Goal: Transaction & Acquisition: Purchase product/service

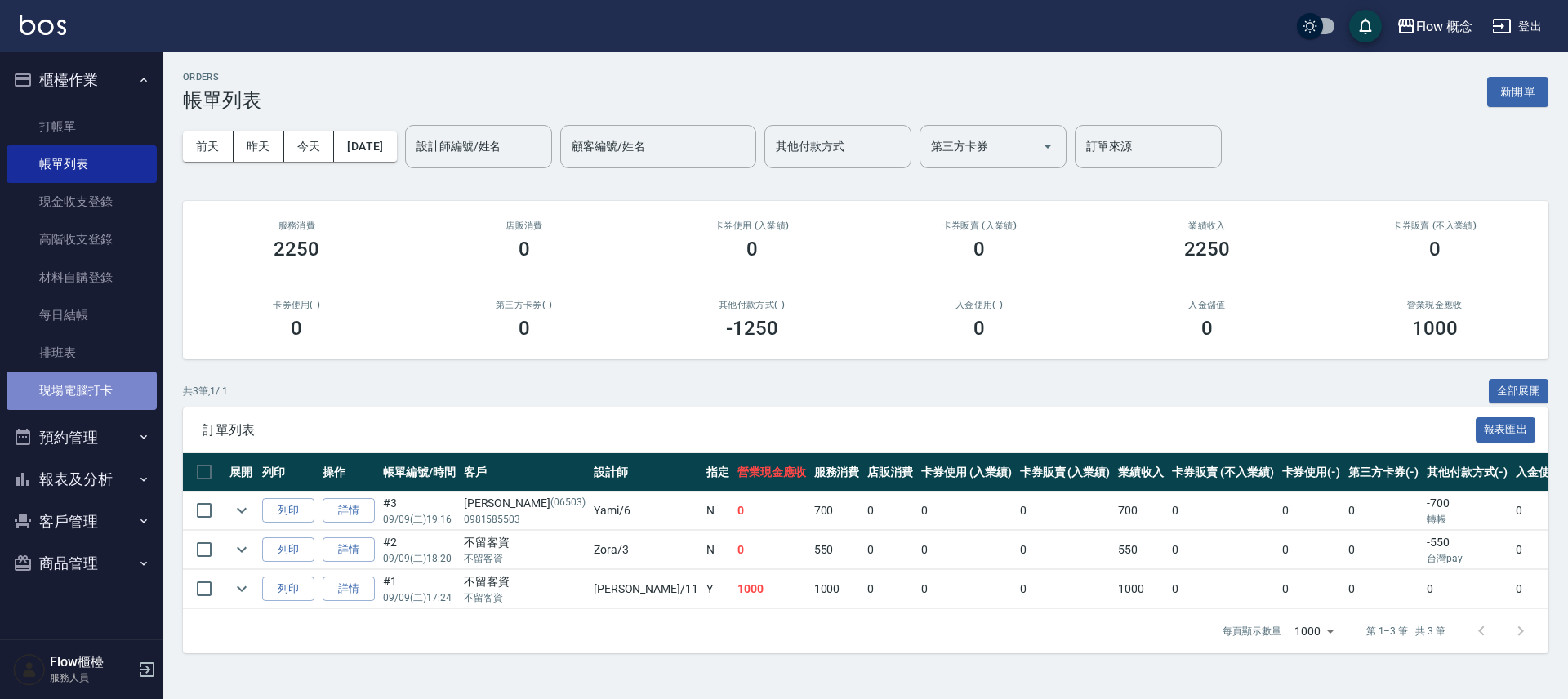
click at [106, 385] on link "現場電腦打卡" at bounding box center [82, 389] width 151 height 38
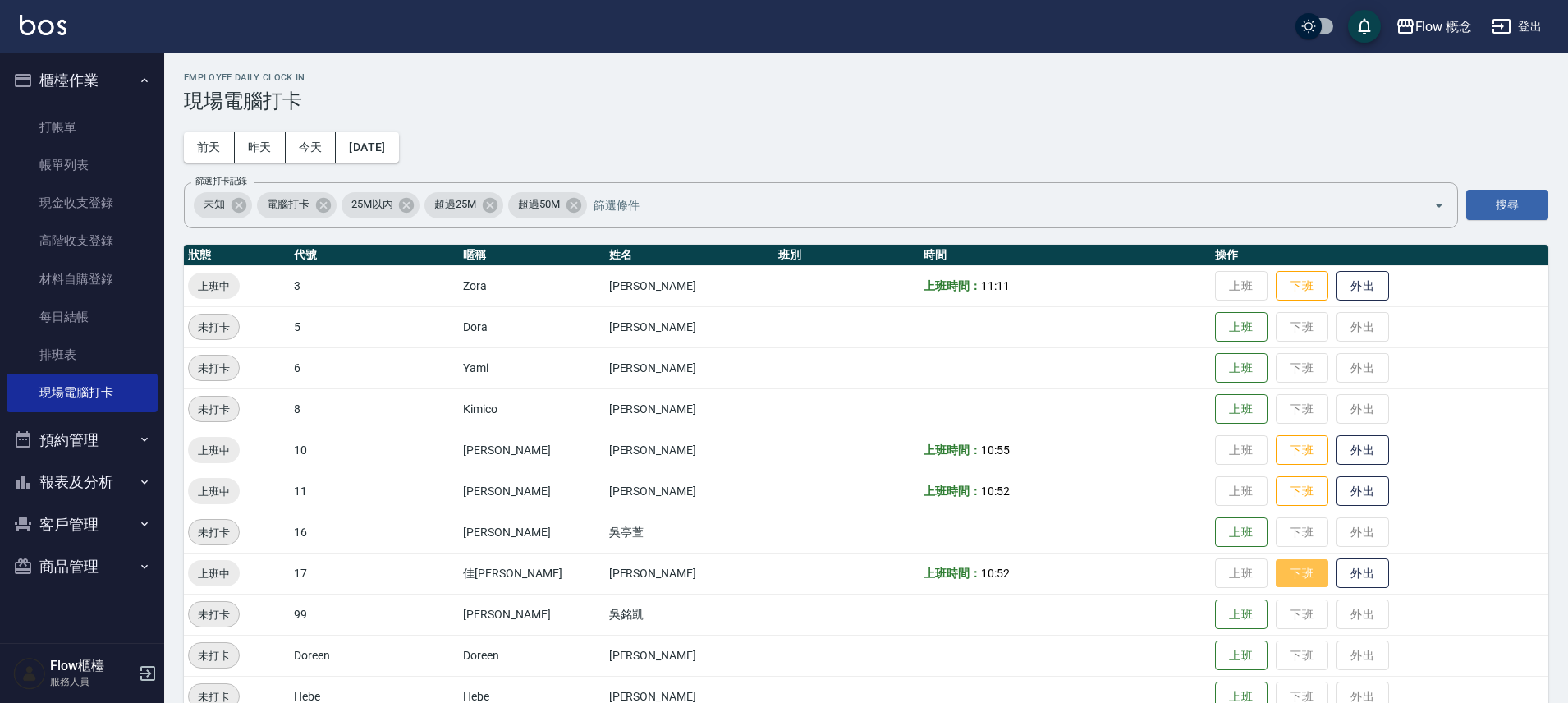
click at [1276, 582] on button "下班" at bounding box center [1302, 573] width 53 height 29
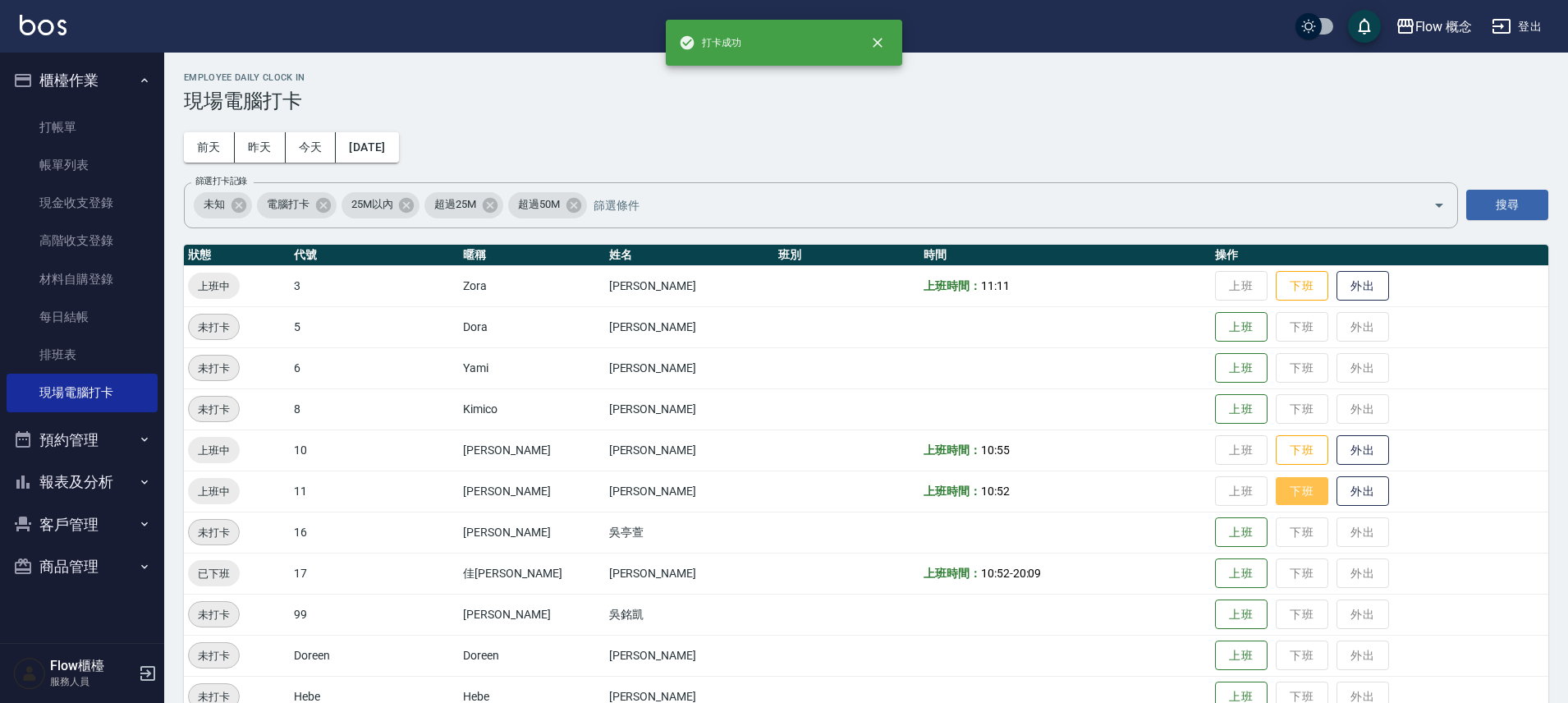
click at [1151, 495] on td "上班時間： 10:52" at bounding box center [1064, 491] width 291 height 41
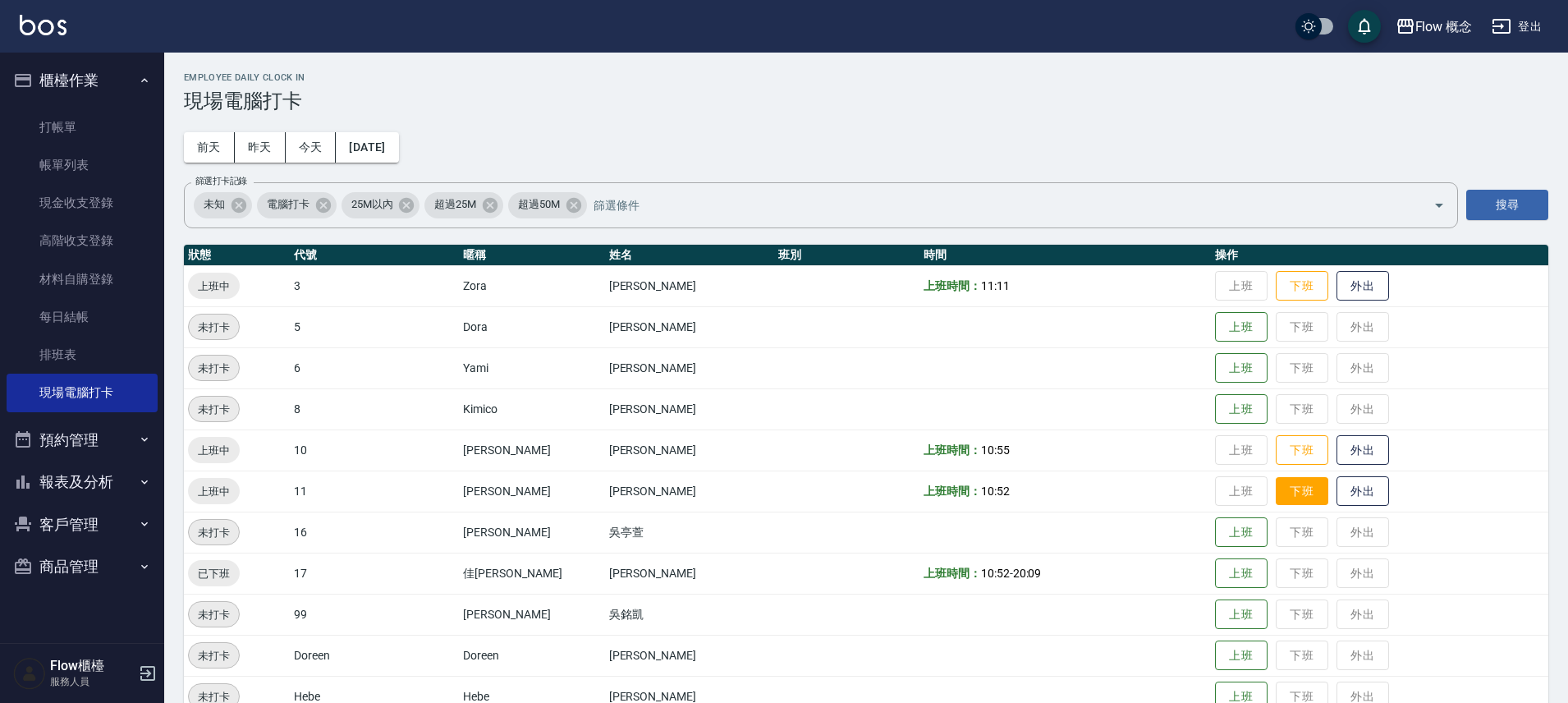
click at [1276, 479] on button "下班" at bounding box center [1302, 491] width 53 height 29
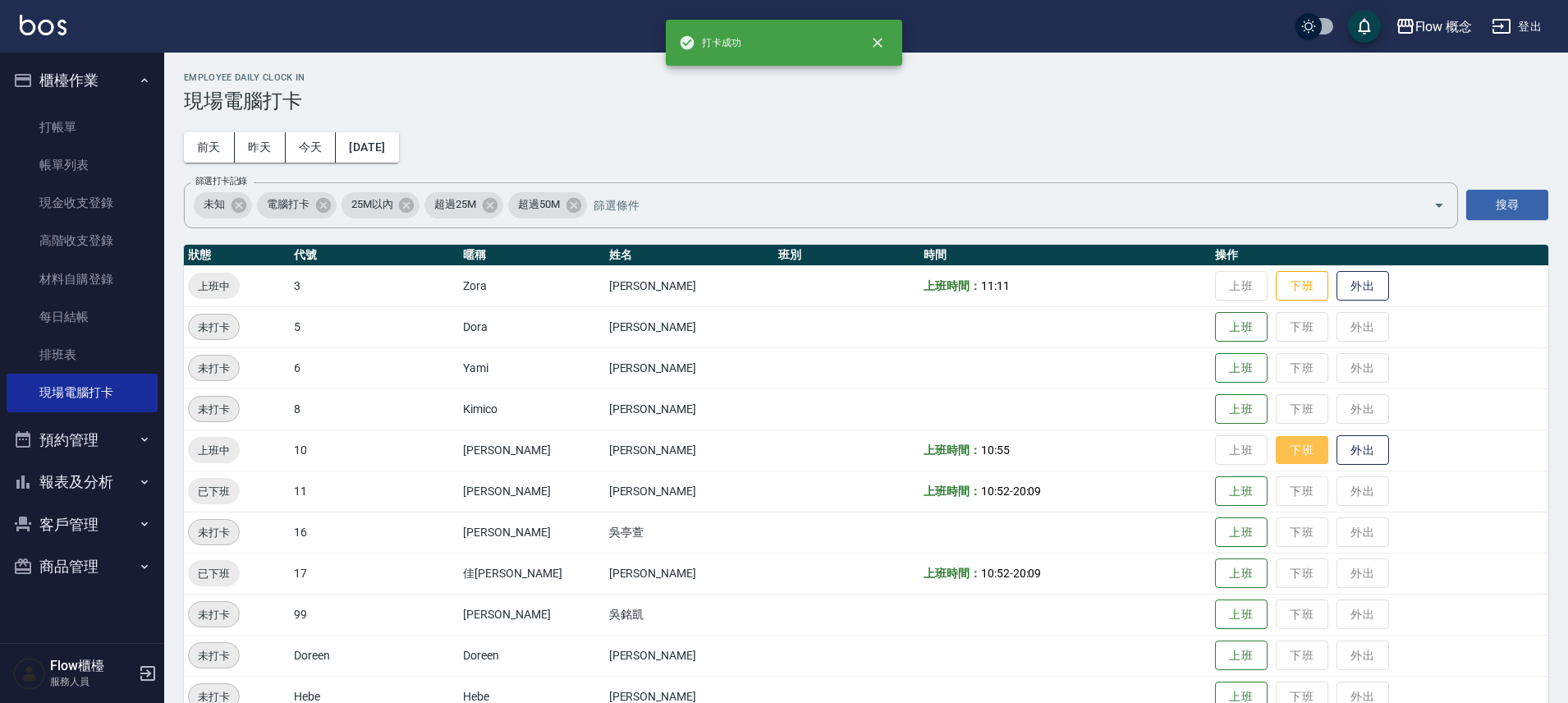
click at [1276, 454] on button "下班" at bounding box center [1302, 450] width 53 height 29
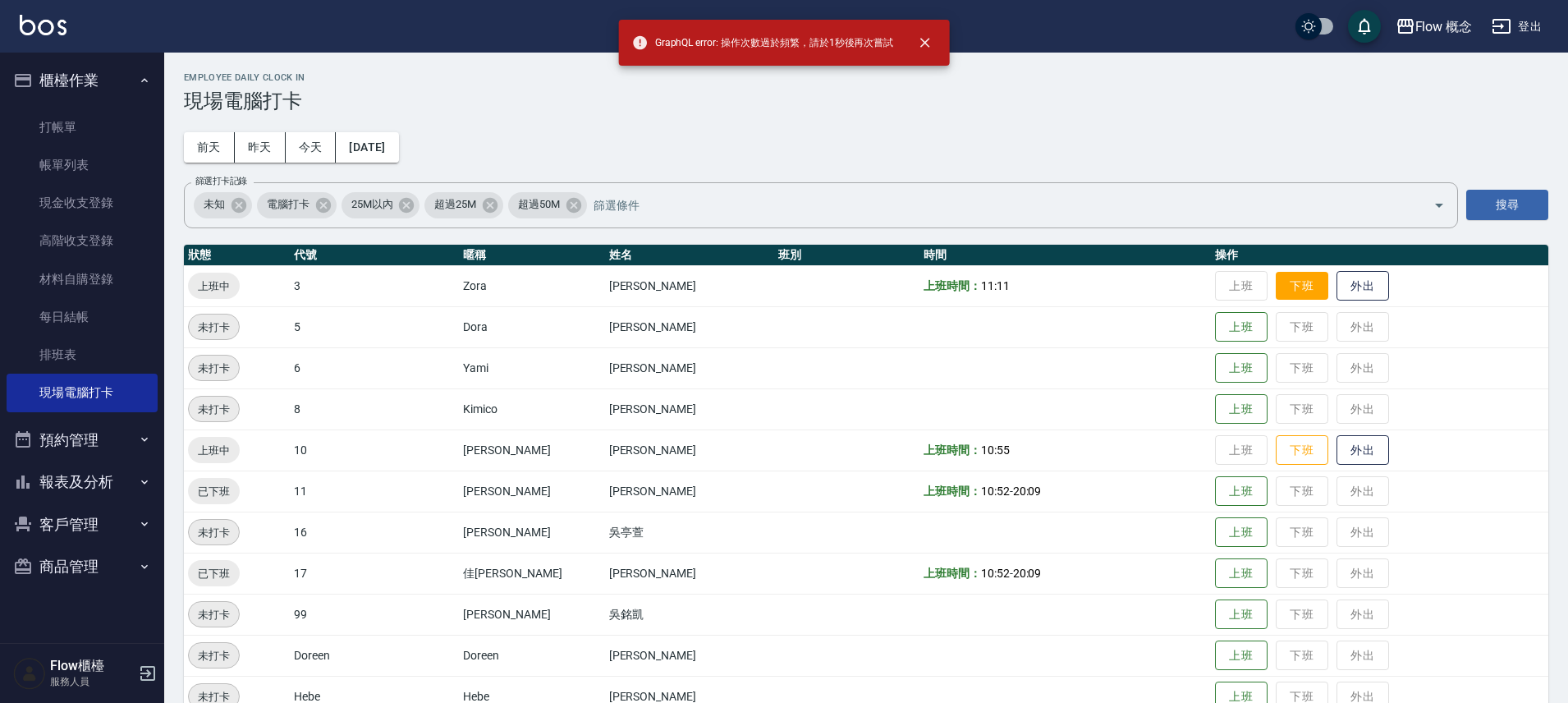
click at [1276, 276] on button "下班" at bounding box center [1302, 285] width 53 height 29
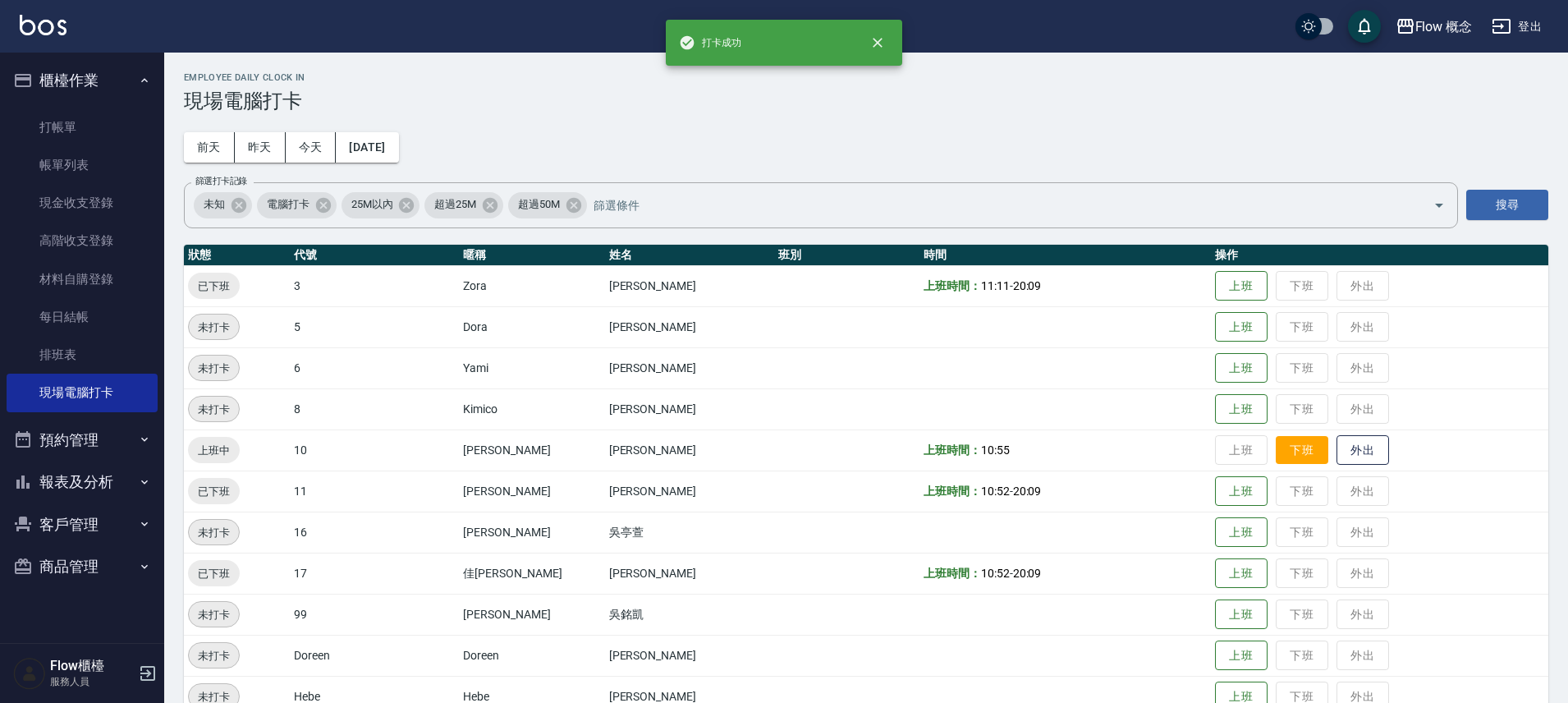
click at [1276, 454] on button "下班" at bounding box center [1302, 450] width 53 height 29
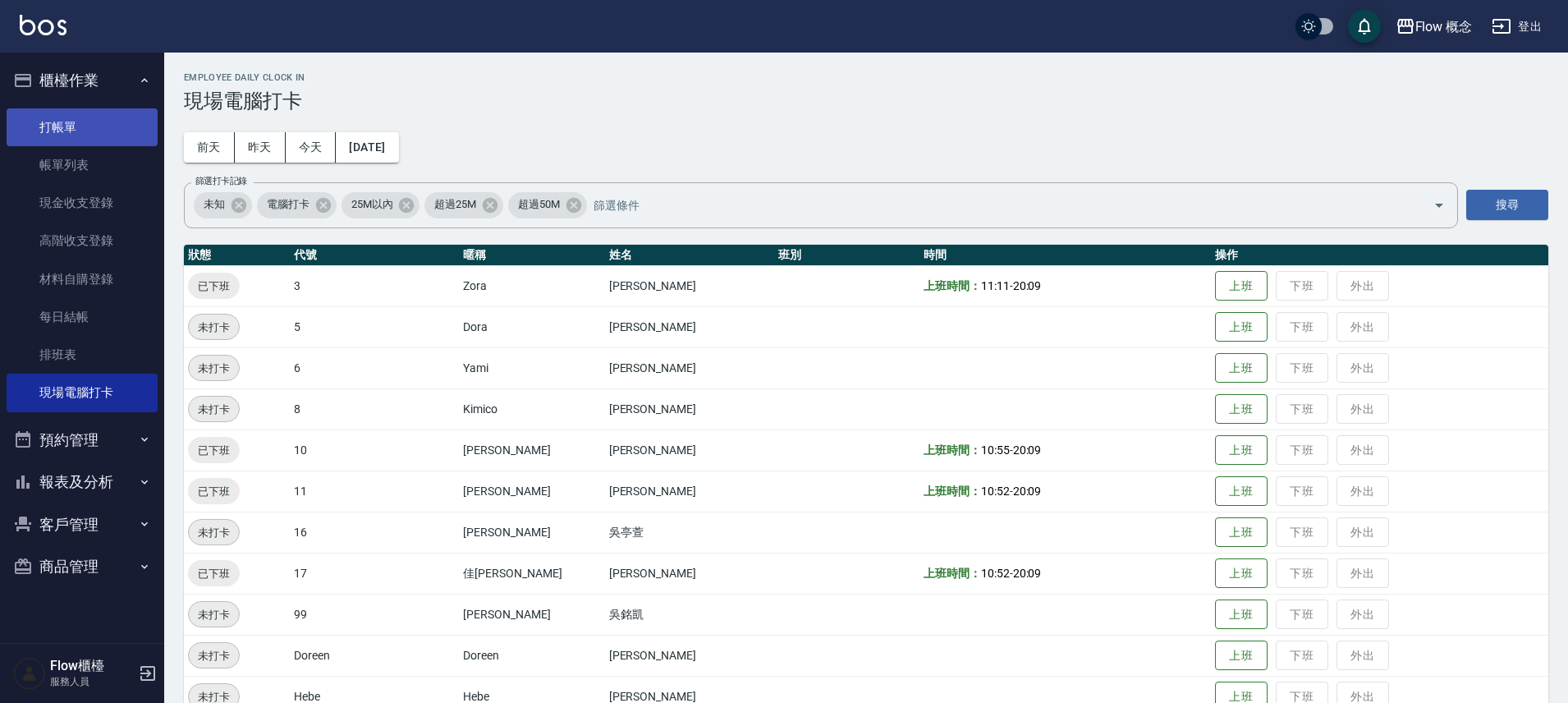
click at [103, 136] on link "打帳單" at bounding box center [82, 127] width 152 height 38
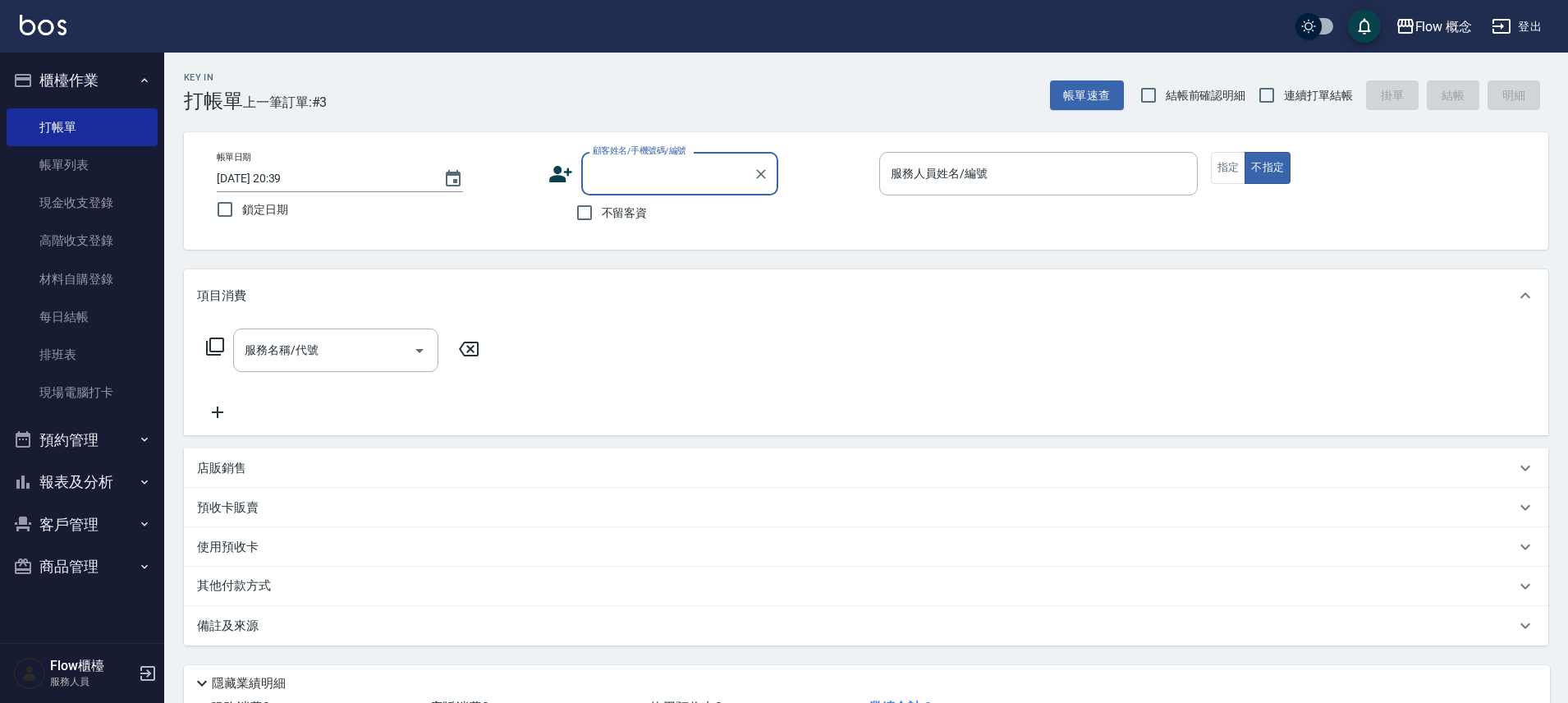
click at [716, 174] on input "顧客姓名/手機號碼/編號" at bounding box center [667, 173] width 158 height 29
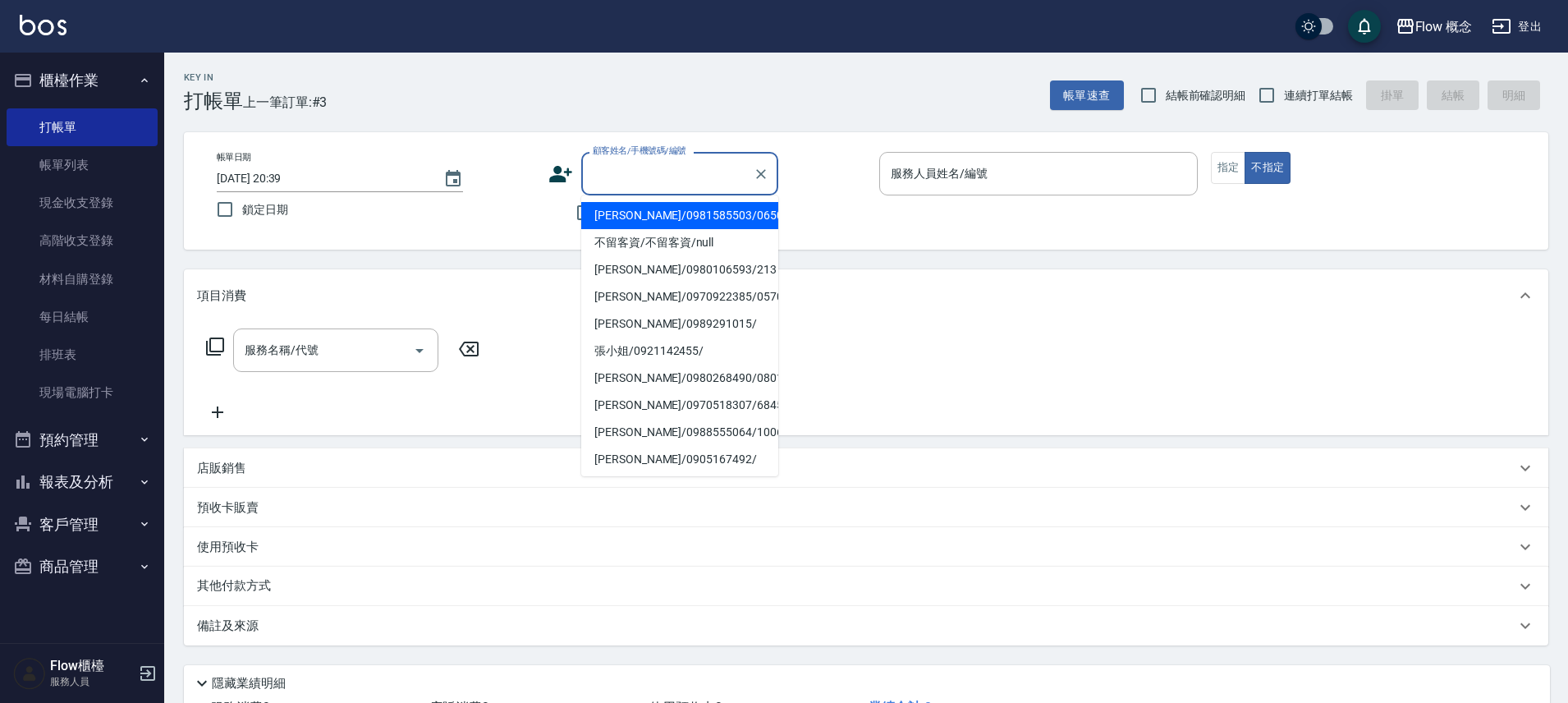
type input "j"
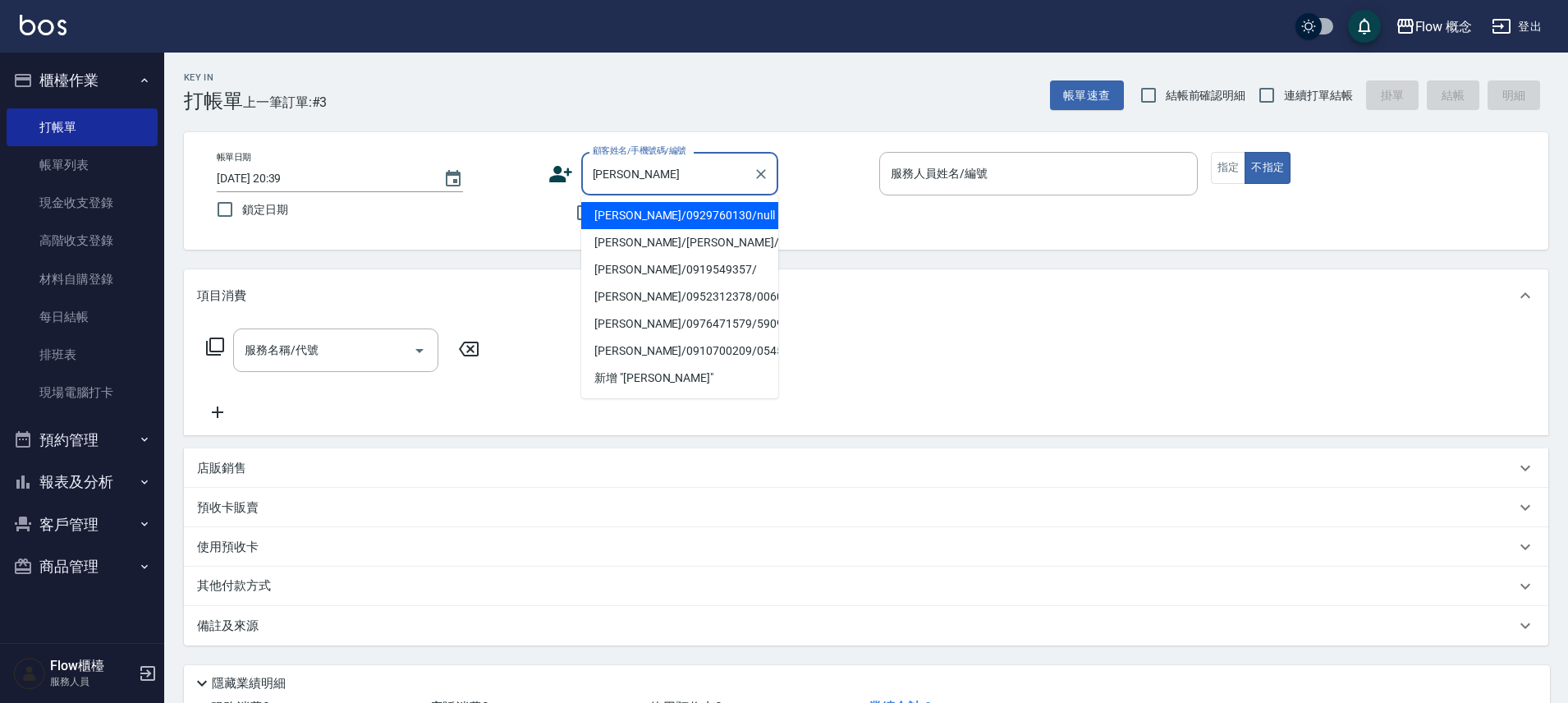
click at [685, 209] on li "[PERSON_NAME]/0929760130/null" at bounding box center [679, 215] width 197 height 27
type input "[PERSON_NAME]/0929760130/null"
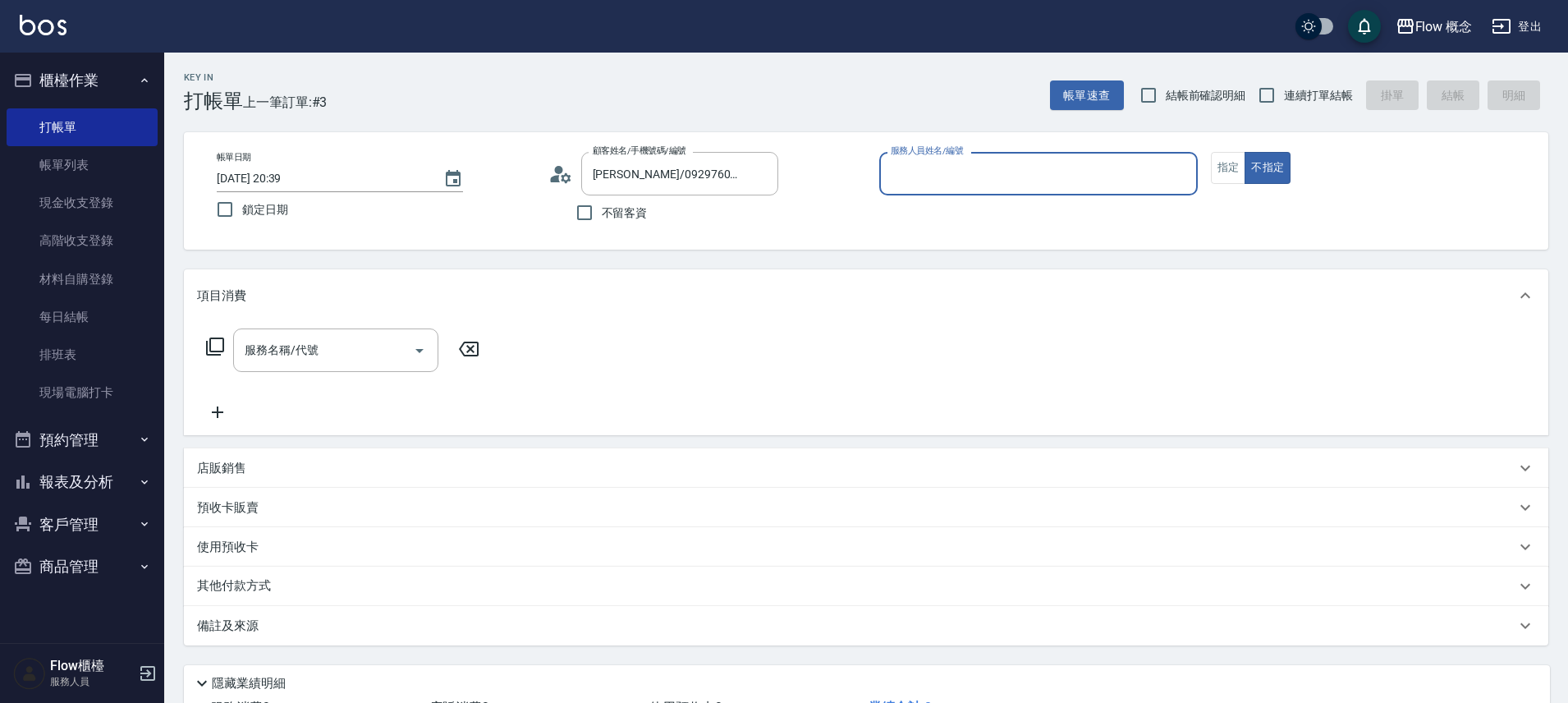
type input "Kimico-8"
click at [1241, 166] on button "指定" at bounding box center [1229, 167] width 35 height 32
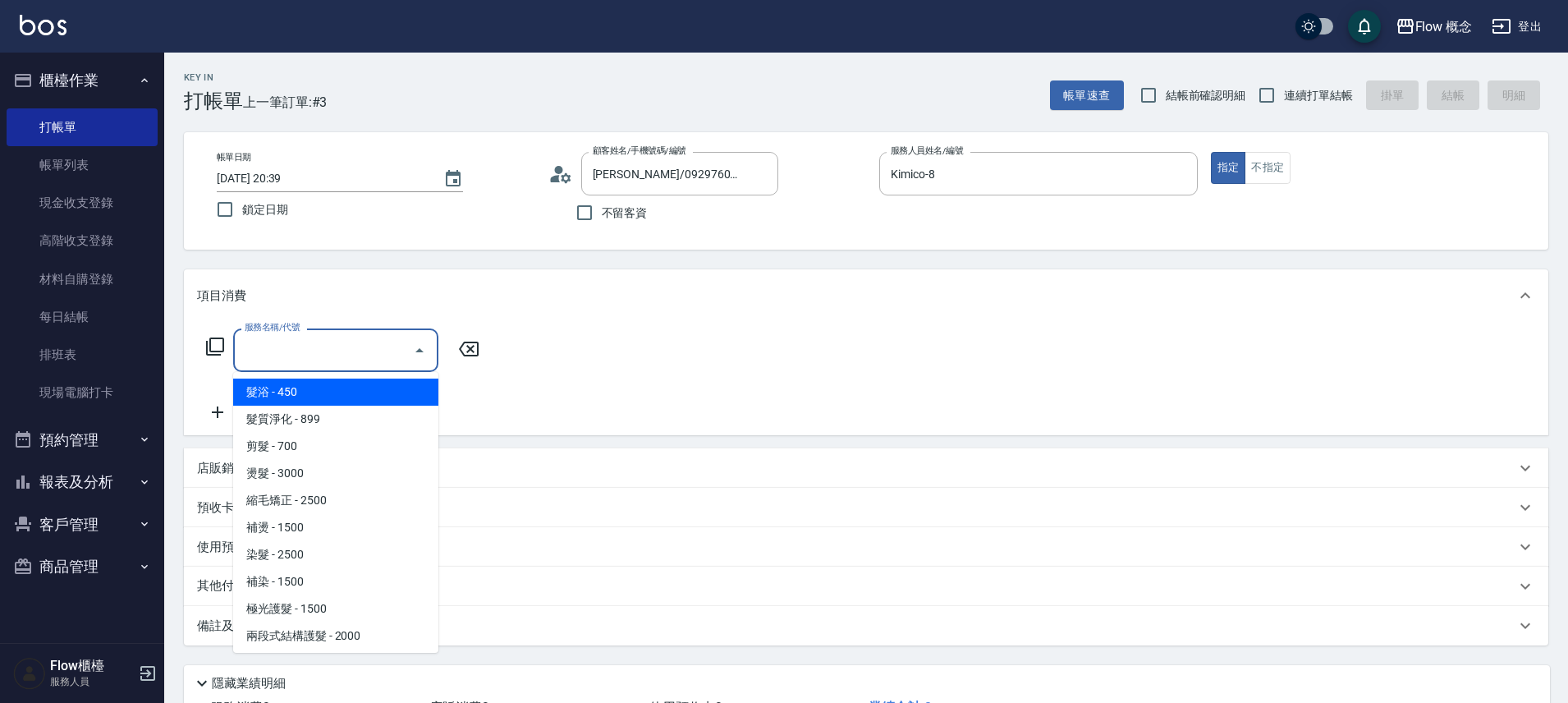
click at [336, 351] on input "服務名稱/代號" at bounding box center [323, 349] width 166 height 29
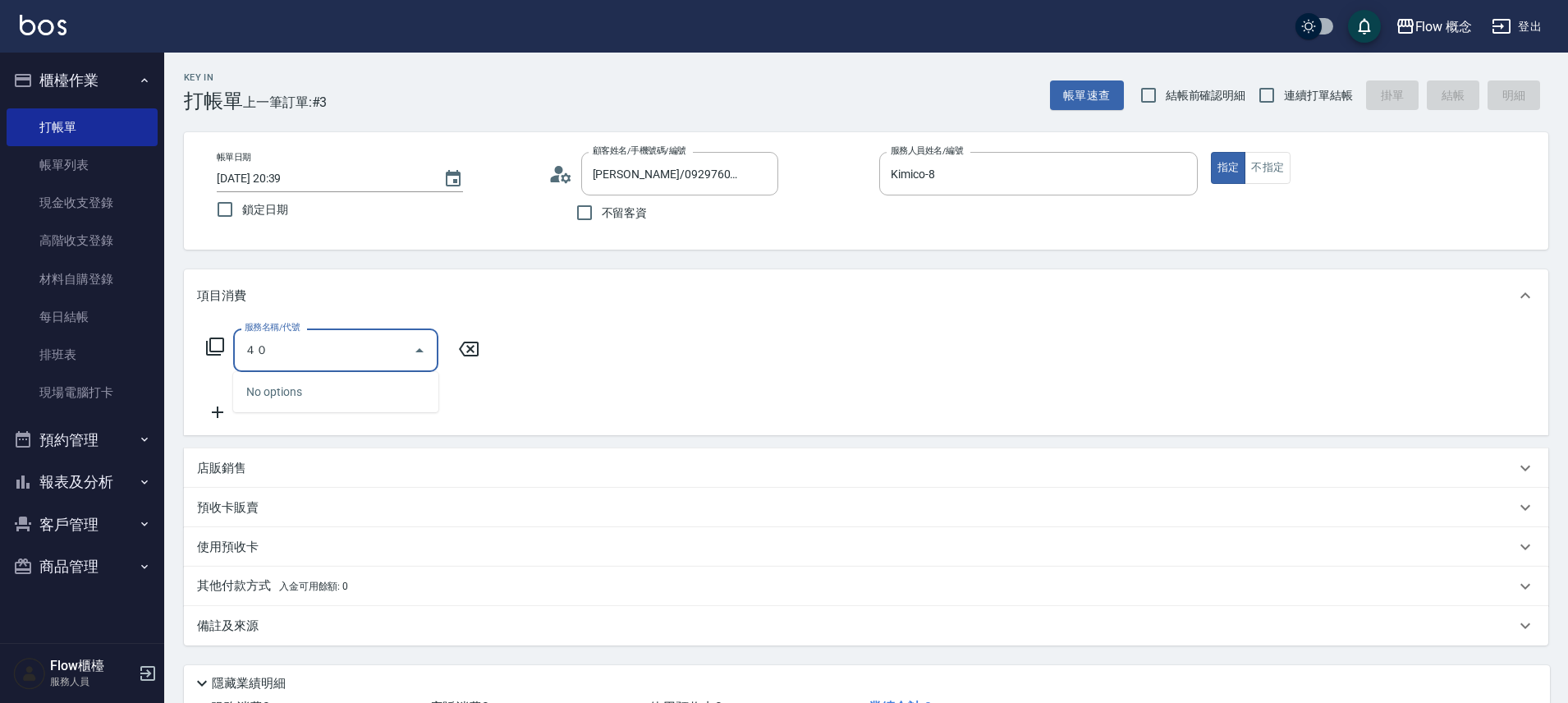
type input "４"
type input "染髮(401)"
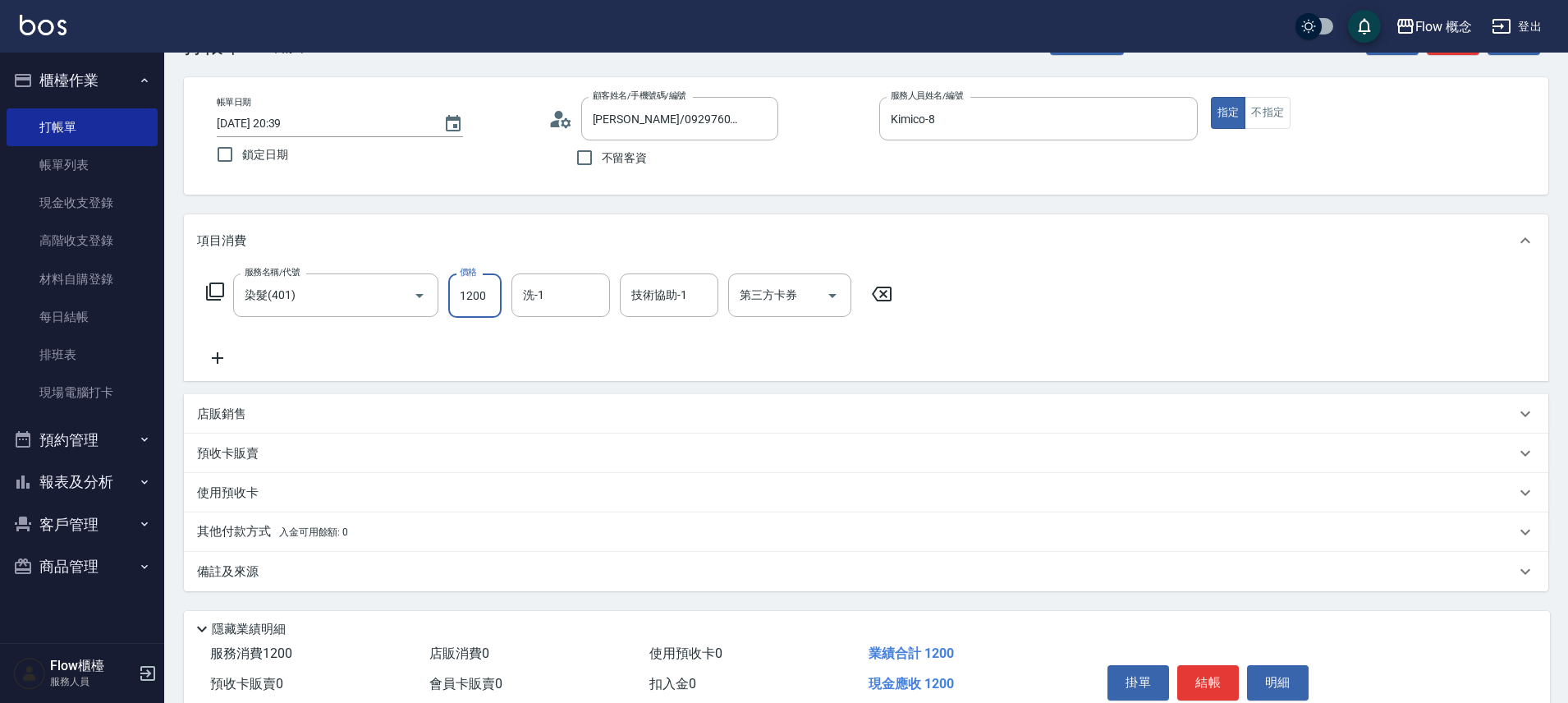
scroll to position [129, 0]
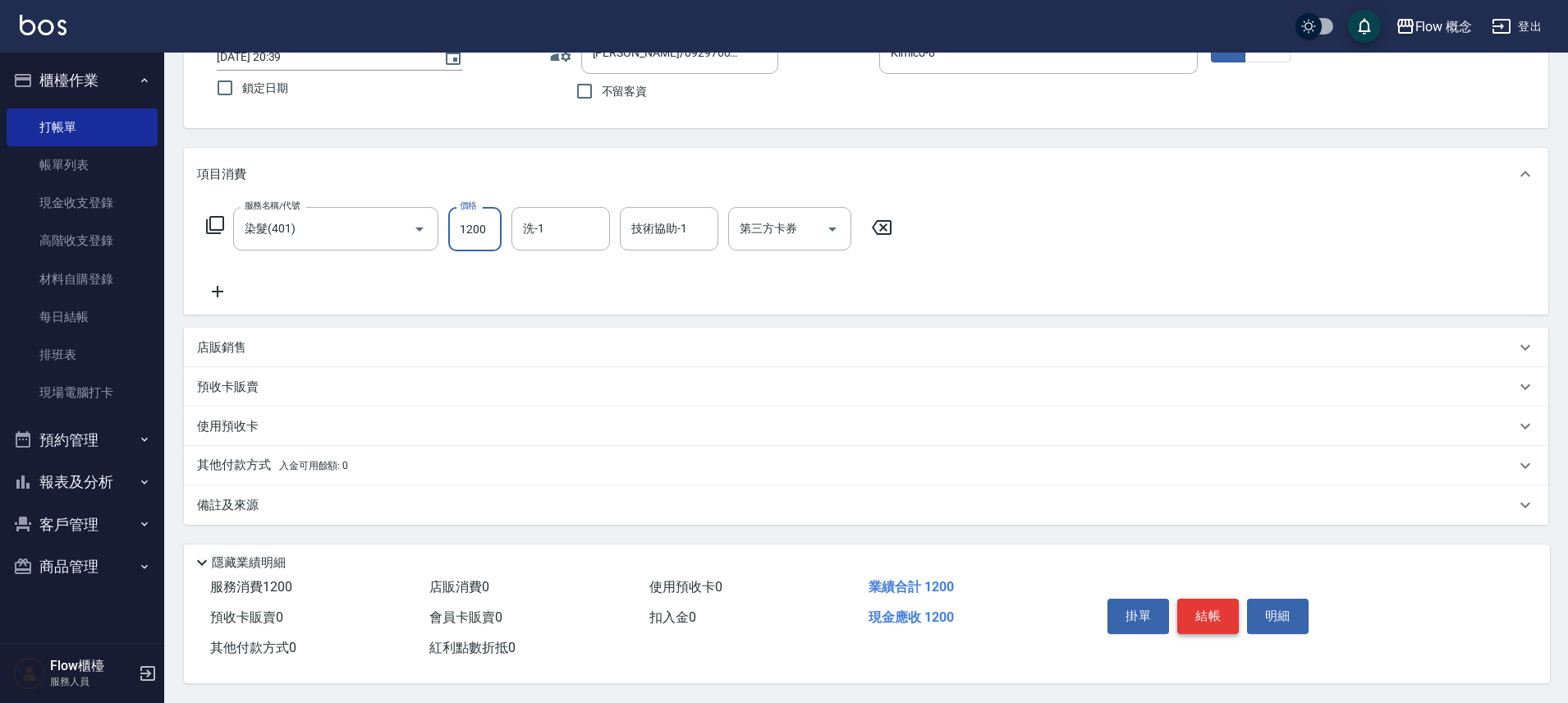
type input "1200"
click at [1202, 613] on button "結帳" at bounding box center [1208, 615] width 62 height 34
click at [1202, 613] on div "掛單 結帳 明細" at bounding box center [1209, 618] width 214 height 52
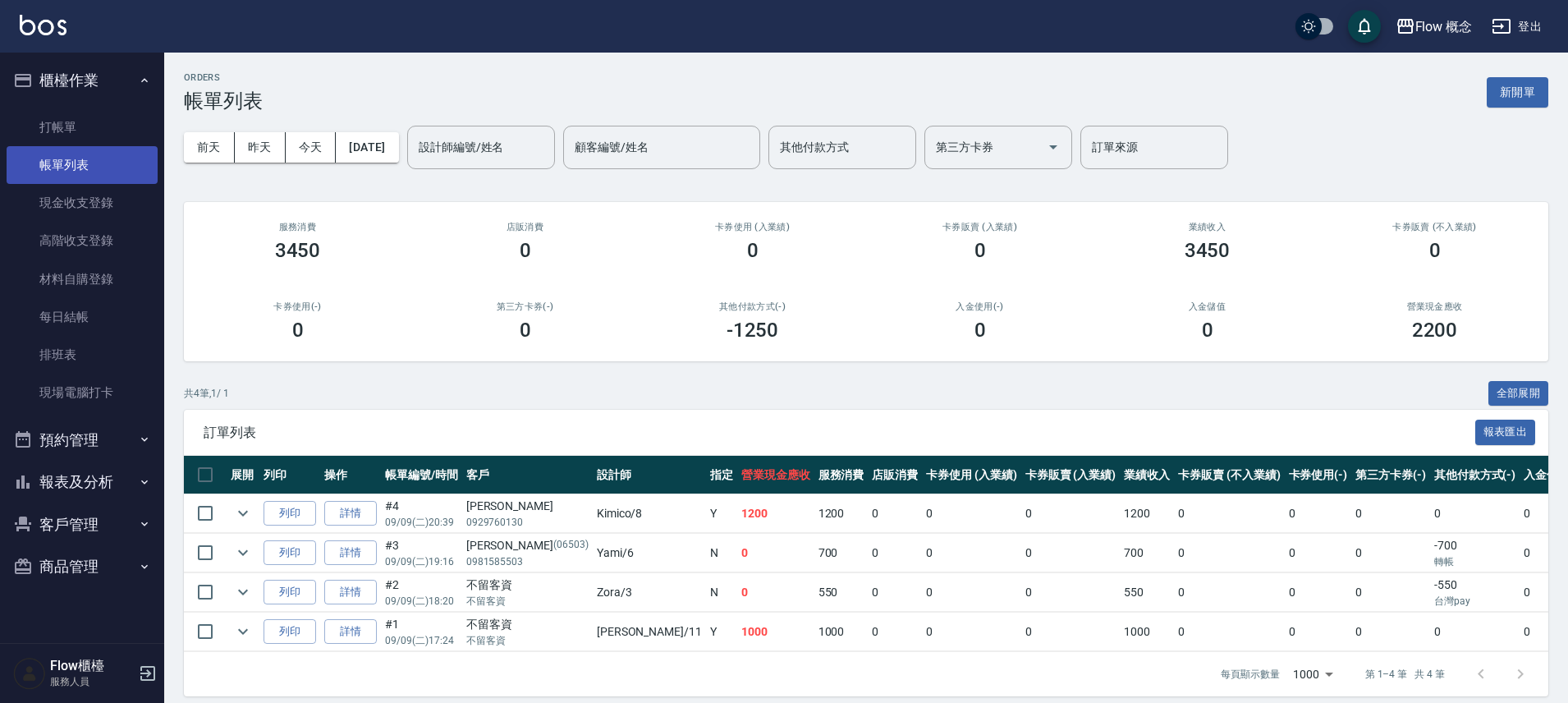
click at [65, 153] on link "帳單列表" at bounding box center [82, 164] width 152 height 38
click at [68, 122] on link "打帳單" at bounding box center [82, 127] width 152 height 38
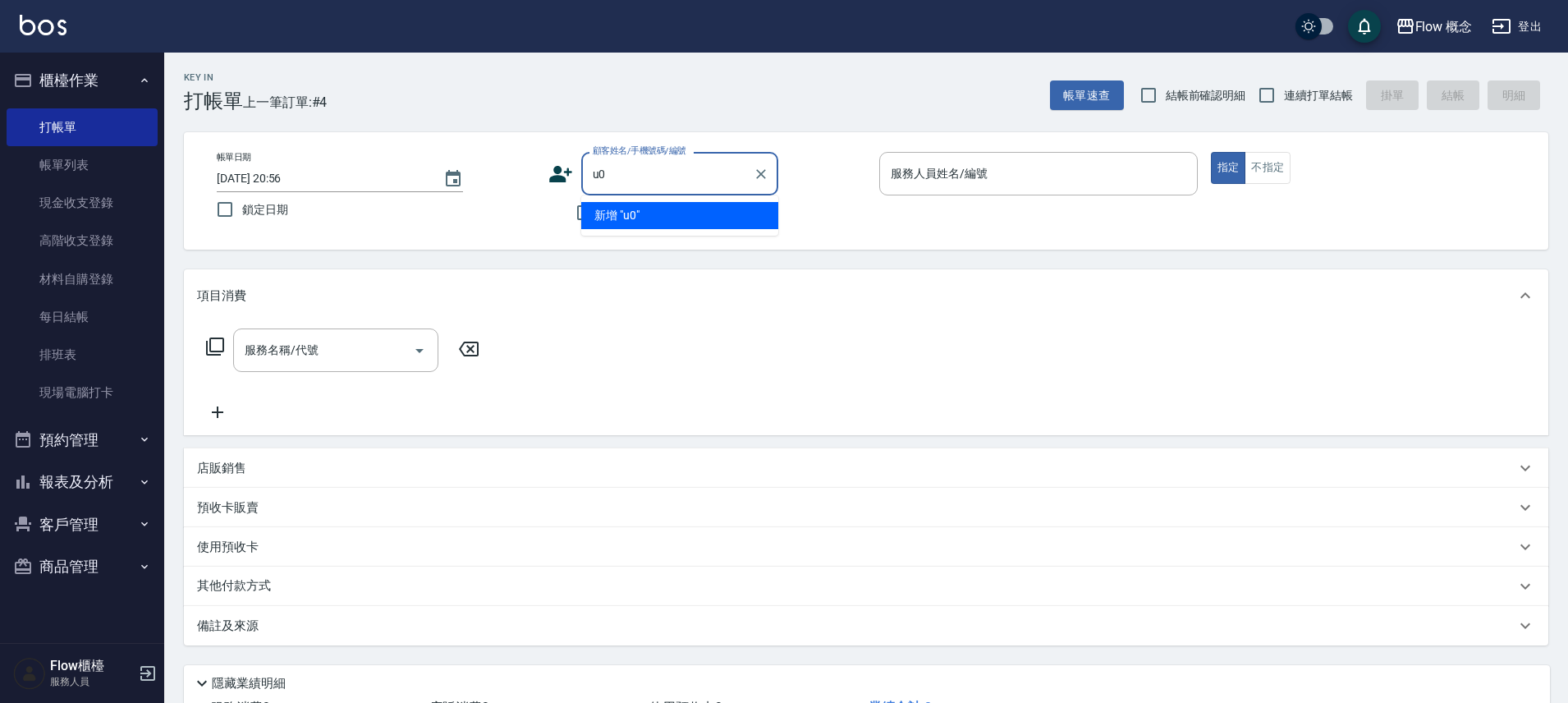
type input "u"
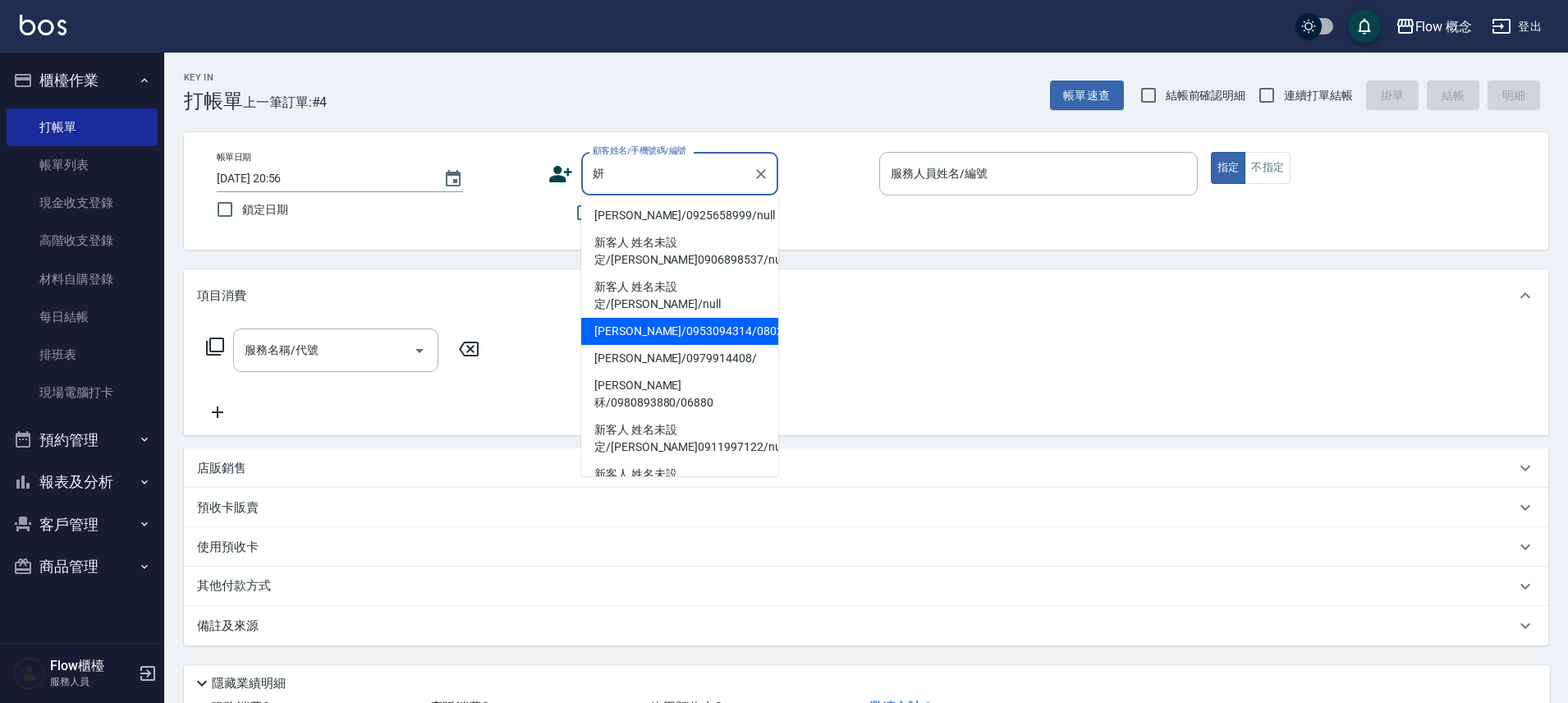
click at [697, 318] on li "[PERSON_NAME]/0953094314/080220" at bounding box center [679, 331] width 197 height 27
type input "[PERSON_NAME]/0953094314/080220"
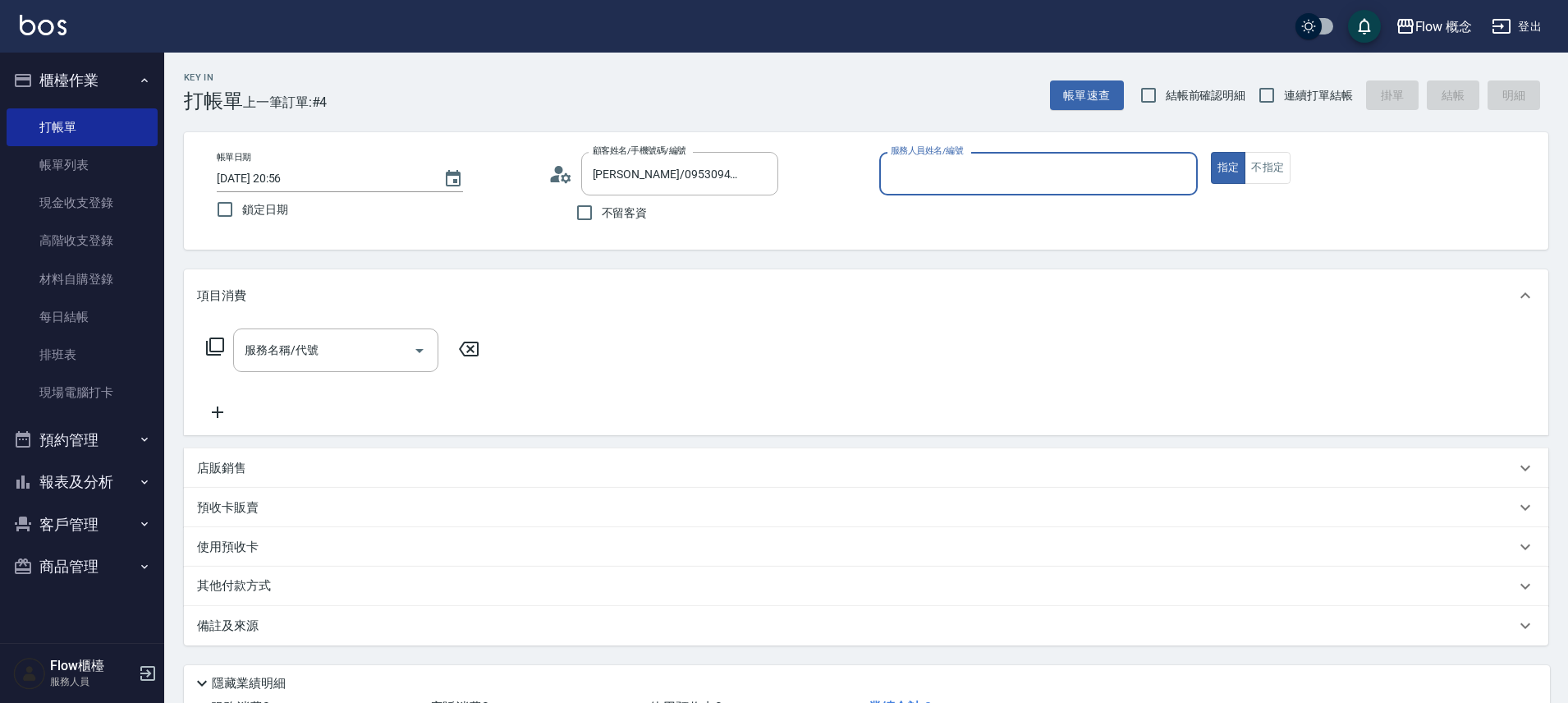
type input "Kimico-8"
click at [344, 368] on div "服務名稱/代號" at bounding box center [335, 349] width 205 height 43
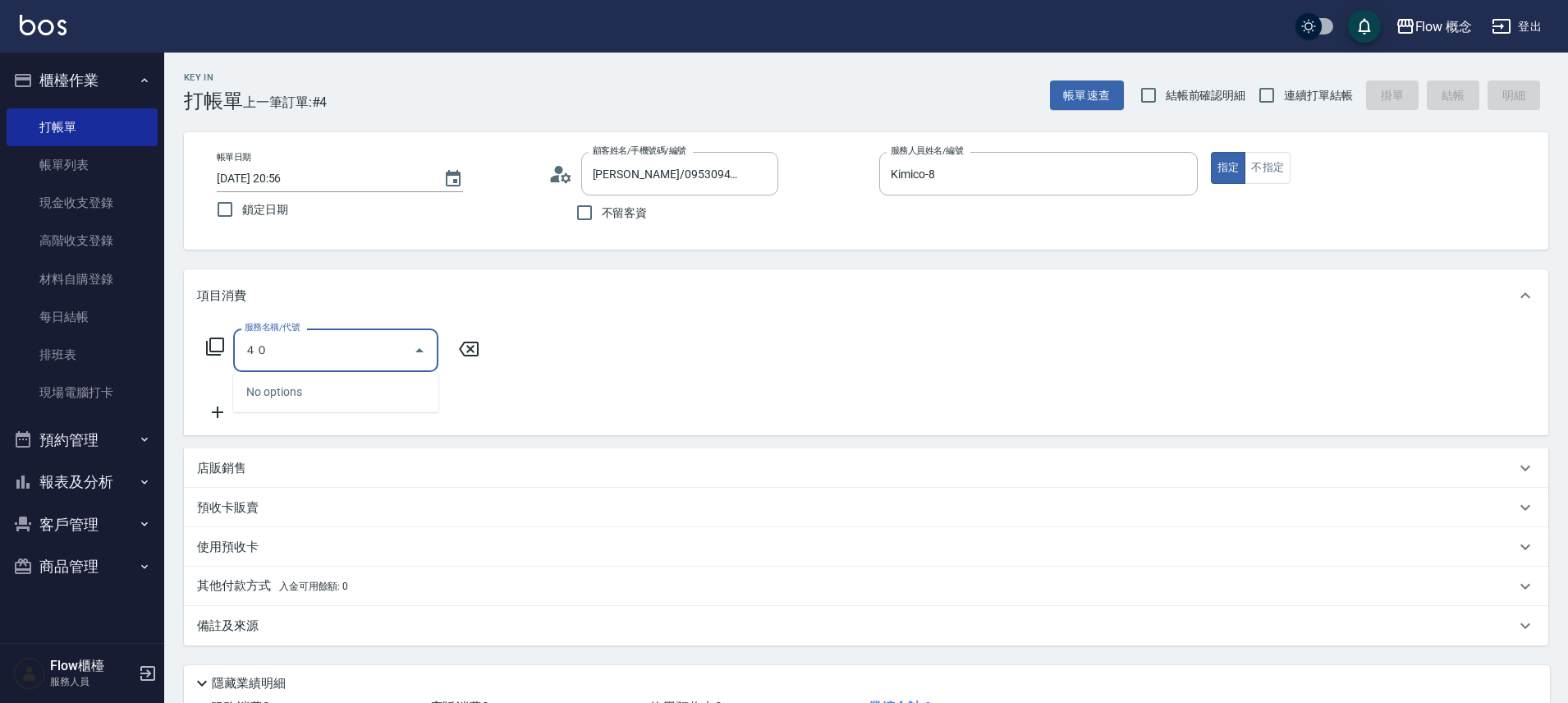
type input "４"
type input "染髮(401)"
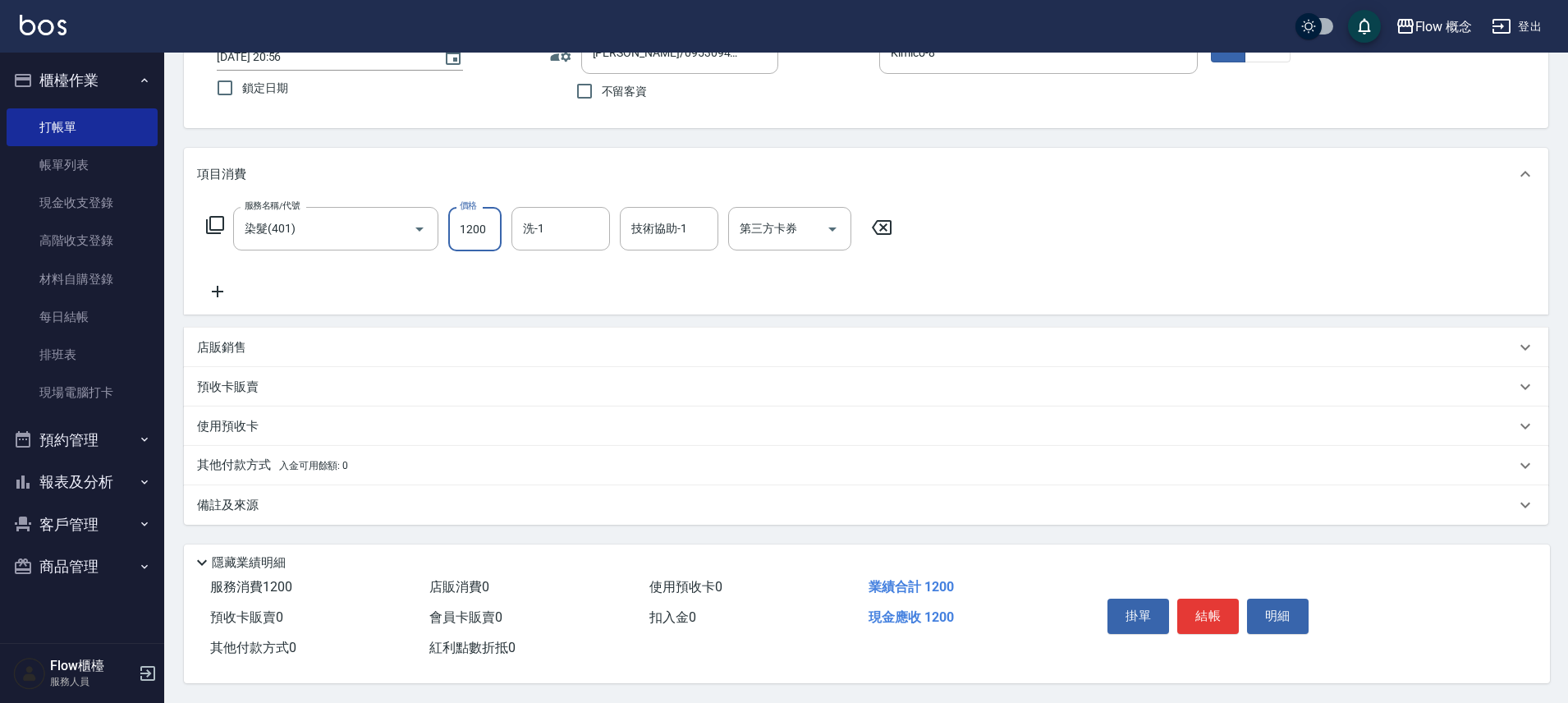
scroll to position [129, 0]
type input "1200"
click at [1207, 609] on button "結帳" at bounding box center [1208, 615] width 62 height 34
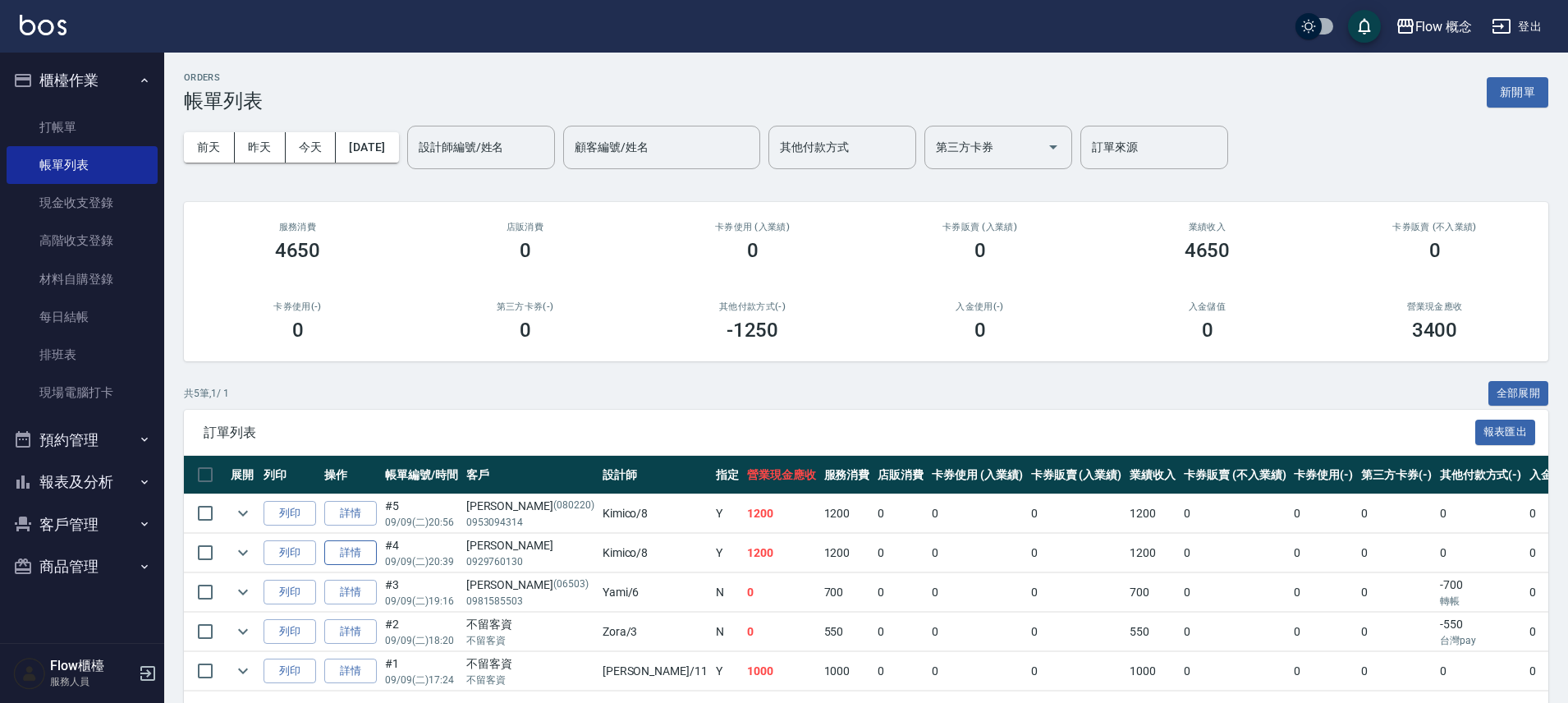
click at [357, 550] on link "詳情" at bounding box center [350, 553] width 53 height 26
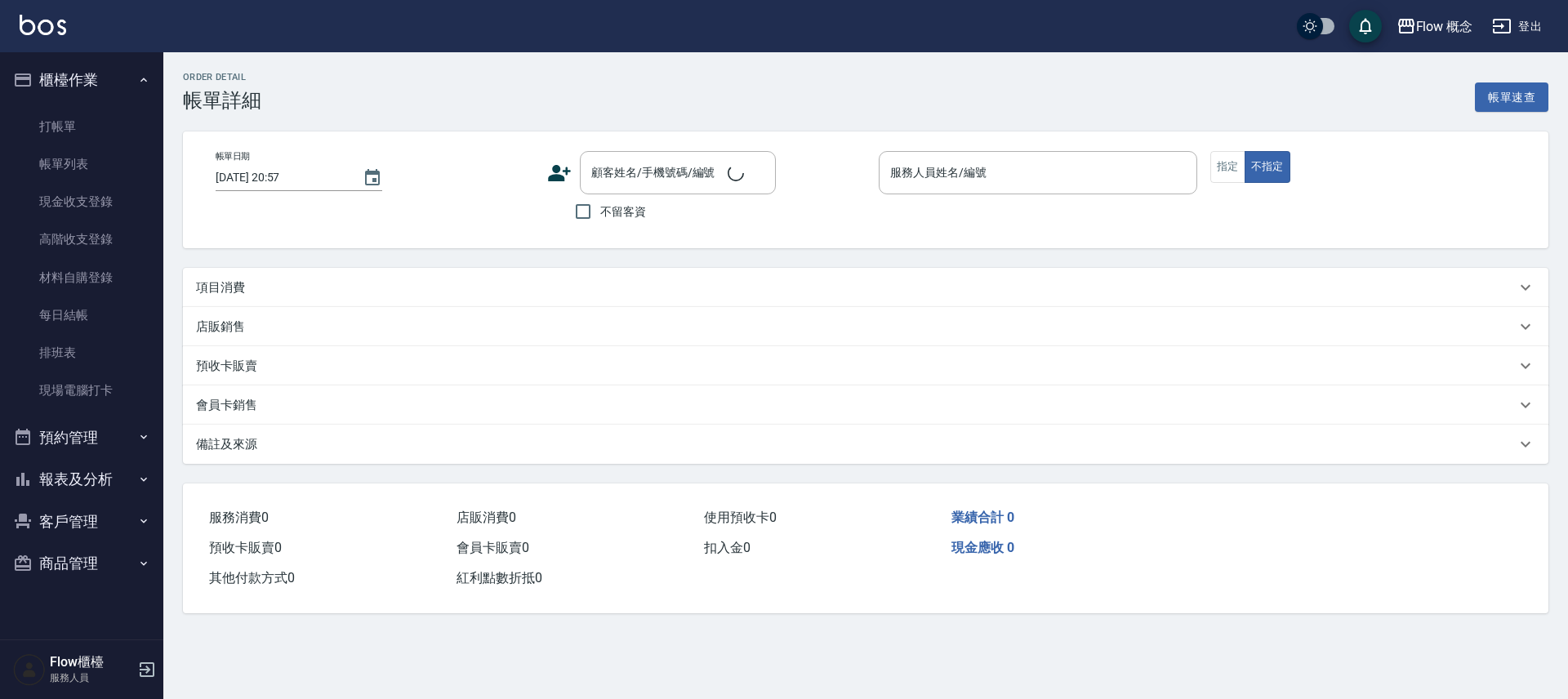
type input "[DATE] 20:39"
type input "Kimico-8"
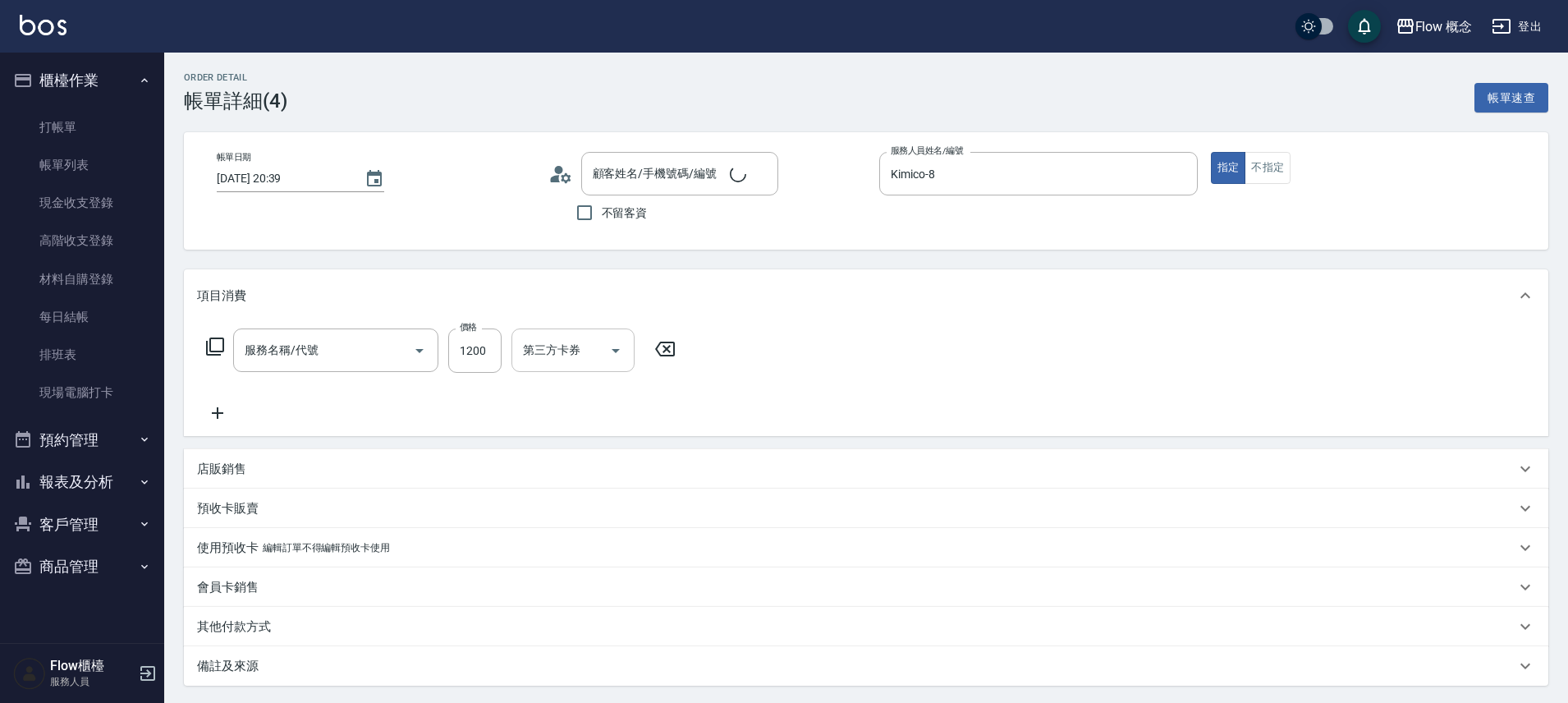
type input "[PERSON_NAME]/0929760130/null"
type input "染髮(401)"
click at [497, 356] on input "1200" at bounding box center [475, 350] width 54 height 44
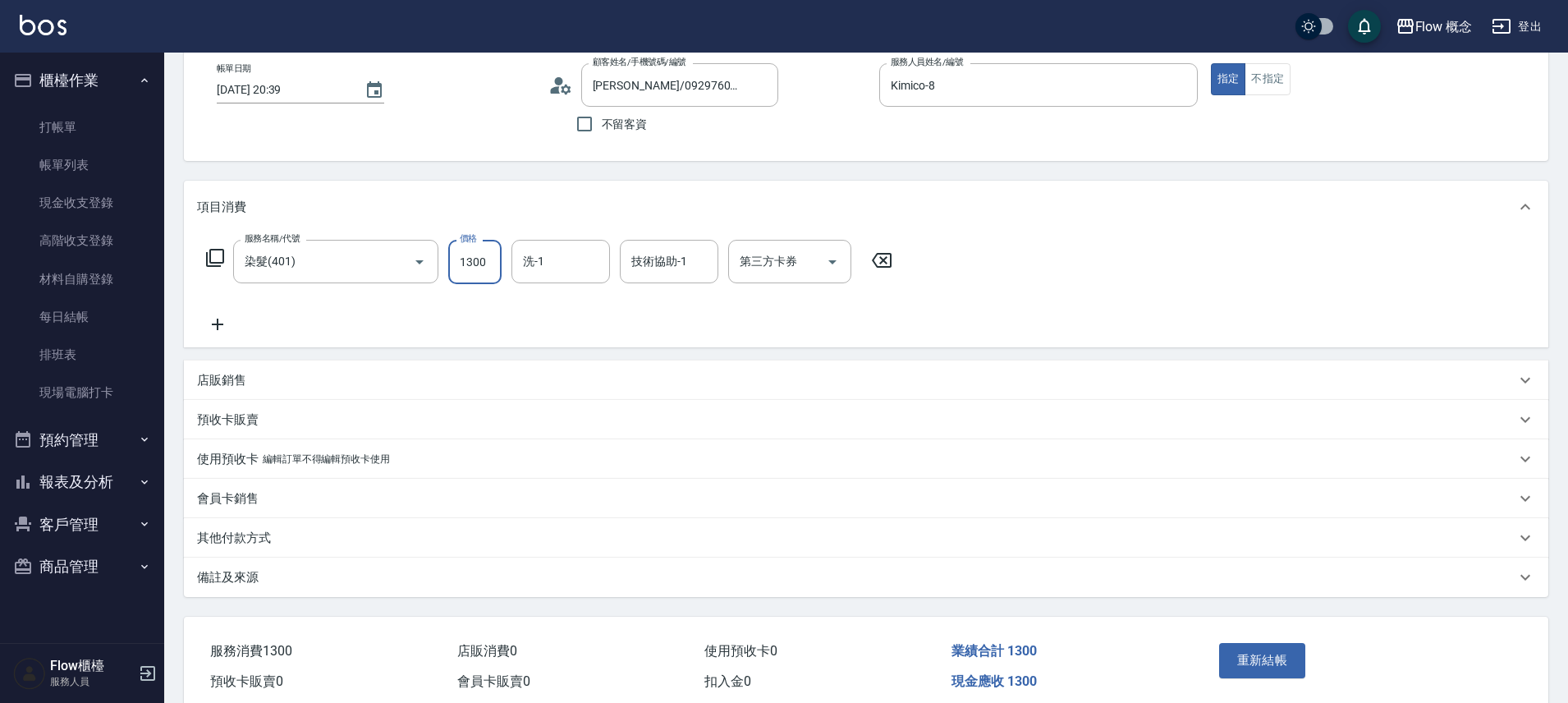
scroll to position [160, 0]
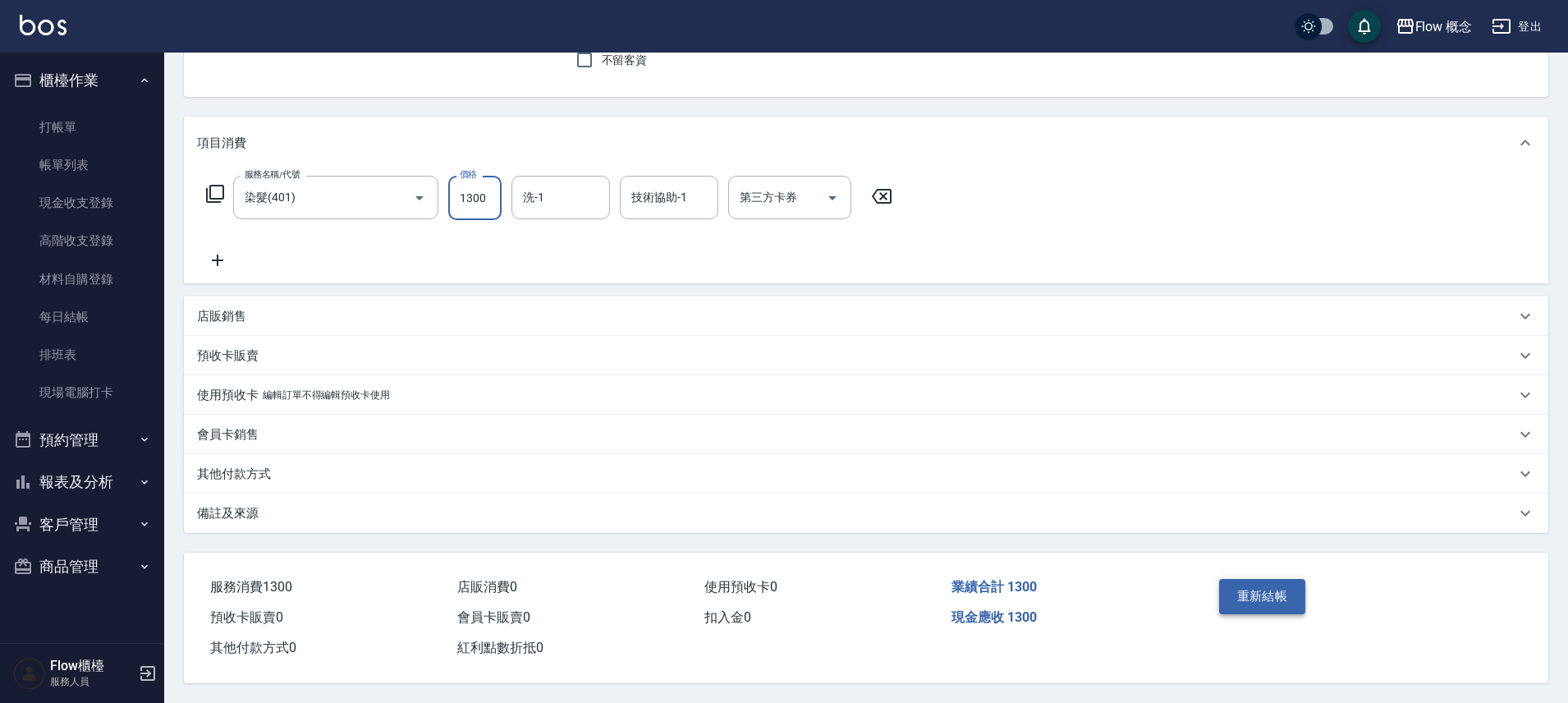
type input "1300"
click at [1270, 599] on button "重新結帳" at bounding box center [1263, 596] width 87 height 34
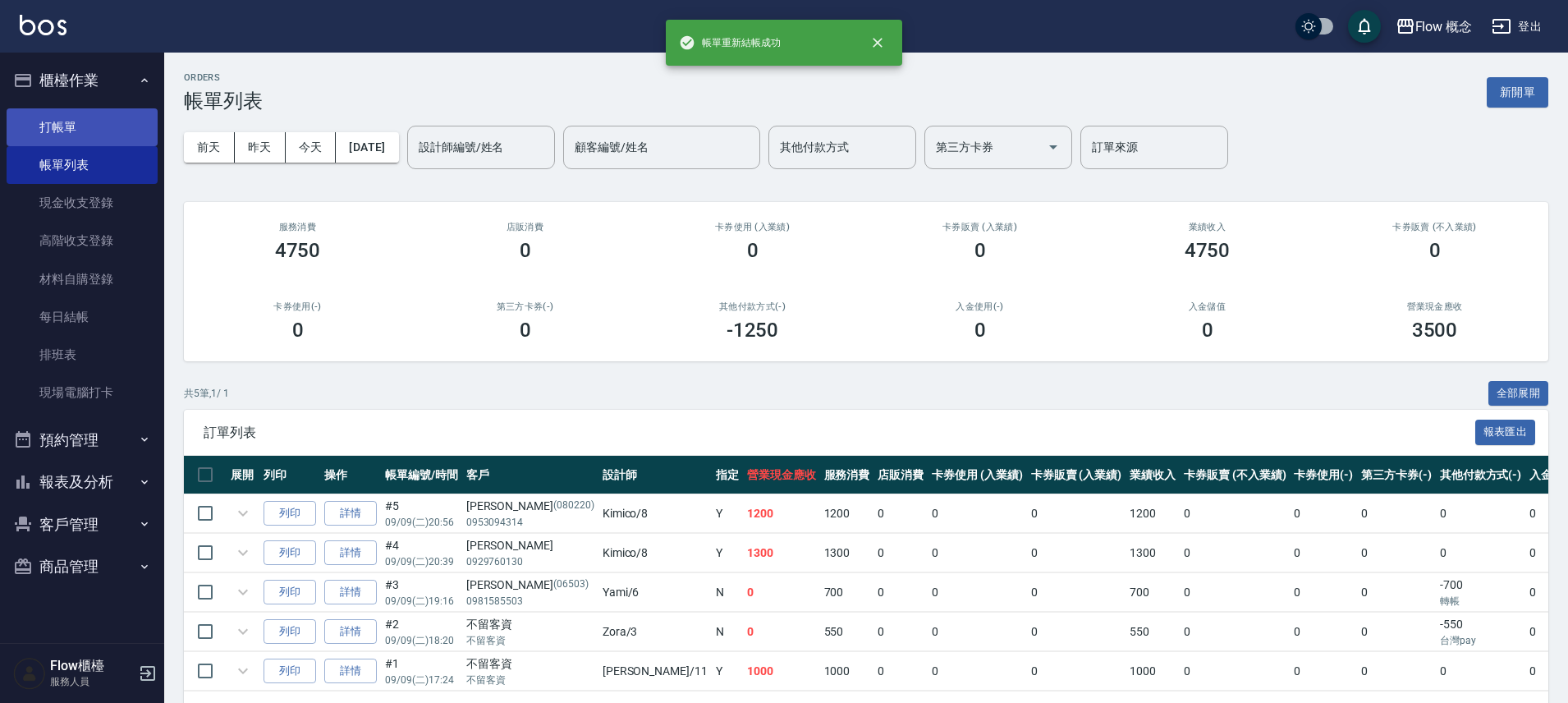
click at [71, 123] on link "打帳單" at bounding box center [82, 127] width 152 height 38
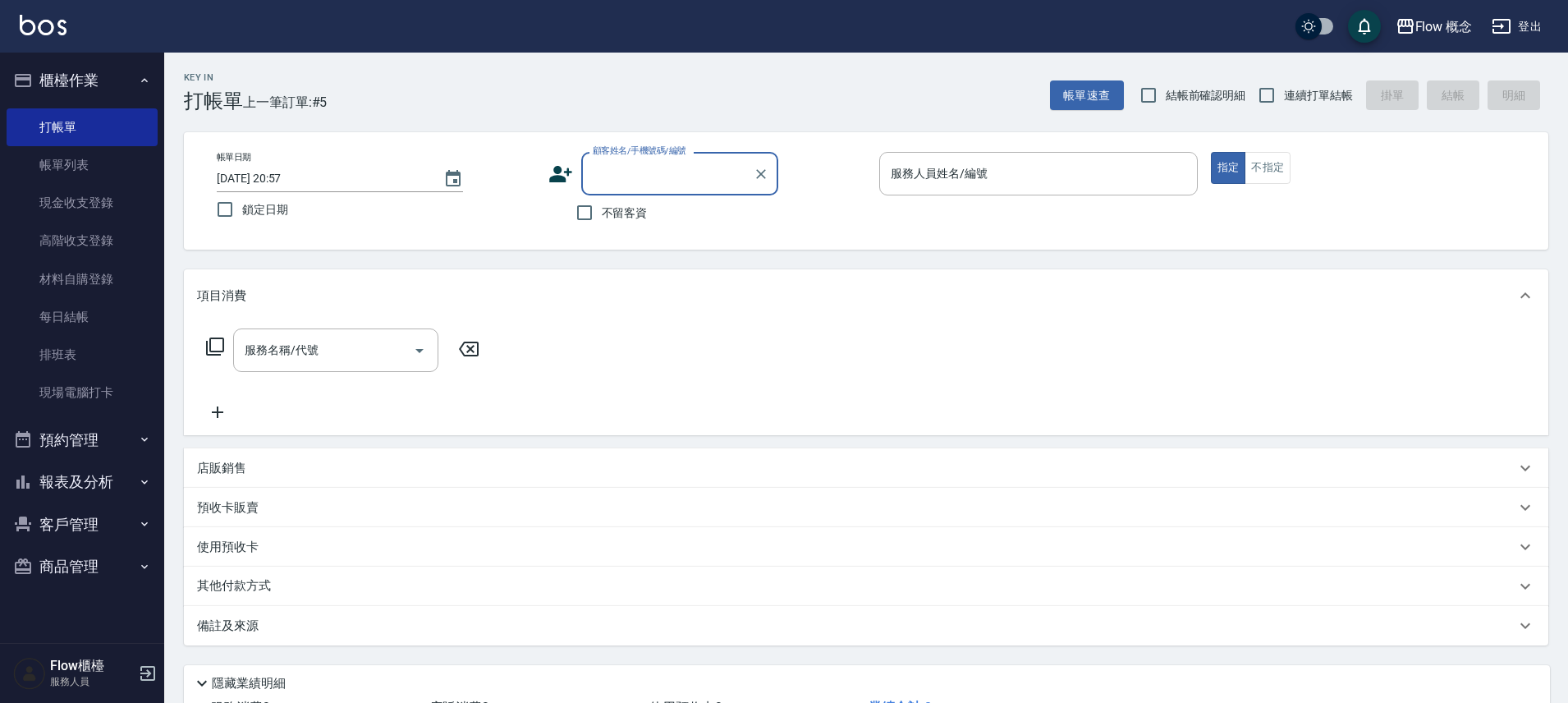
click at [646, 212] on span "不留客資" at bounding box center [625, 212] width 46 height 18
click at [602, 212] on input "不留客資" at bounding box center [584, 212] width 34 height 34
checkbox input "true"
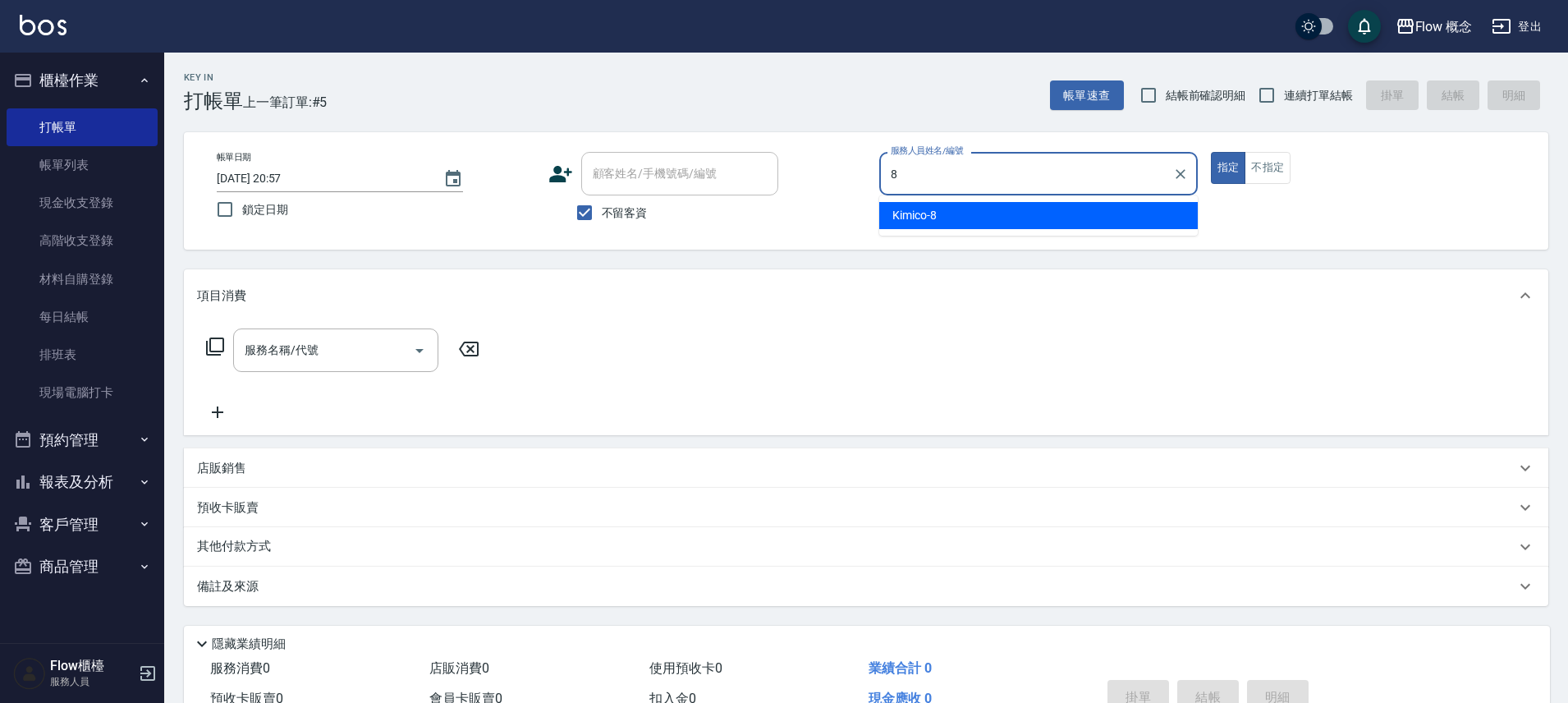
type input "Kimico-8"
type button "true"
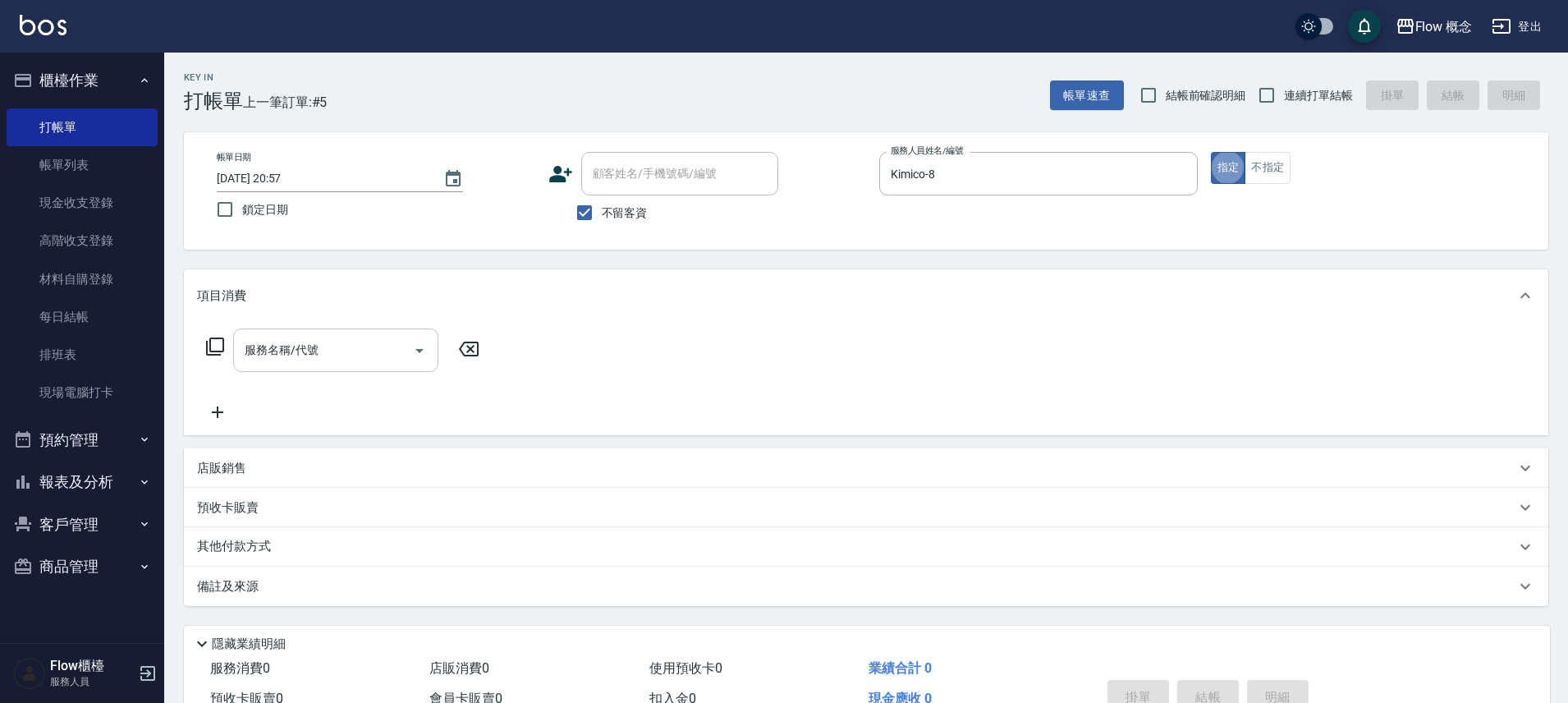
click at [363, 361] on input "服務名稱/代號" at bounding box center [323, 349] width 166 height 29
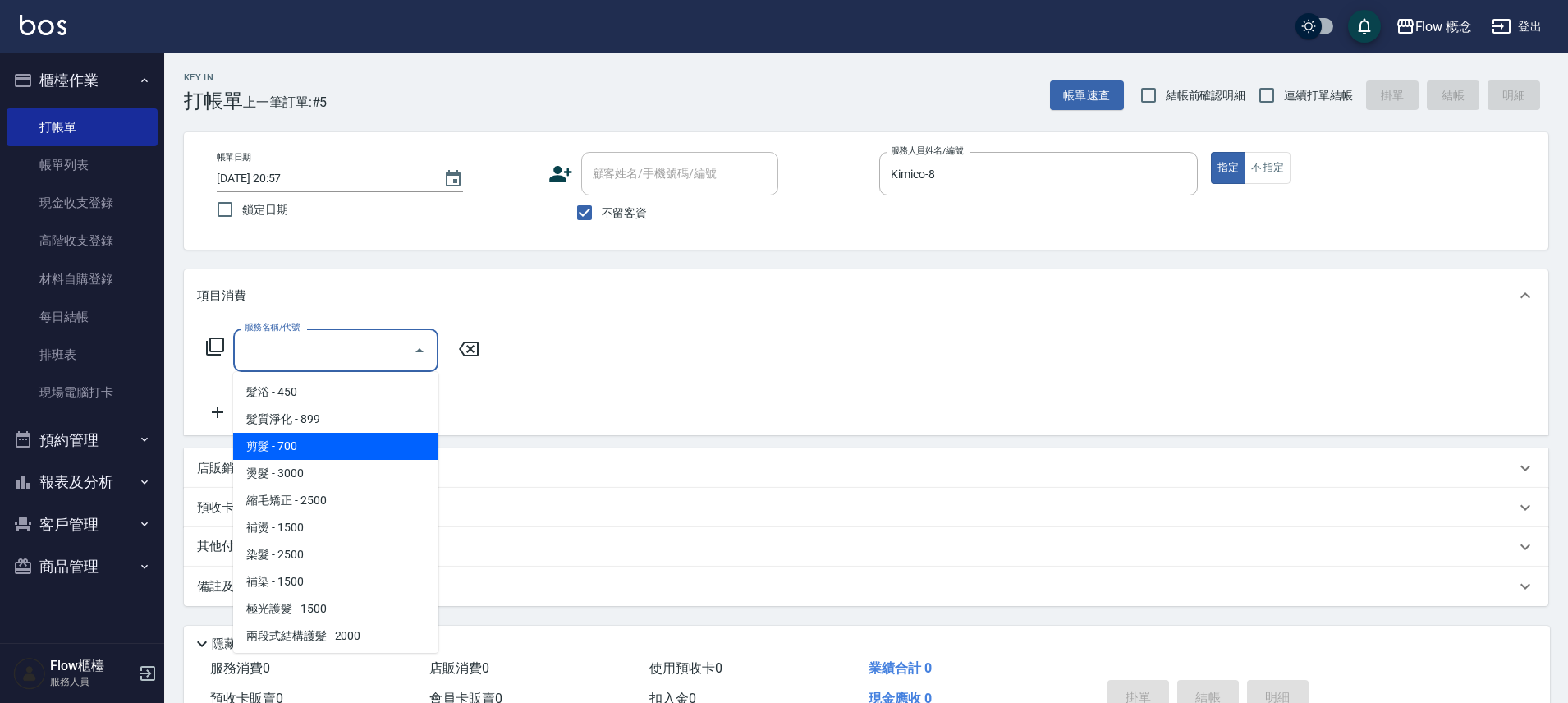
click at [295, 436] on span "剪髮 - 700" at bounding box center [335, 445] width 205 height 27
click at [295, 436] on div "項目消費 服務名稱/代號 服務名稱/代號 店販銷售 服務人員姓名/編號 服務人員姓名/編號 商品代號/名稱 商品代號/名稱 預收卡販賣 卡券名稱/代號 卡券名…" at bounding box center [866, 437] width 1365 height 336
type input "剪髮(201)"
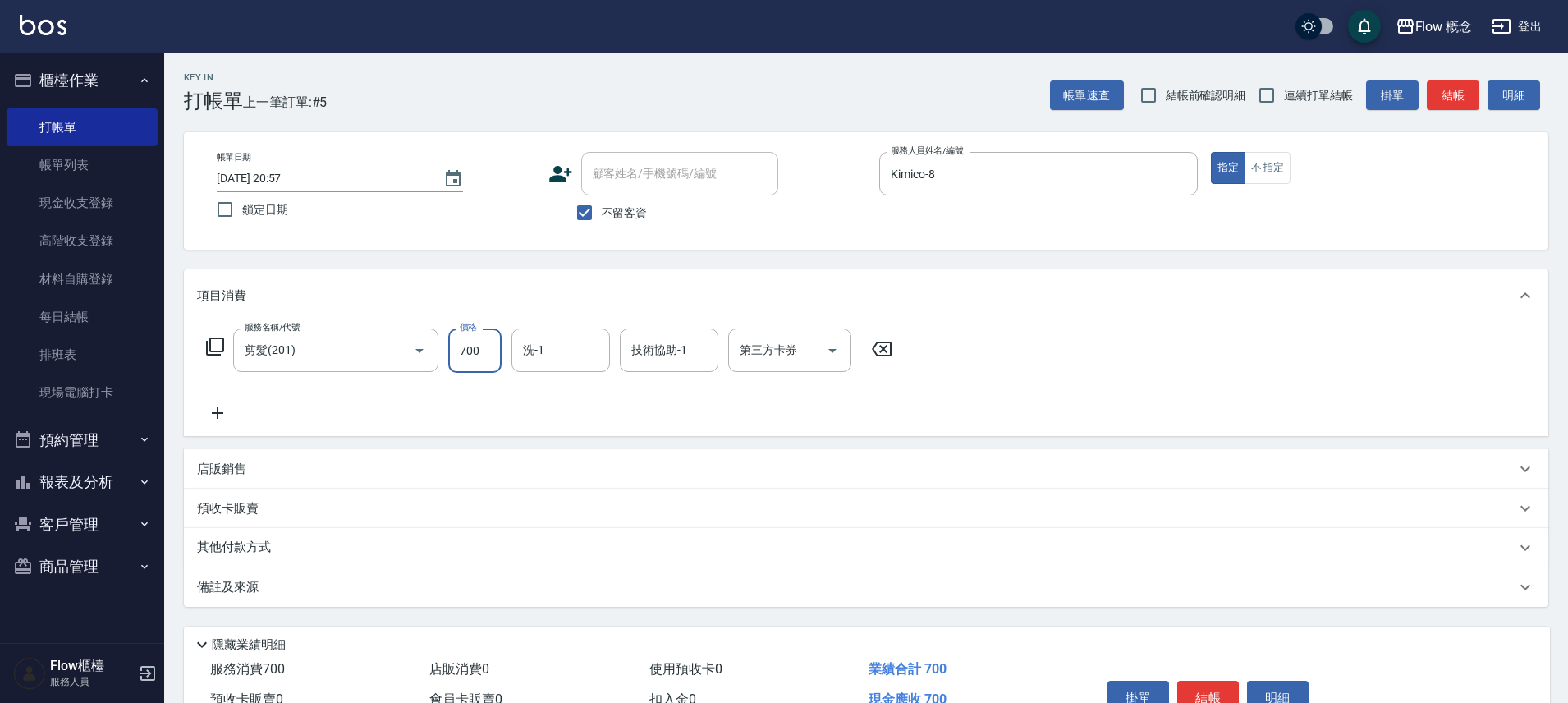
click at [467, 358] on input "700" at bounding box center [475, 350] width 54 height 44
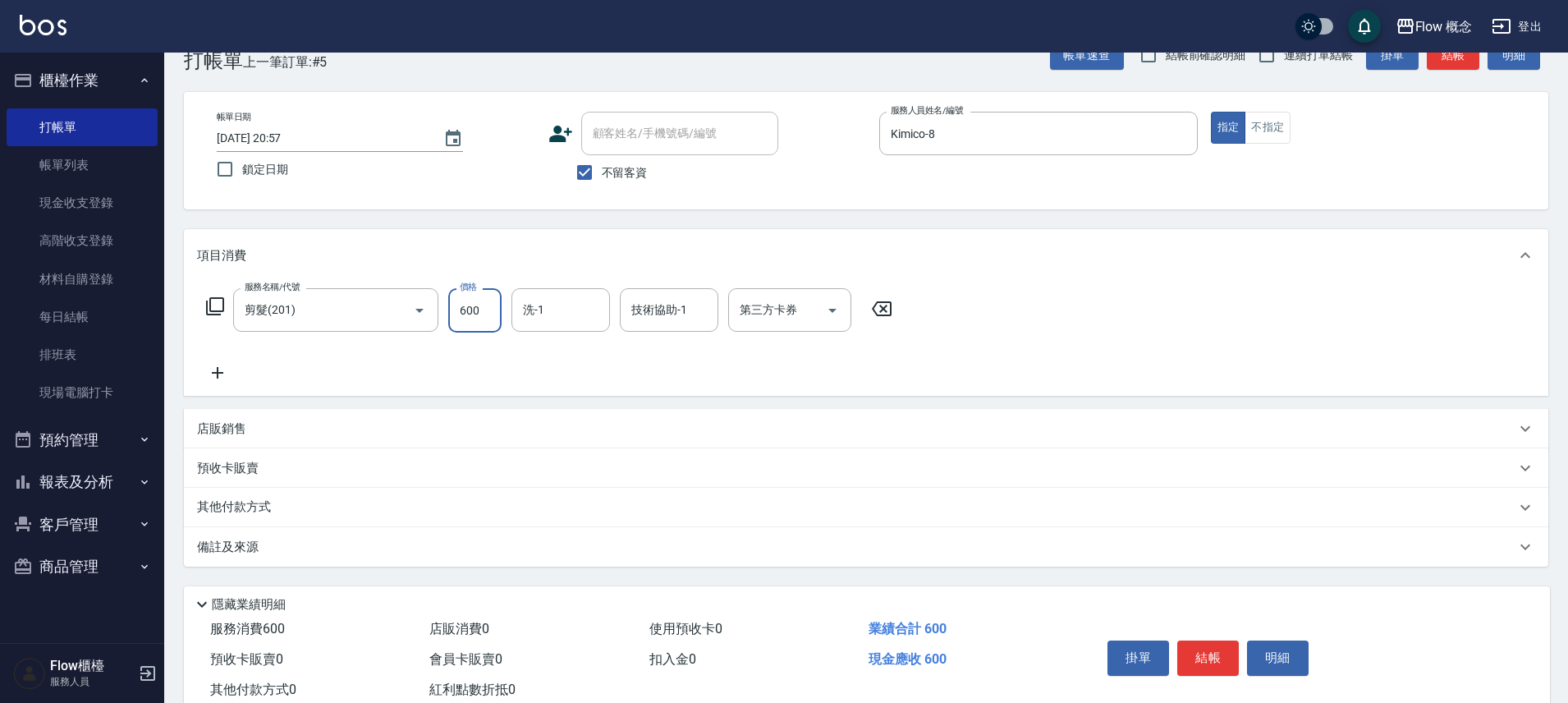
scroll to position [90, 0]
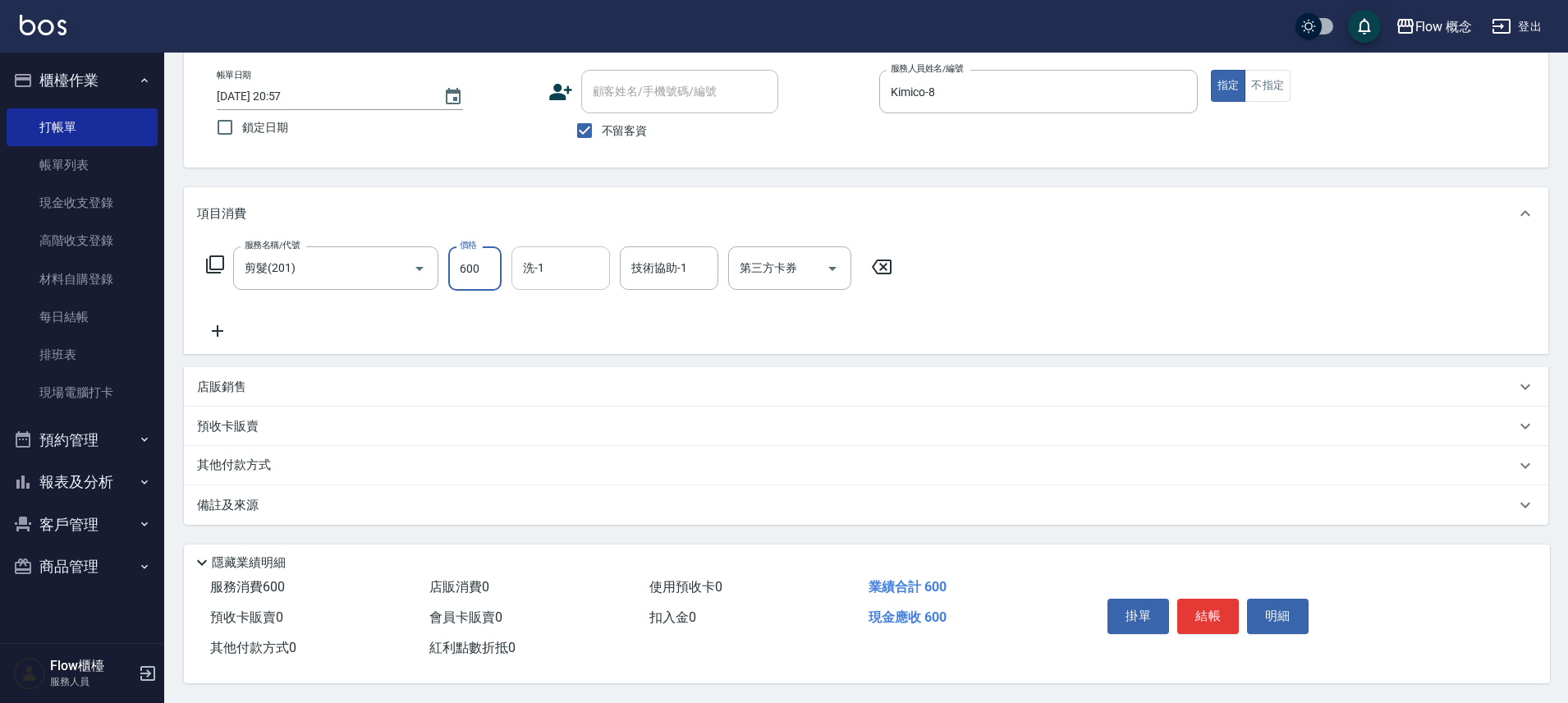
type input "600"
click at [557, 261] on input "洗-1" at bounding box center [561, 268] width 84 height 29
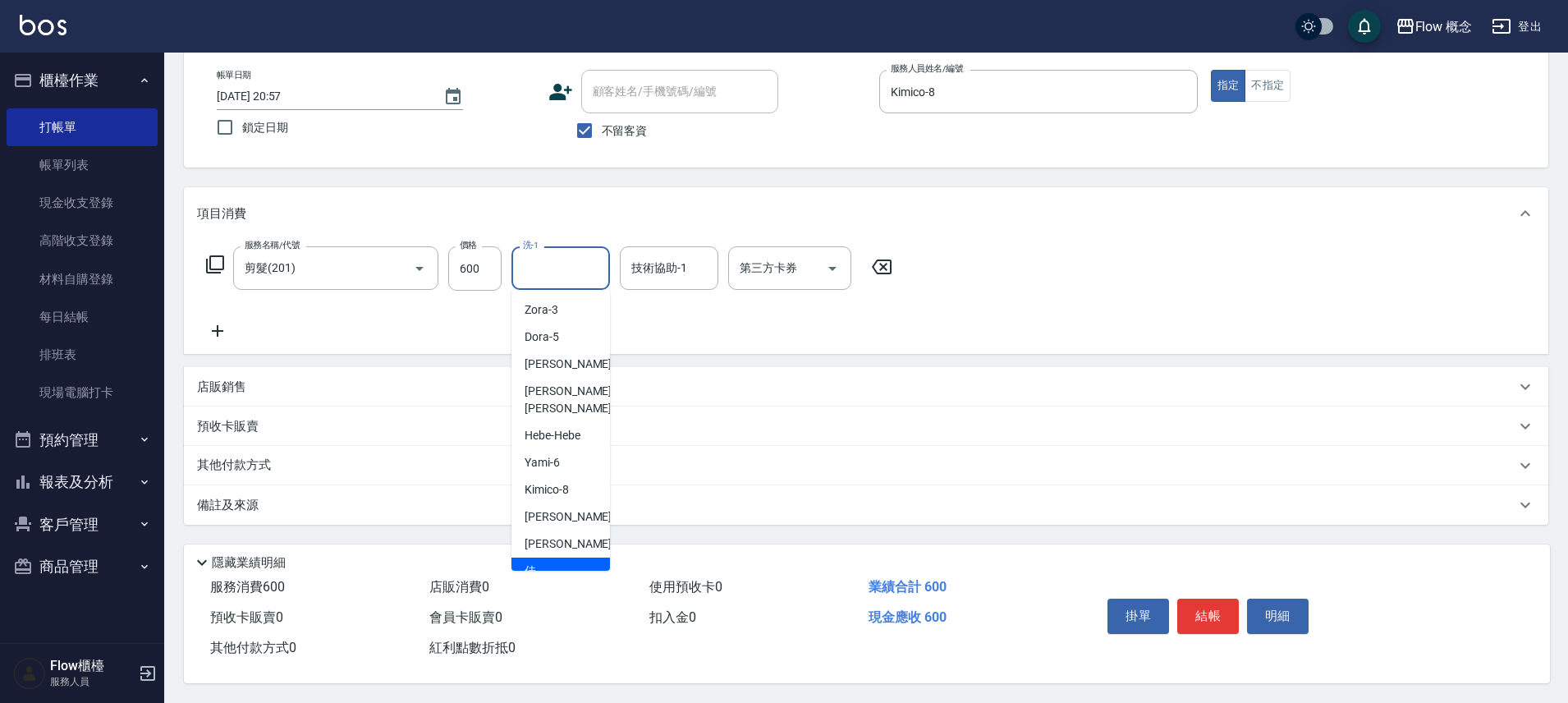
click at [548, 563] on span "佳[PERSON_NAME] -17" at bounding box center [577, 579] width 103 height 34
type input "佳[PERSON_NAME]-17"
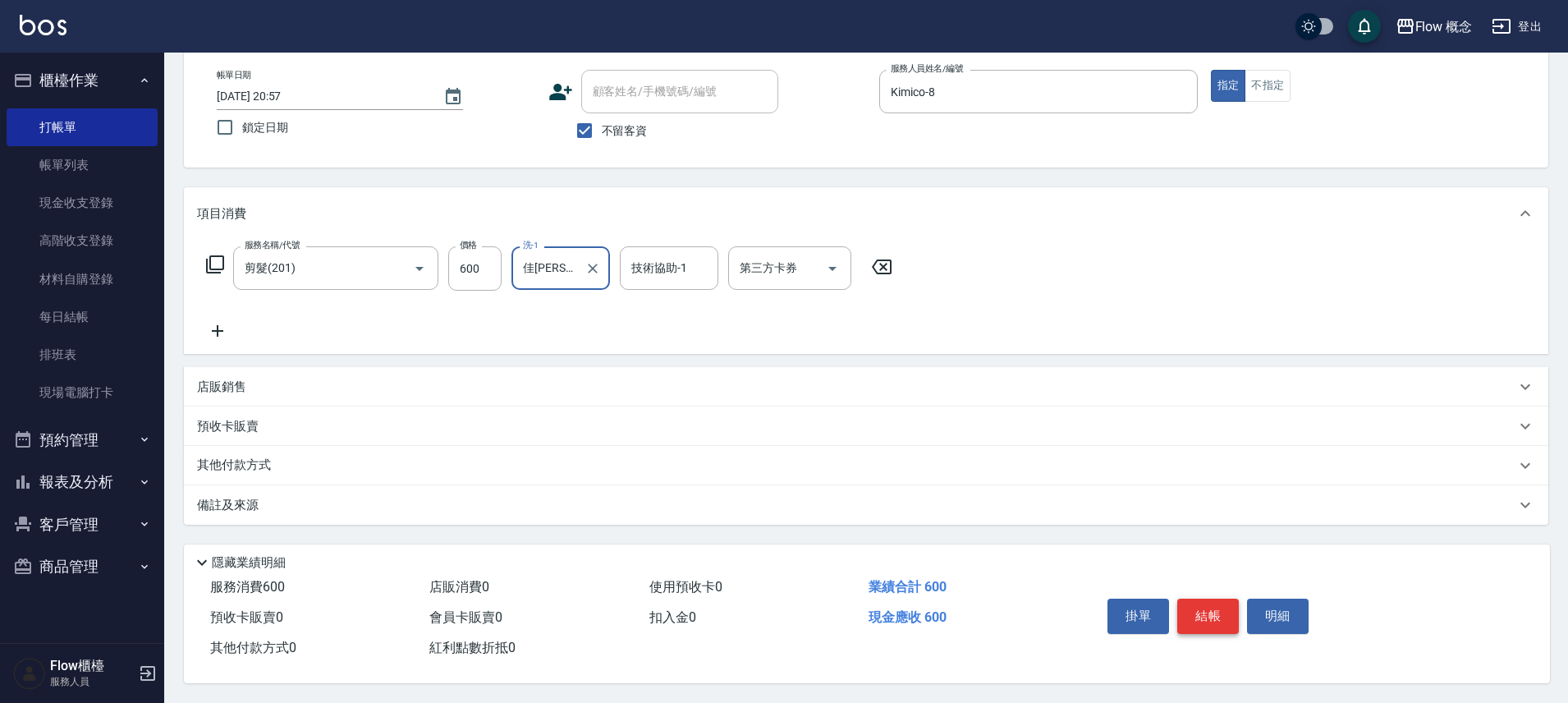
click at [1199, 606] on button "結帳" at bounding box center [1208, 615] width 62 height 34
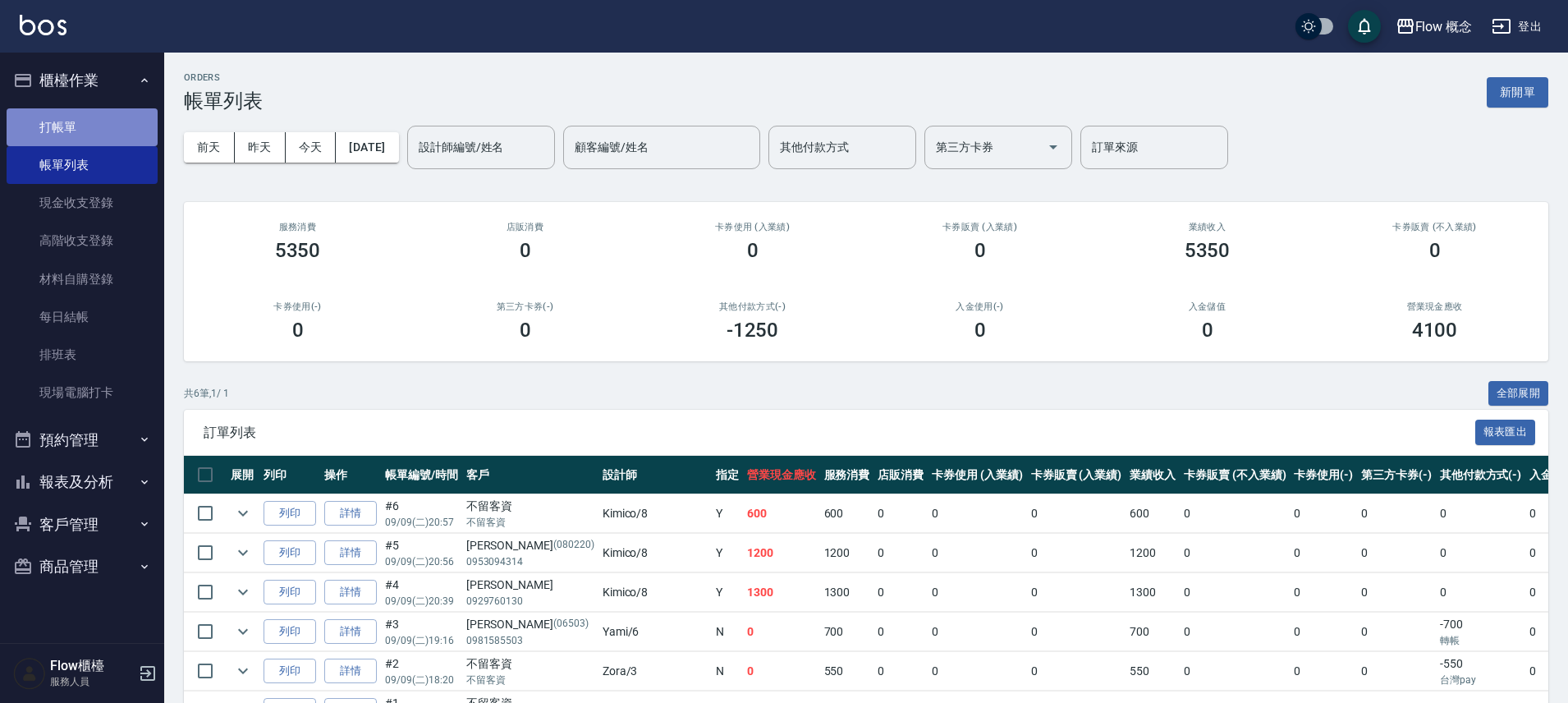
click at [100, 131] on link "打帳單" at bounding box center [82, 127] width 152 height 38
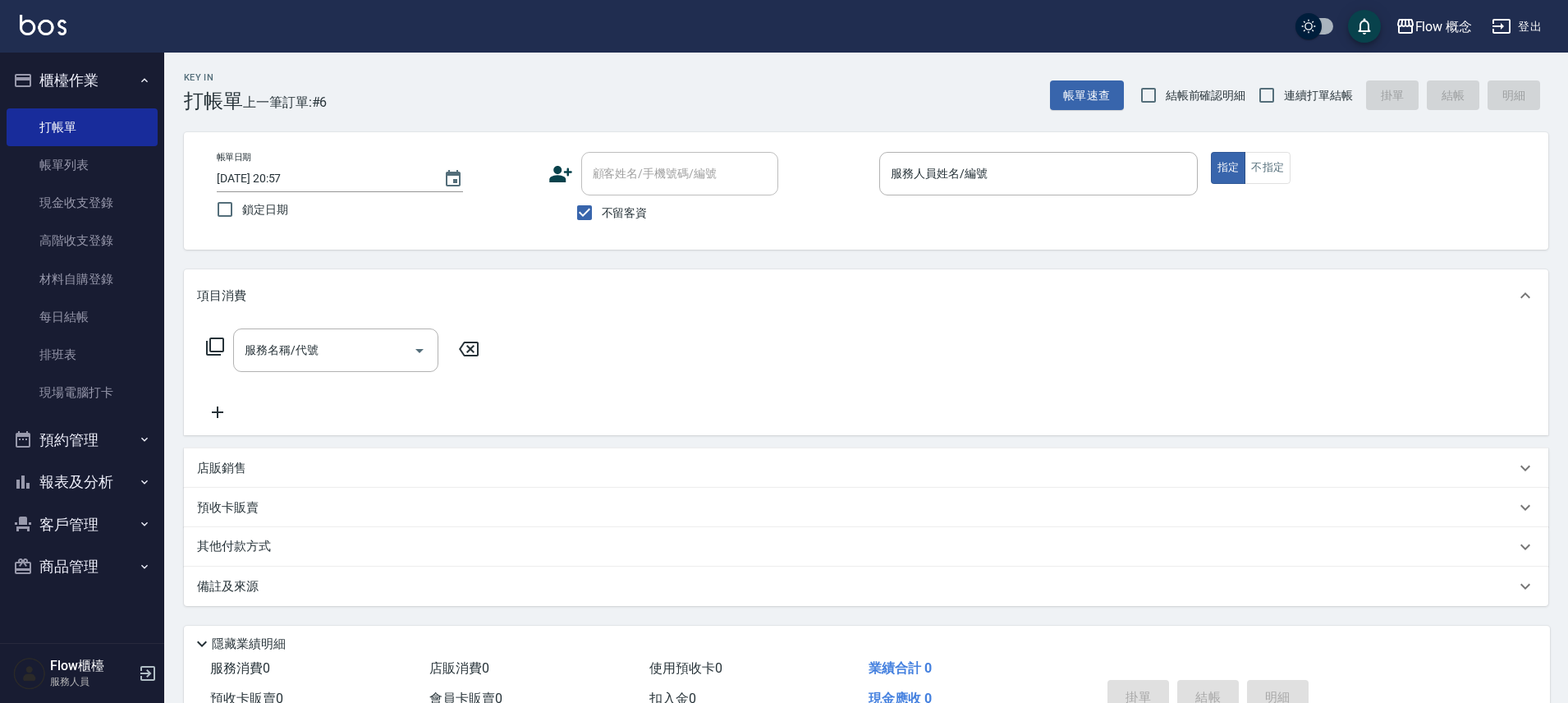
click at [639, 213] on span "不留客資" at bounding box center [625, 212] width 46 height 18
click at [602, 213] on input "不留客資" at bounding box center [584, 212] width 34 height 34
click at [639, 213] on span "不留客資" at bounding box center [625, 212] width 46 height 18
click at [602, 213] on input "不留客資" at bounding box center [584, 212] width 34 height 34
click at [618, 224] on label "不留客資" at bounding box center [607, 212] width 80 height 34
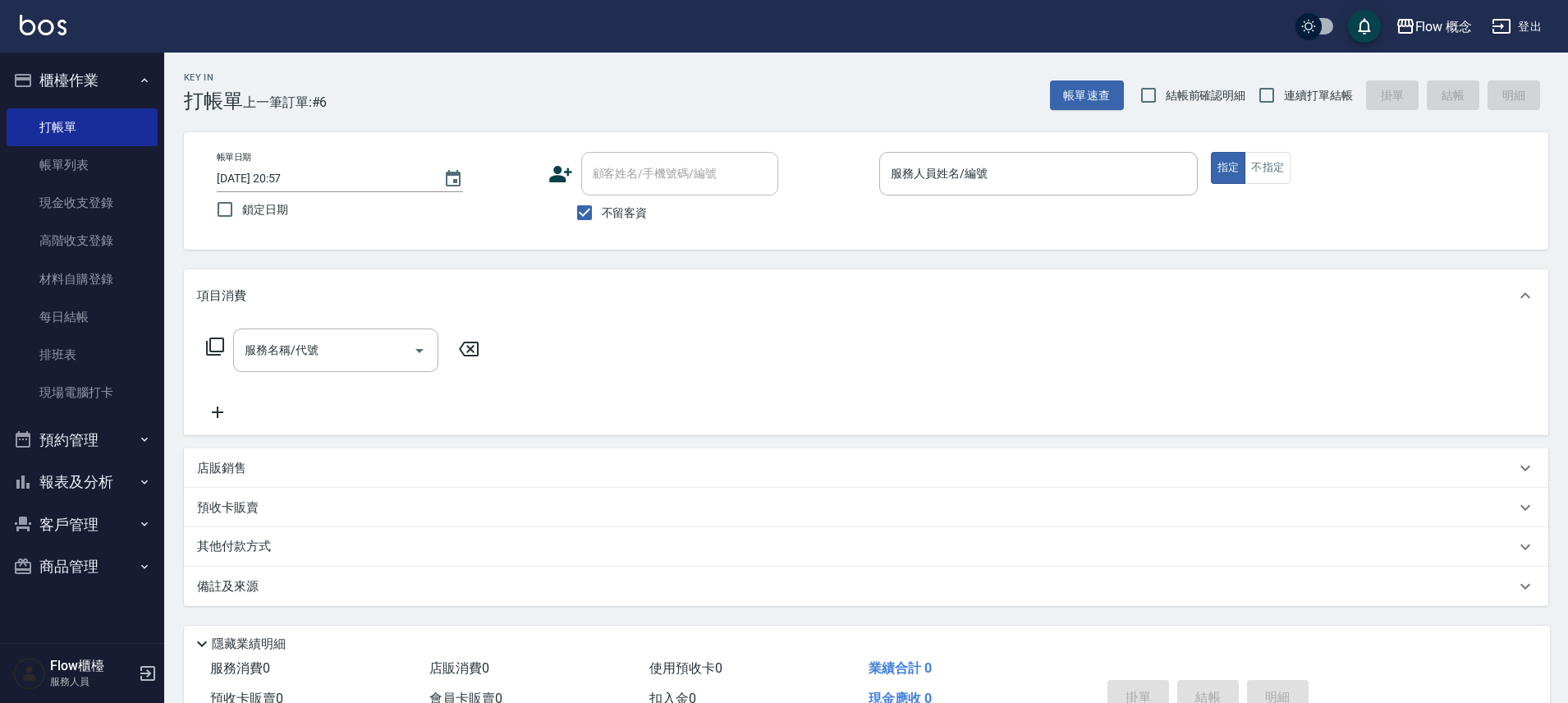
click at [602, 224] on input "不留客資" at bounding box center [584, 212] width 34 height 34
checkbox input "false"
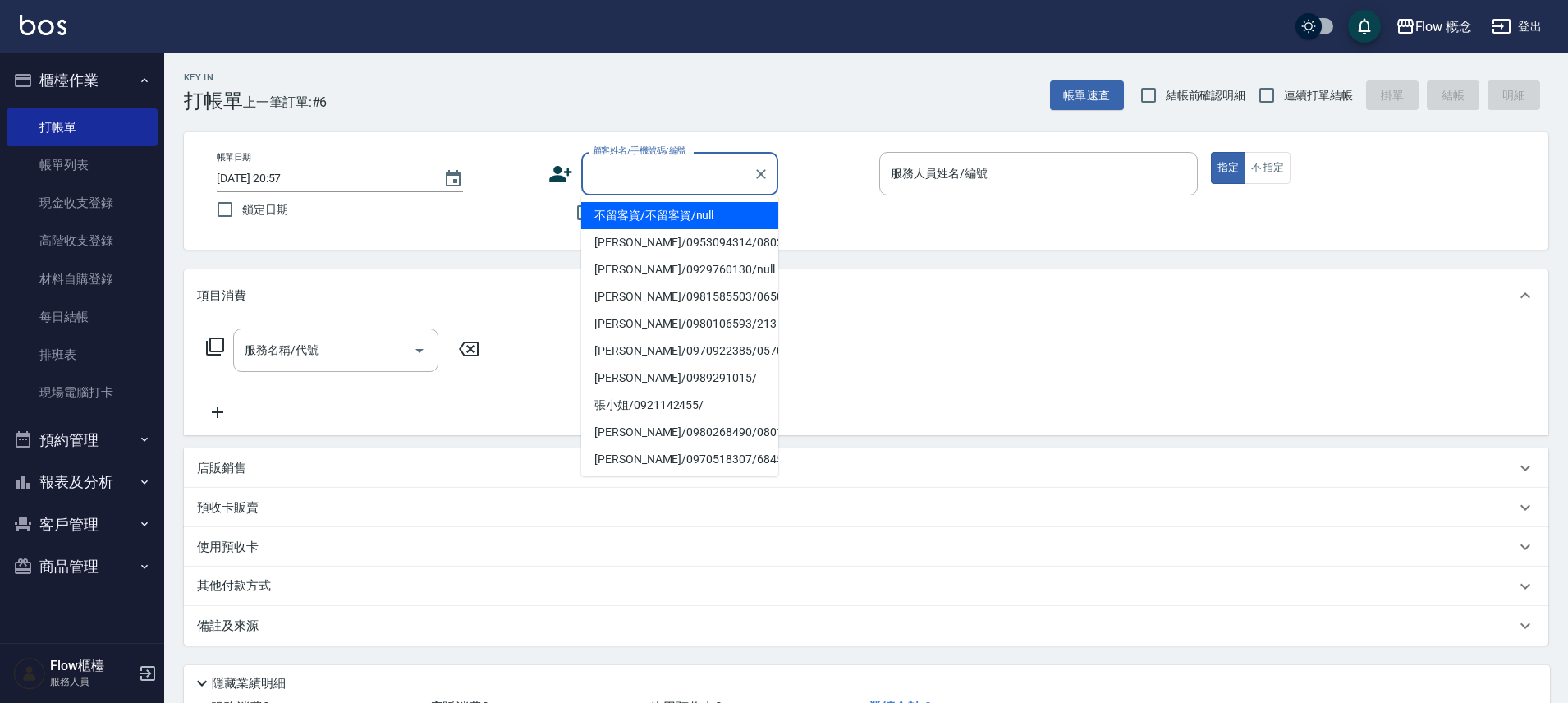
click at [646, 181] on input "顧客姓名/手機號碼/編號" at bounding box center [667, 173] width 158 height 29
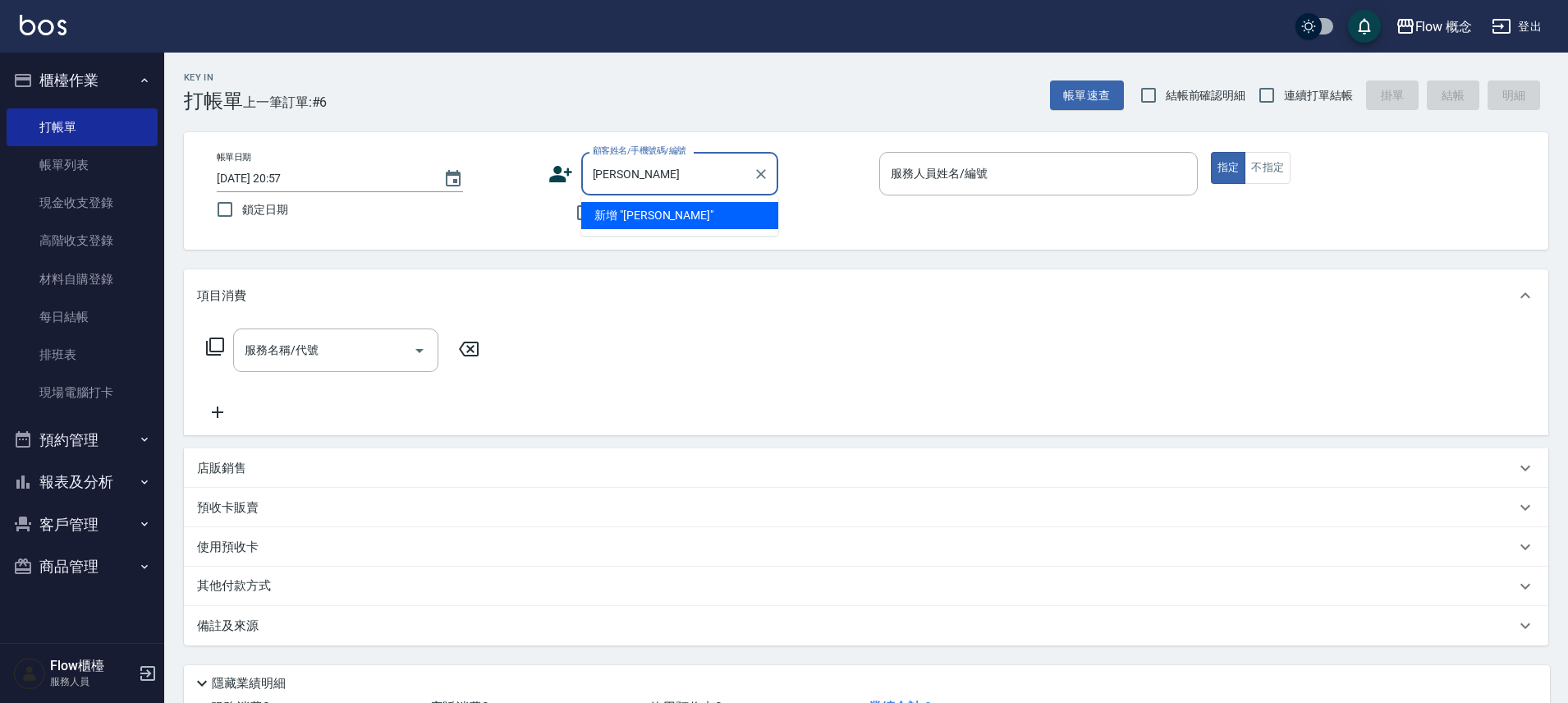
type input "吳"
click at [643, 217] on li "[PERSON_NAME]/0919824392/0808272" at bounding box center [679, 215] width 197 height 27
type input "[PERSON_NAME]/0919824392/0808272"
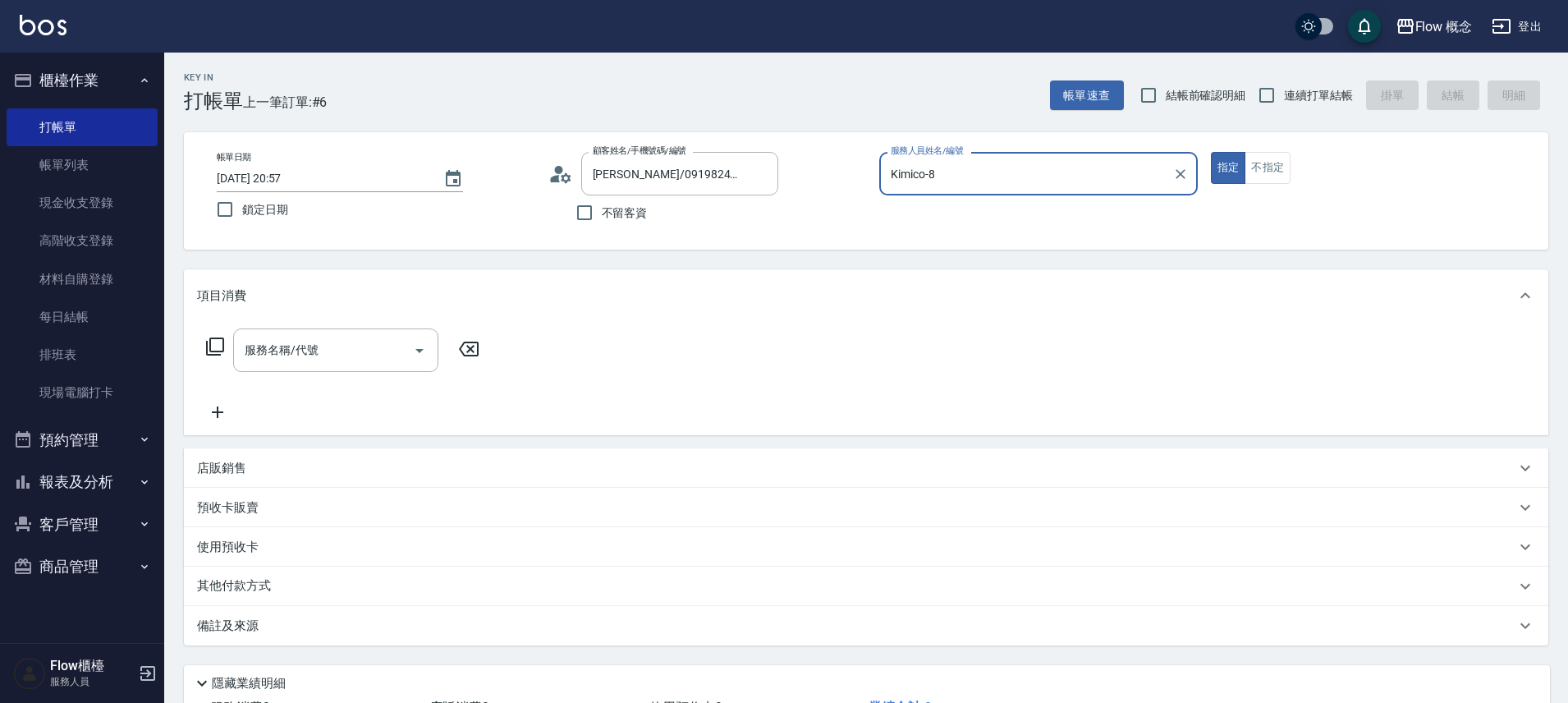
type input "Kimico-8"
click at [358, 350] on input "服務名稱/代號" at bounding box center [323, 349] width 166 height 29
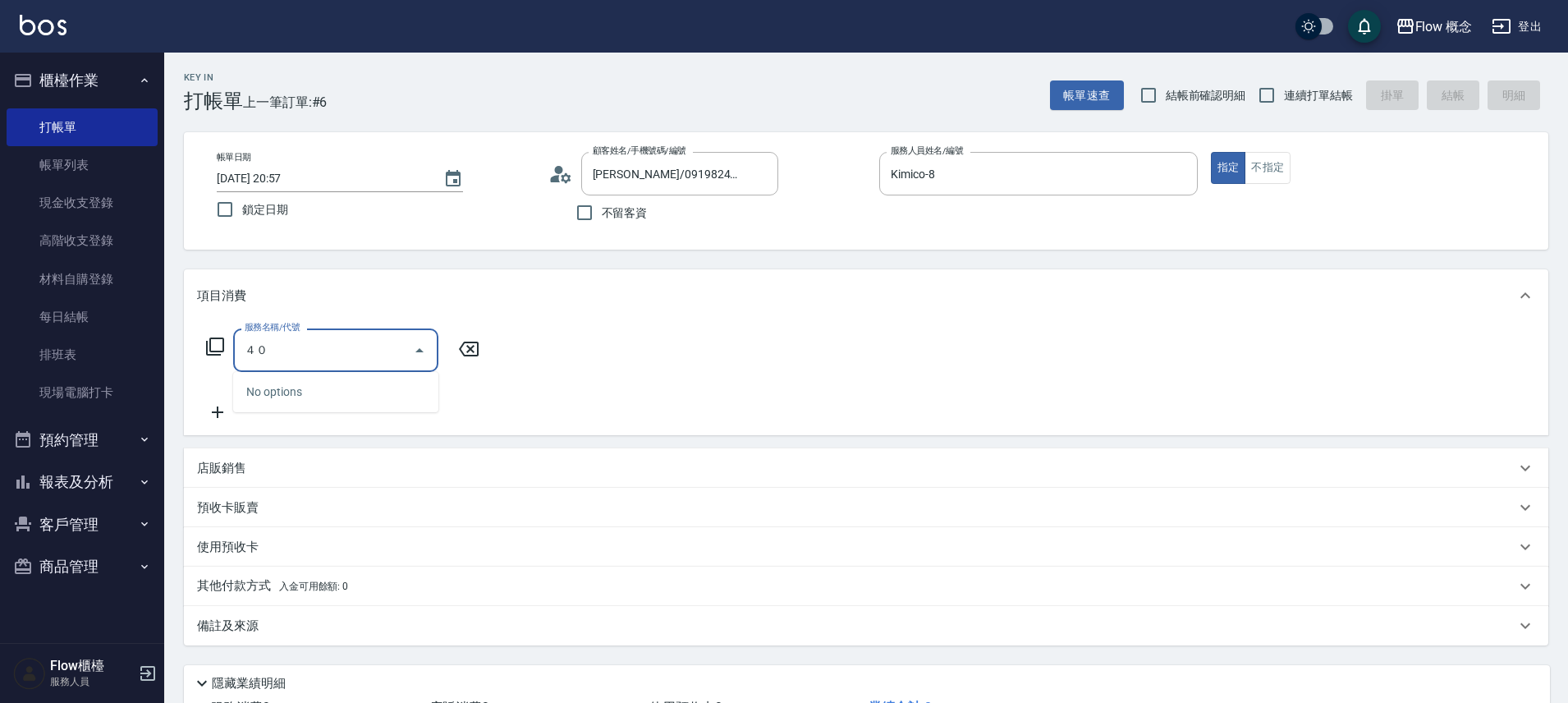
type input "４"
type input "染髮(401)"
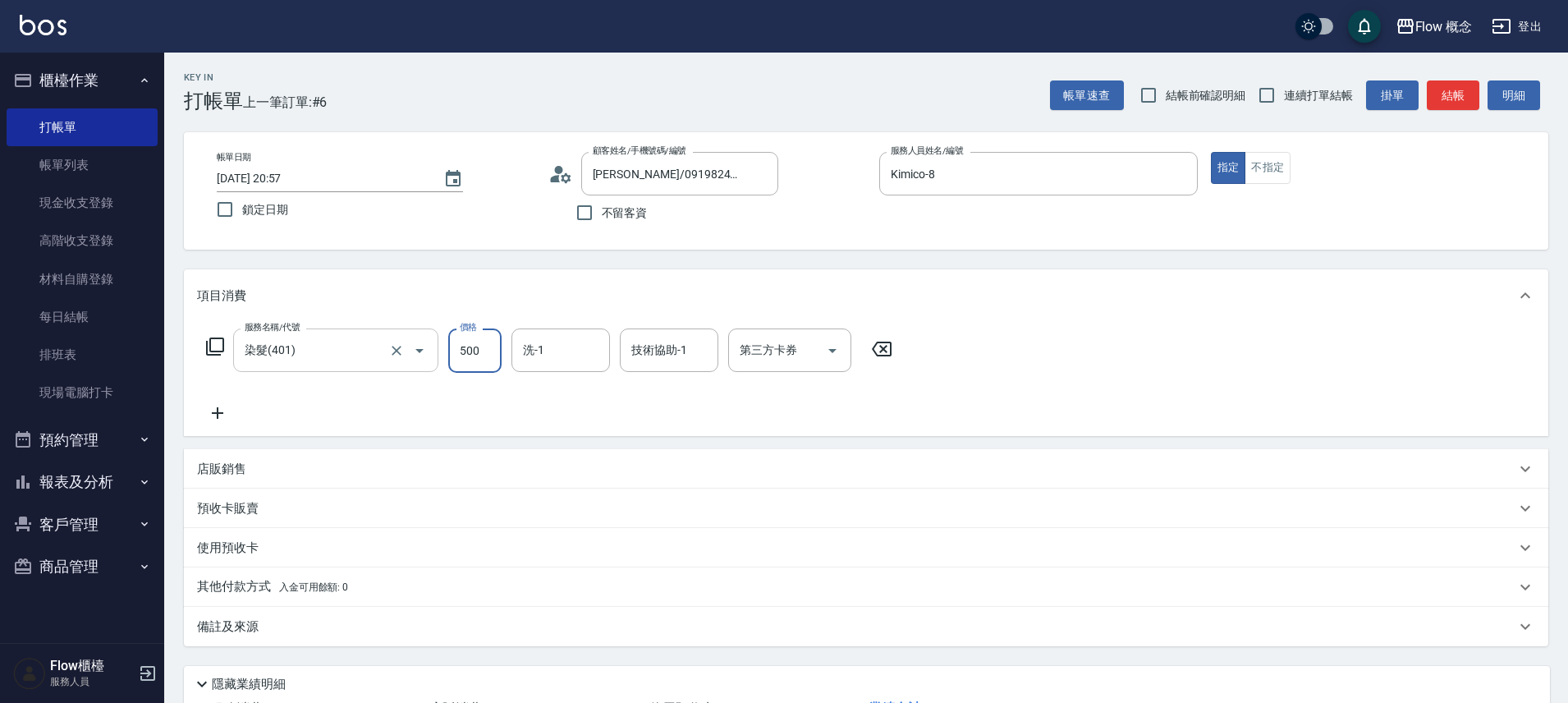
type input "500"
click at [322, 356] on input "染髮(401)" at bounding box center [312, 349] width 144 height 29
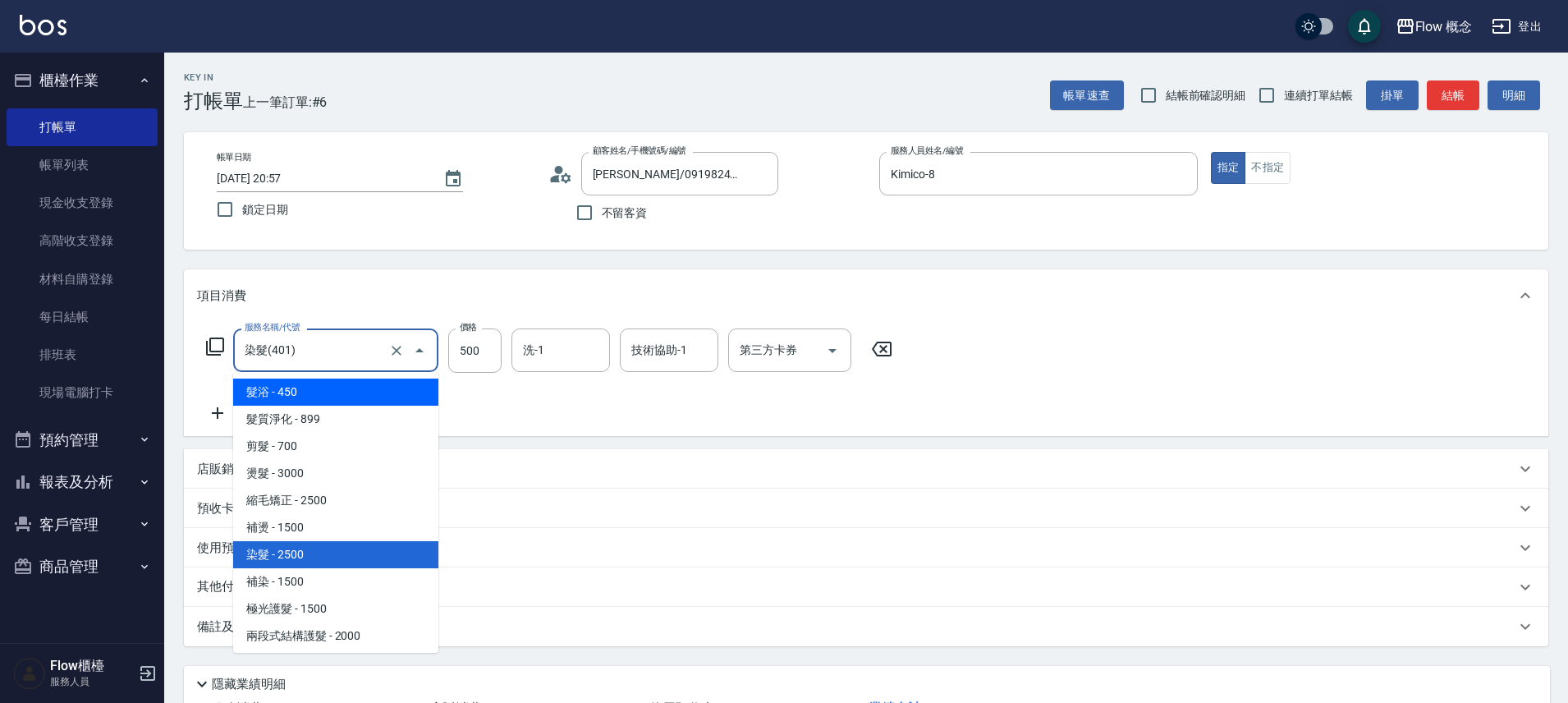
click at [320, 390] on span "髮浴 - 450" at bounding box center [335, 392] width 205 height 27
type input "髮浴 (101)"
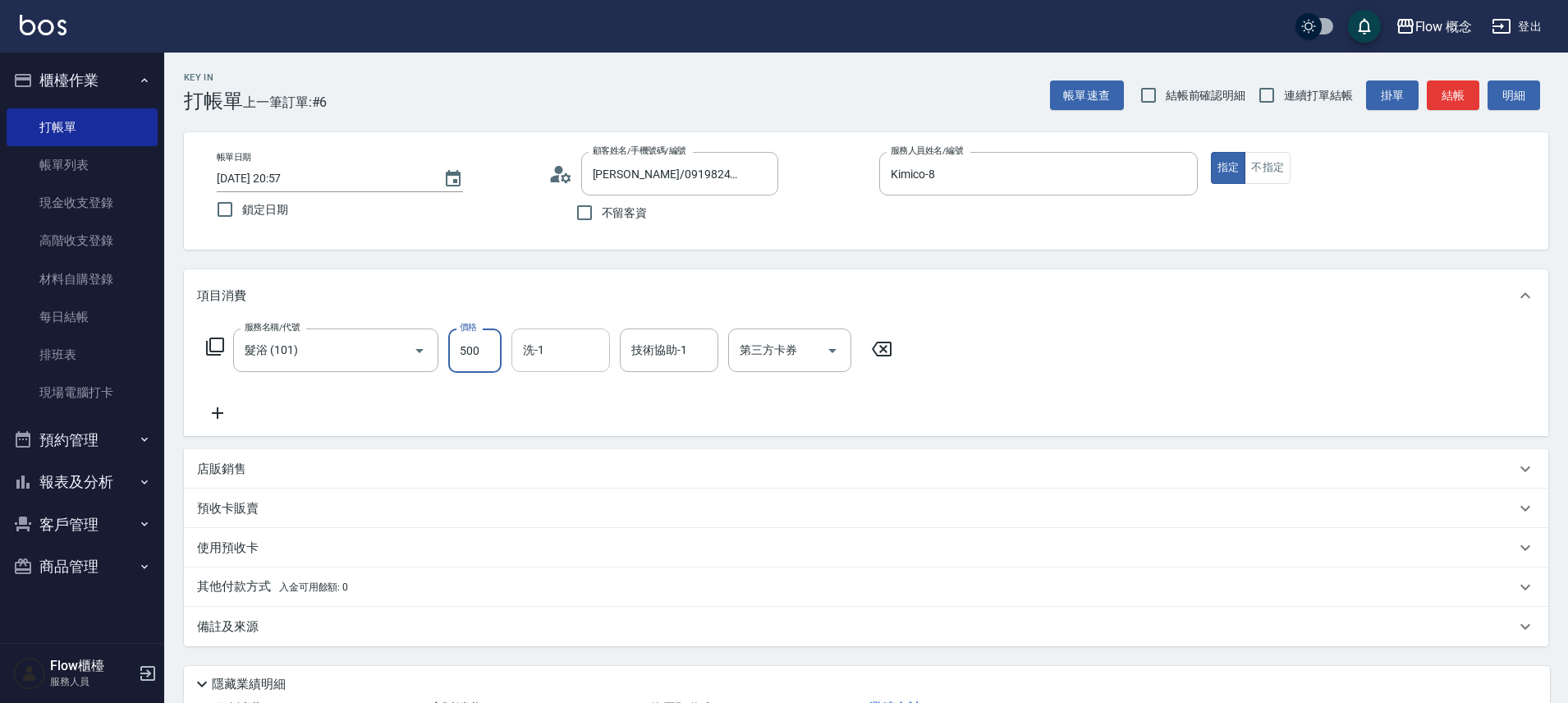
type input "500"
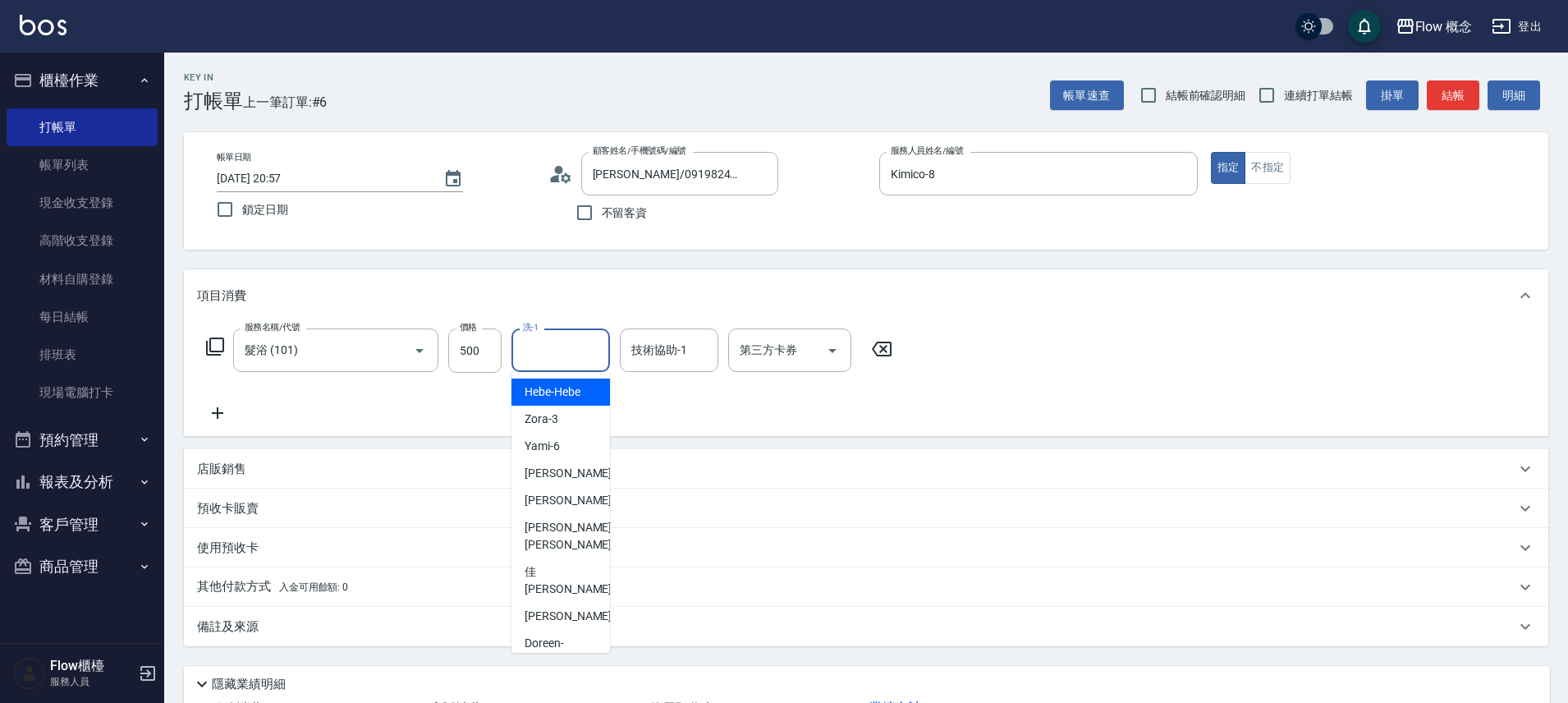
click at [558, 357] on input "洗-1" at bounding box center [561, 349] width 84 height 29
click at [550, 564] on span "佳[PERSON_NAME] -17" at bounding box center [577, 580] width 103 height 34
type input "佳[PERSON_NAME]-17"
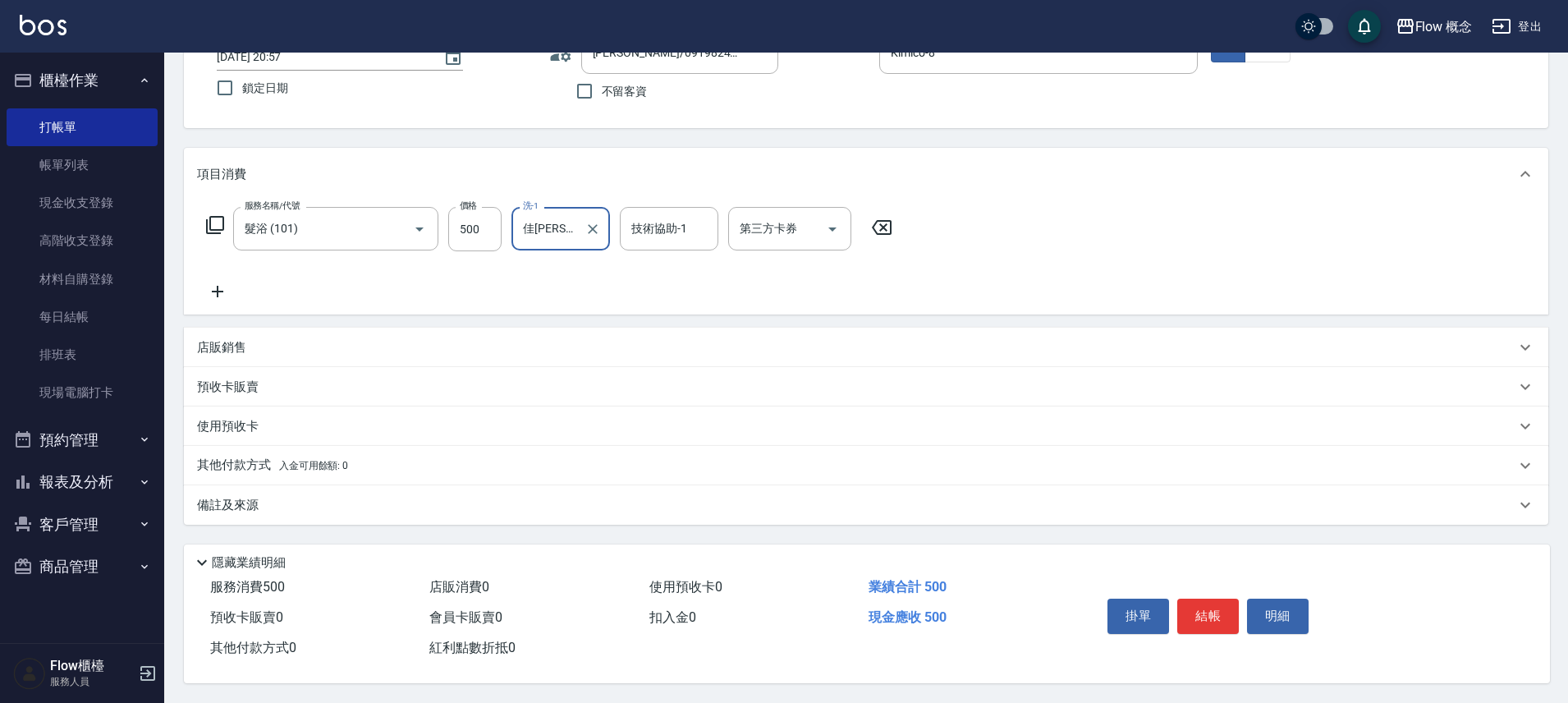
scroll to position [129, 0]
click at [314, 460] on span "入金可用餘額: 0" at bounding box center [314, 466] width 70 height 11
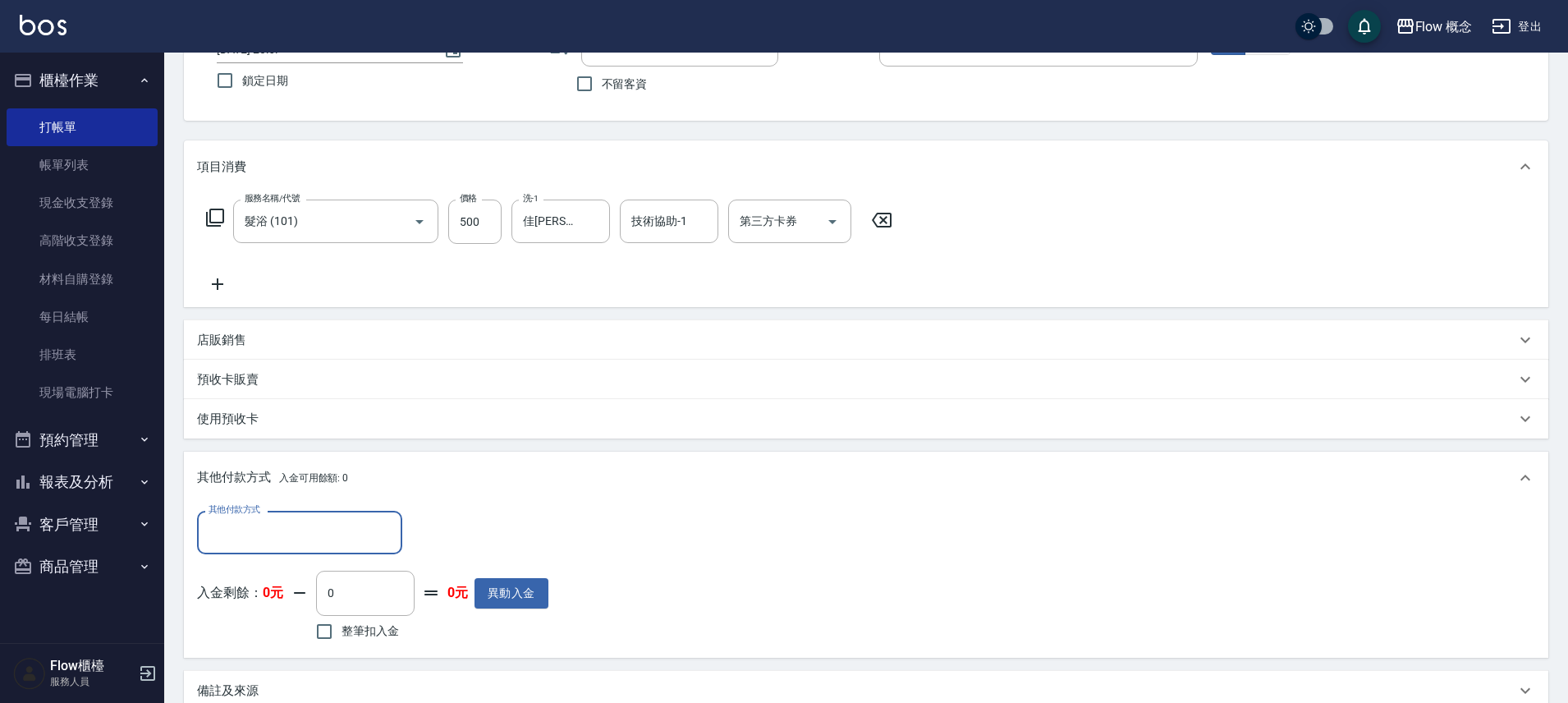
scroll to position [0, 0]
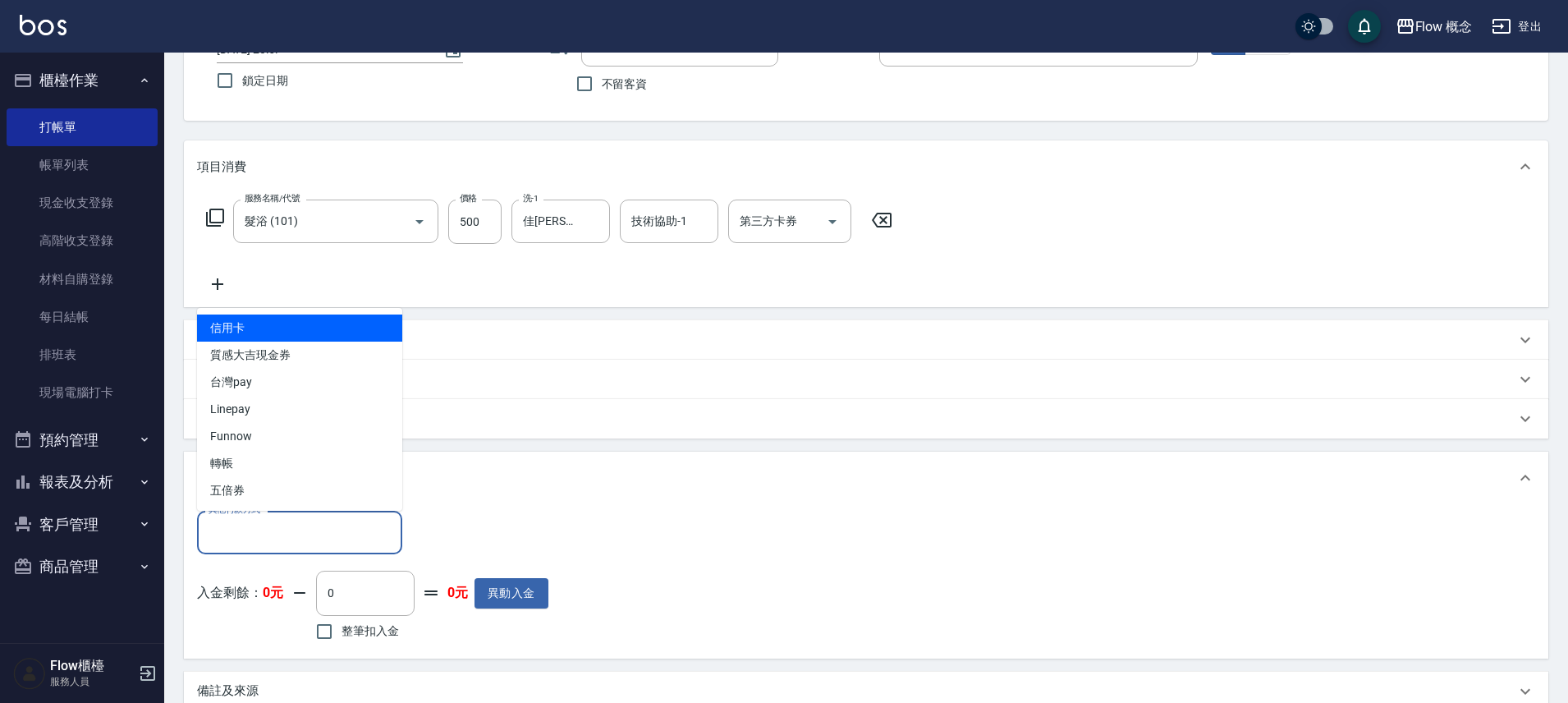
click at [238, 529] on input "其他付款方式" at bounding box center [299, 532] width 190 height 29
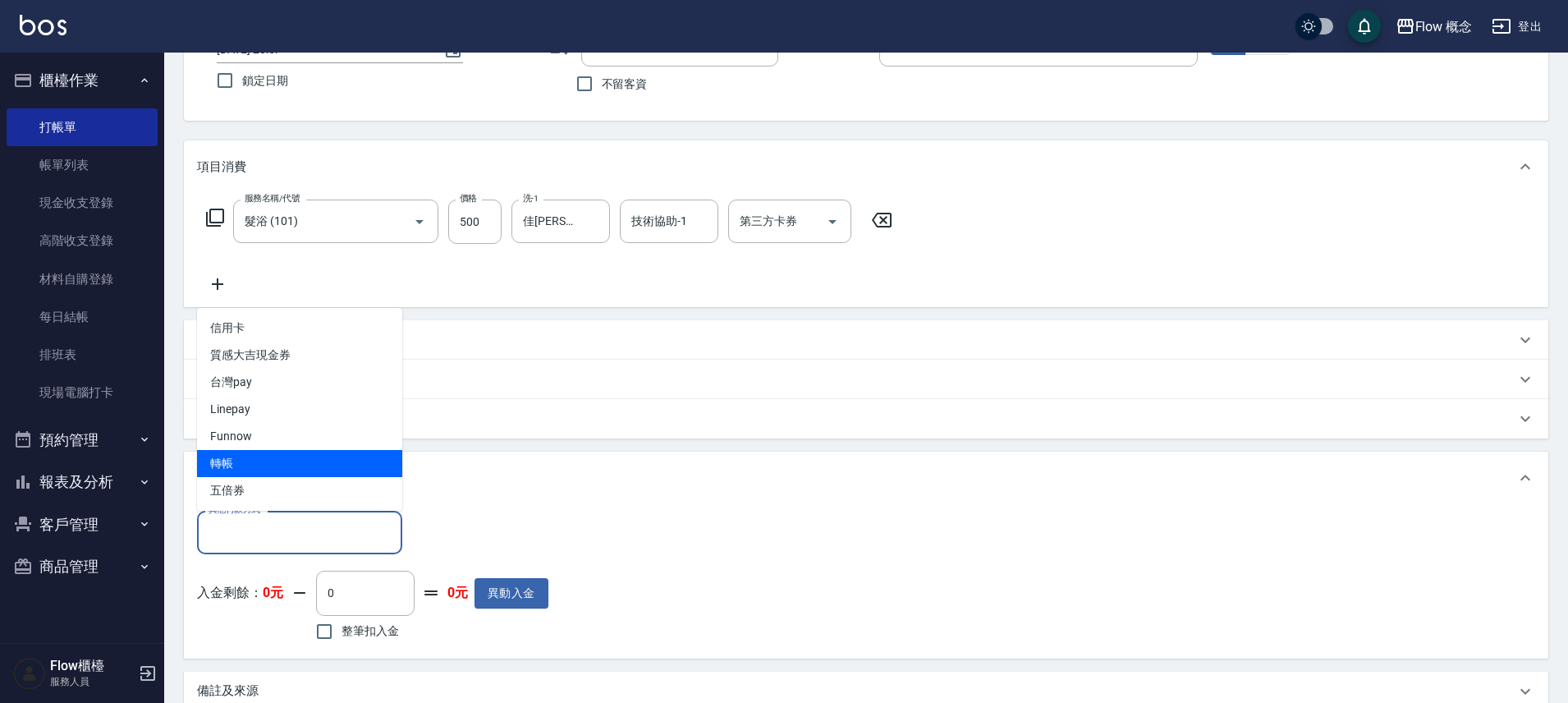
click at [246, 455] on span "轉帳" at bounding box center [299, 463] width 205 height 27
type input "轉帳"
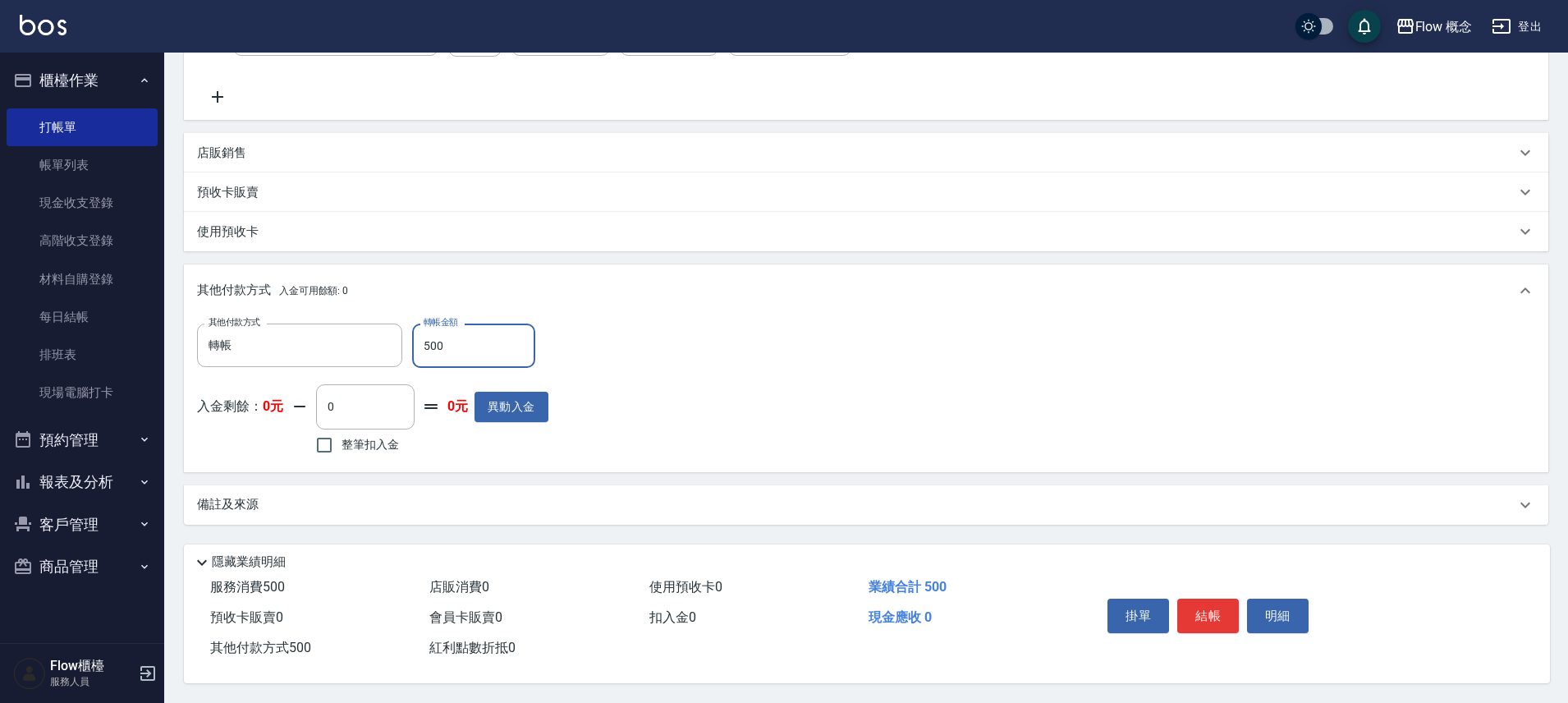
scroll to position [323, 0]
type input "500"
click at [1194, 612] on button "結帳" at bounding box center [1208, 615] width 62 height 34
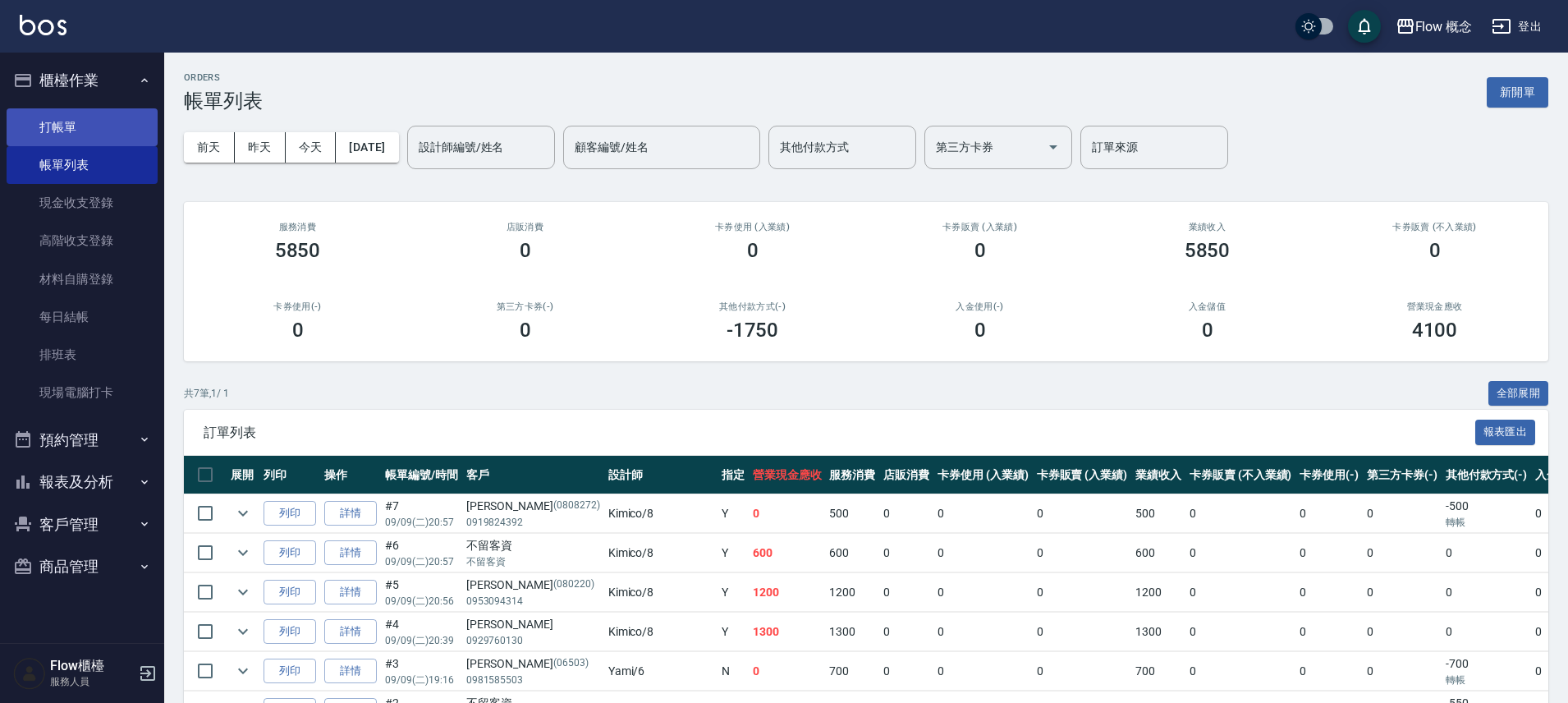
drag, startPoint x: 77, startPoint y: 130, endPoint x: 129, endPoint y: 127, distance: 52.1
click at [77, 130] on link "打帳單" at bounding box center [82, 127] width 152 height 38
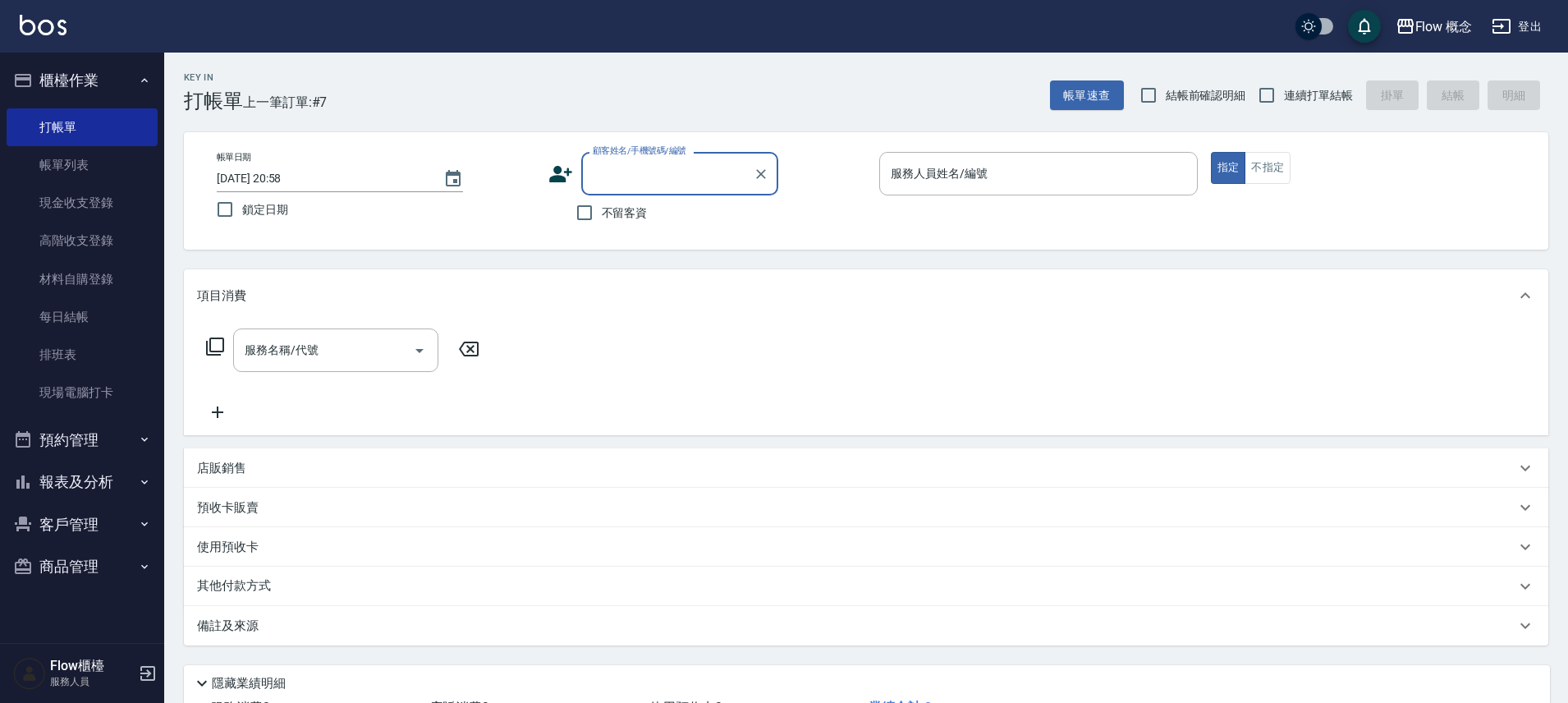
click at [645, 223] on label "不留客資" at bounding box center [607, 212] width 80 height 34
click at [602, 223] on input "不留客資" at bounding box center [584, 212] width 34 height 34
click at [645, 223] on label "不留客資" at bounding box center [607, 212] width 80 height 34
click at [602, 223] on input "不留客資" at bounding box center [584, 212] width 34 height 34
drag, startPoint x: 612, startPoint y: 218, endPoint x: 644, endPoint y: 212, distance: 32.6
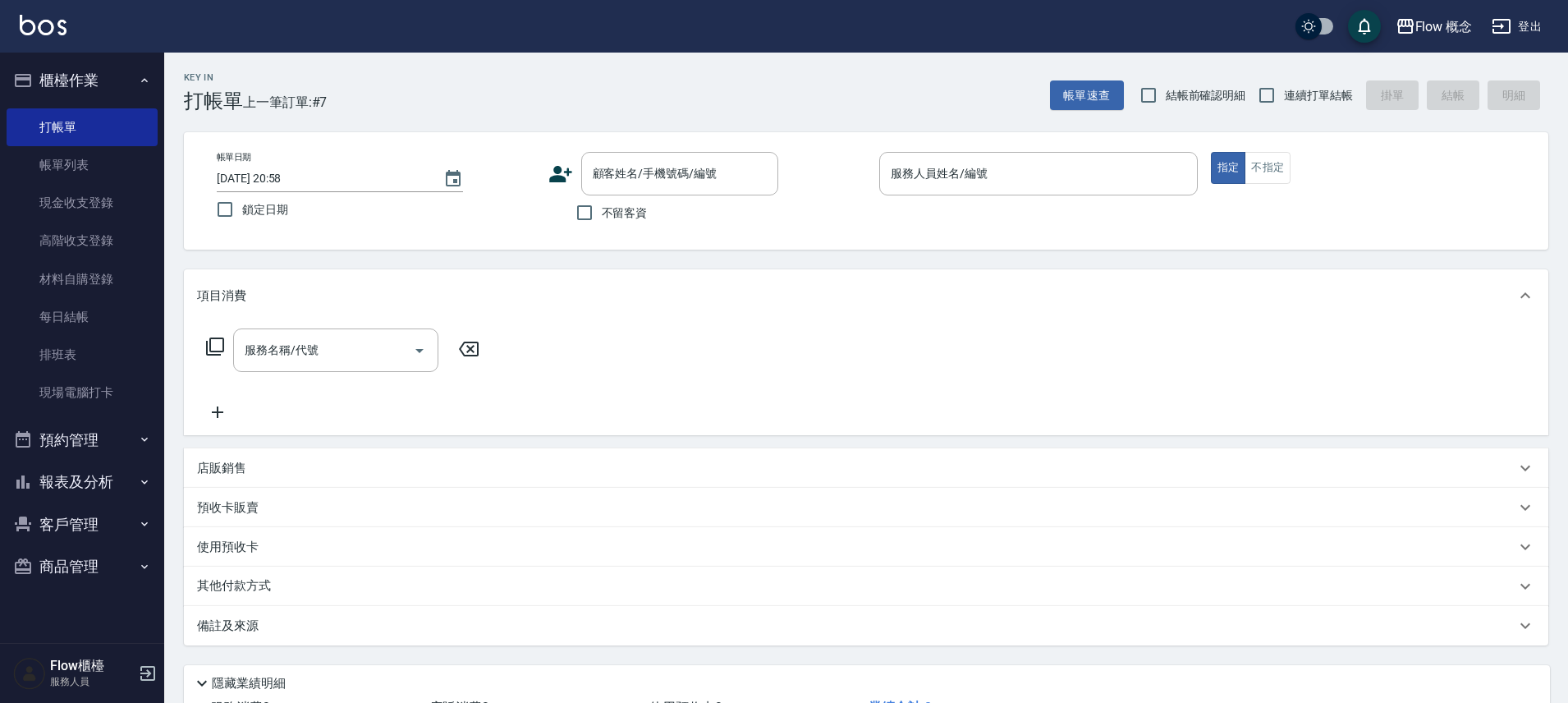
click at [613, 218] on span "不留客資" at bounding box center [625, 212] width 46 height 18
click at [602, 218] on input "不留客資" at bounding box center [584, 212] width 34 height 34
checkbox input "true"
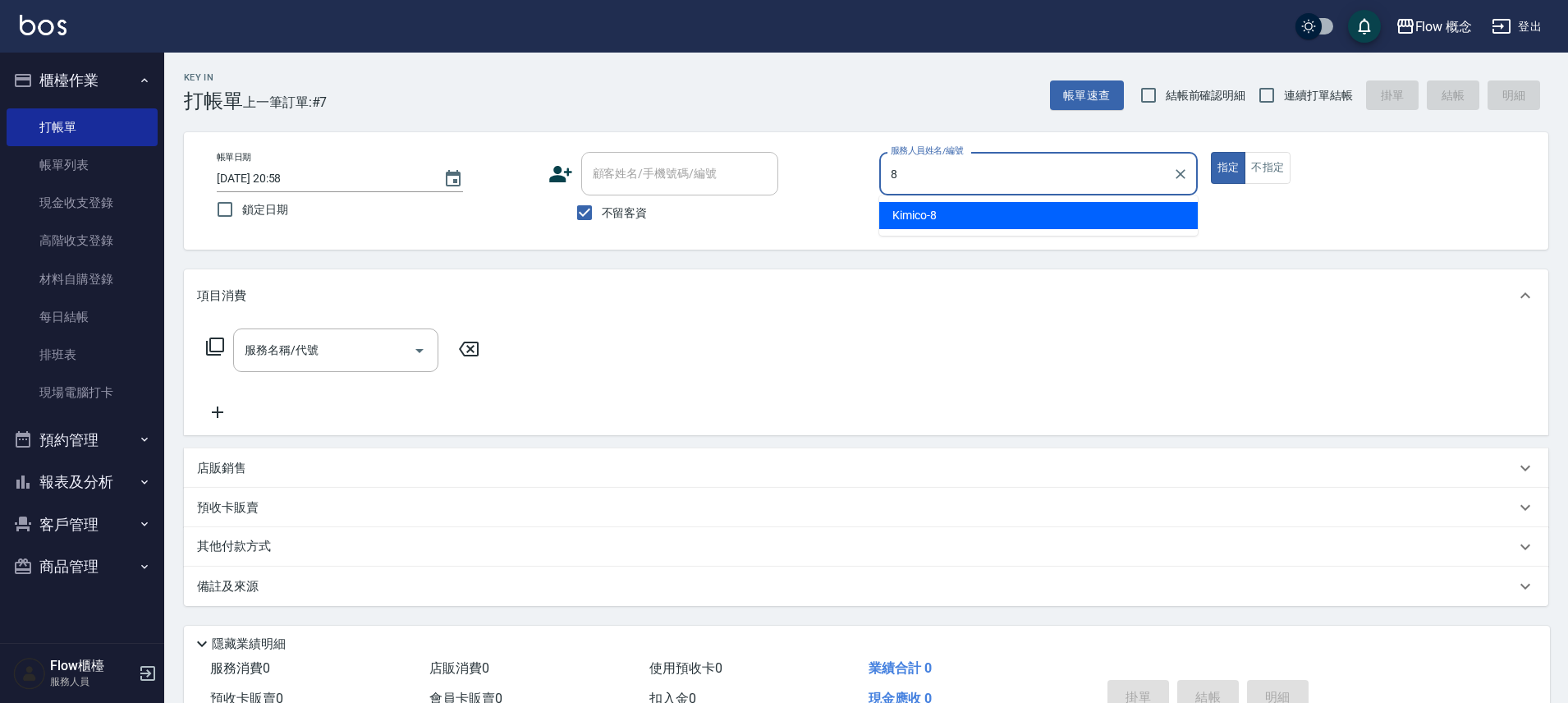
type input "Kimico-8"
type button "true"
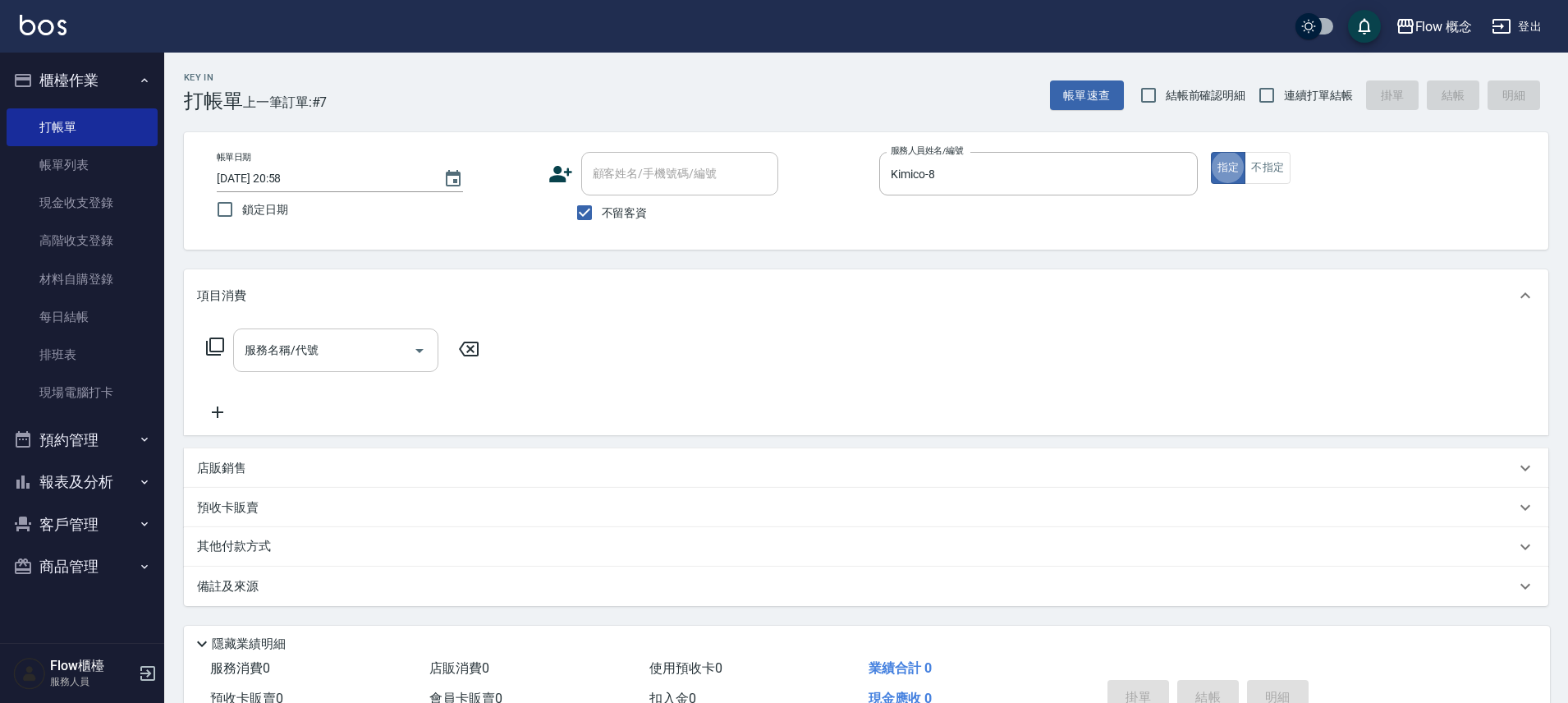
click at [307, 365] on div "服務名稱/代號" at bounding box center [335, 349] width 205 height 43
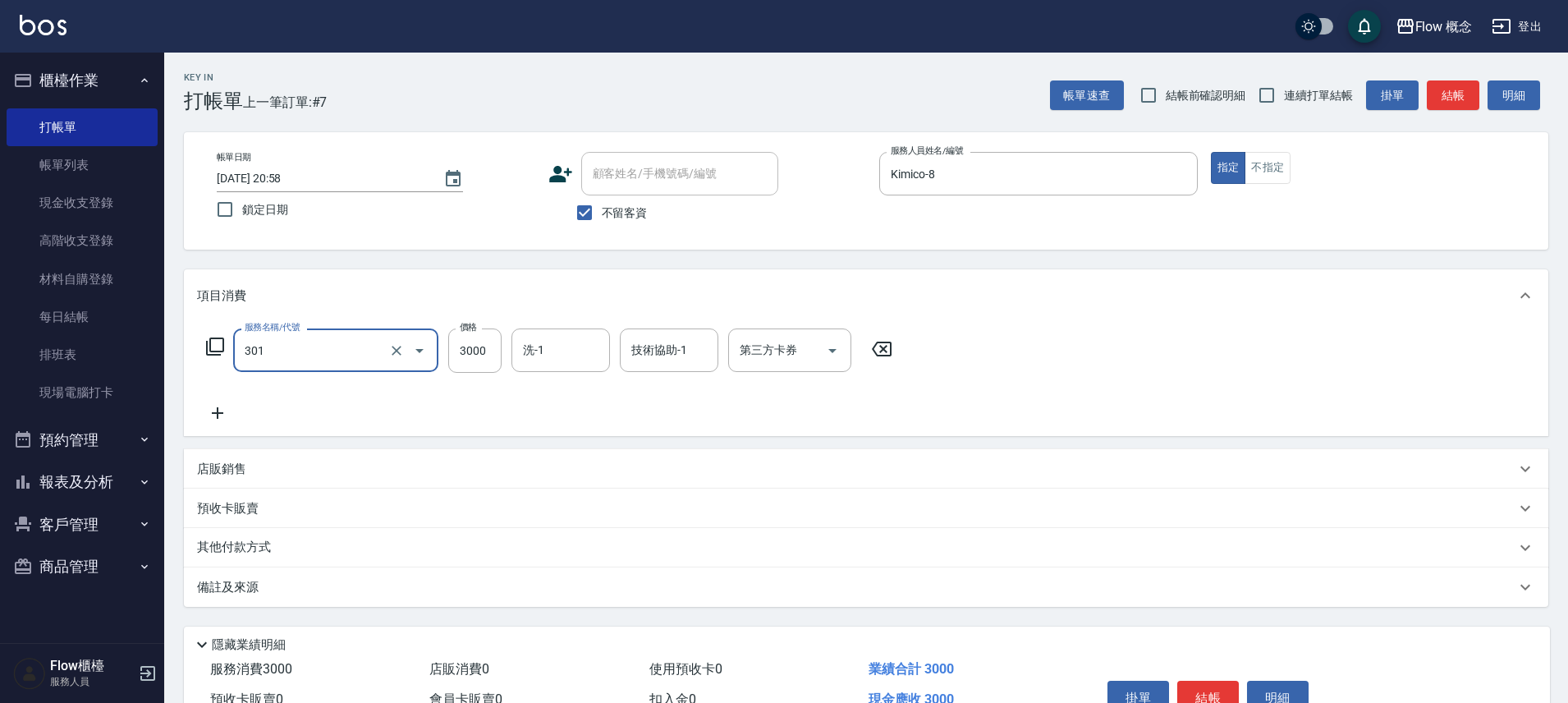
type input "燙髮(301)"
type input "2000"
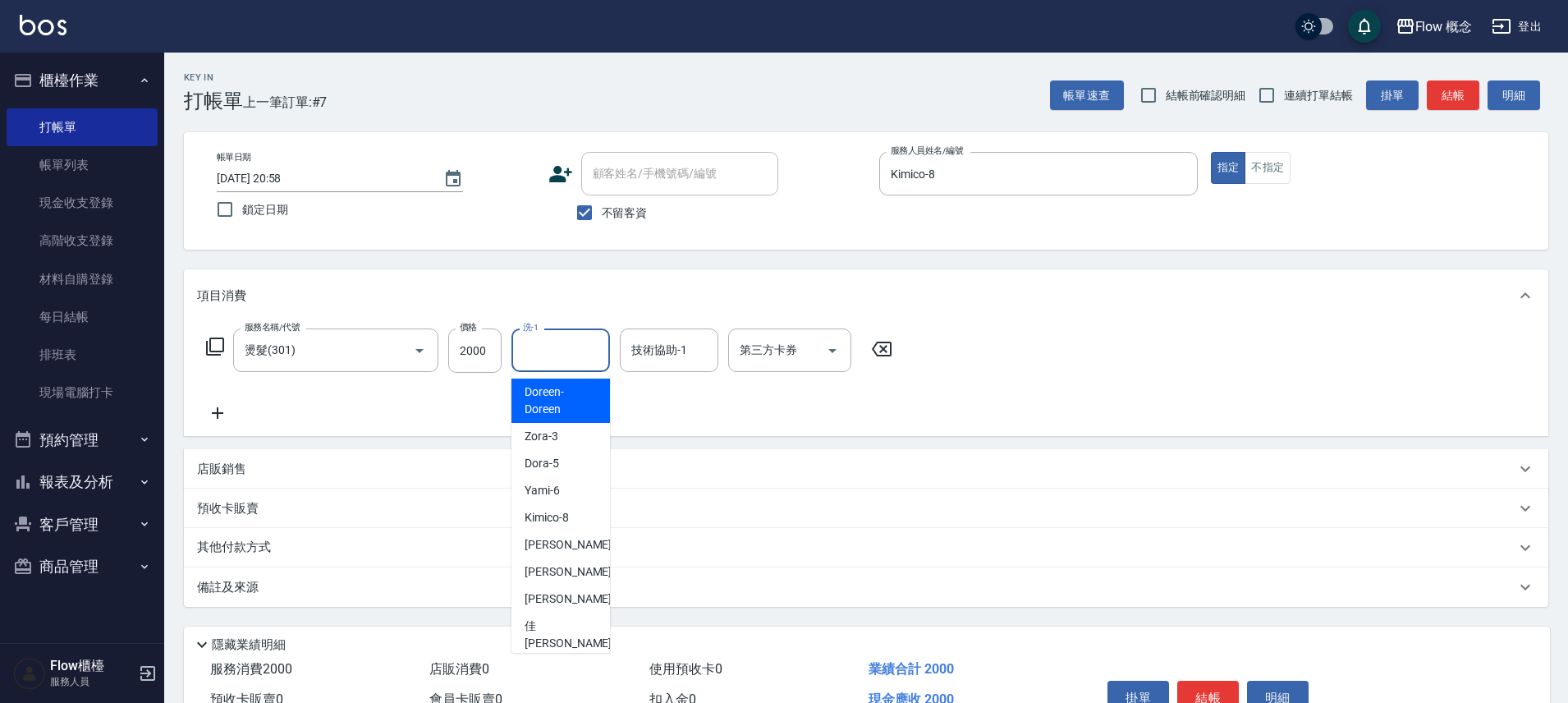
drag, startPoint x: 561, startPoint y: 340, endPoint x: 577, endPoint y: 358, distance: 24.1
click at [561, 340] on input "洗-1" at bounding box center [561, 349] width 84 height 29
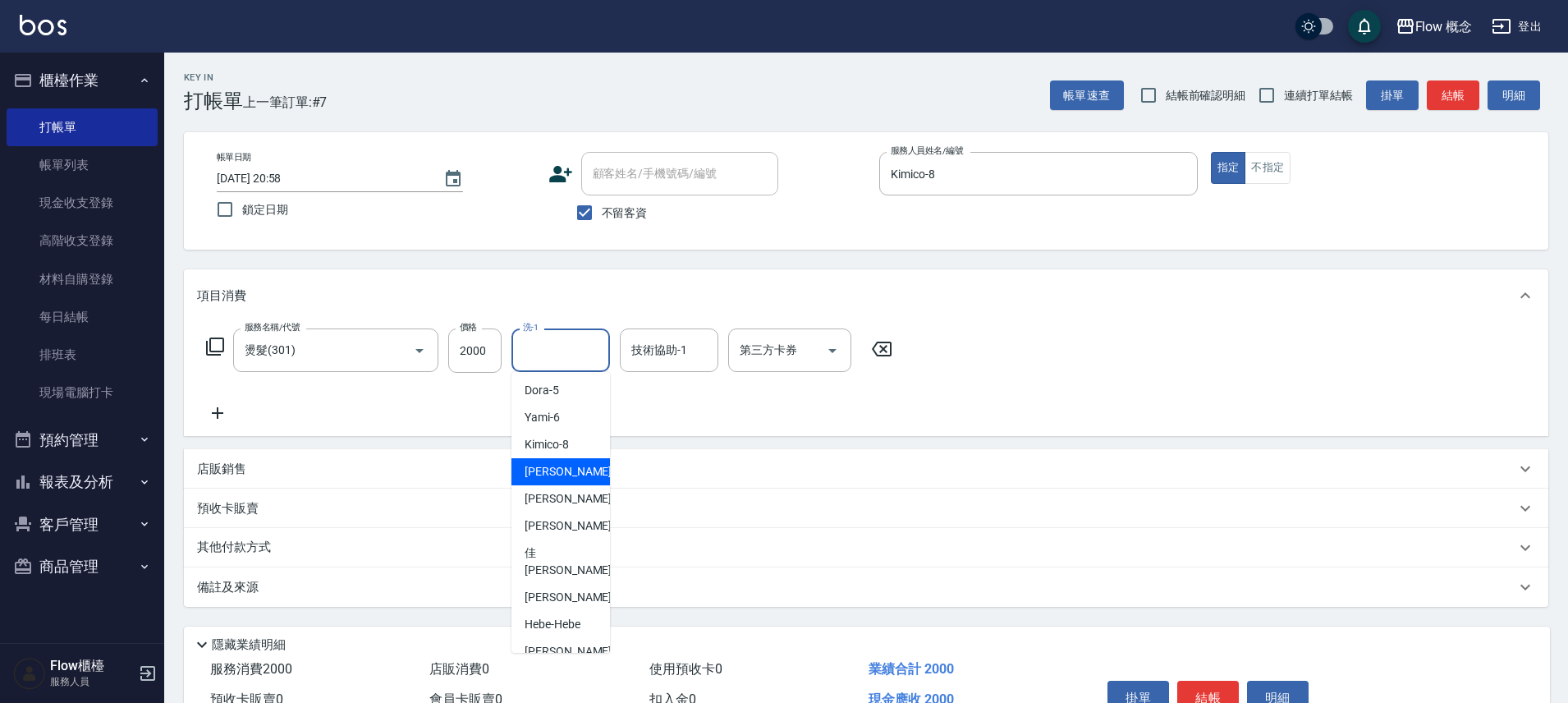
scroll to position [75, 0]
click at [543, 557] on span "佳[PERSON_NAME] -17" at bounding box center [577, 559] width 103 height 34
type input "佳[PERSON_NAME]-17"
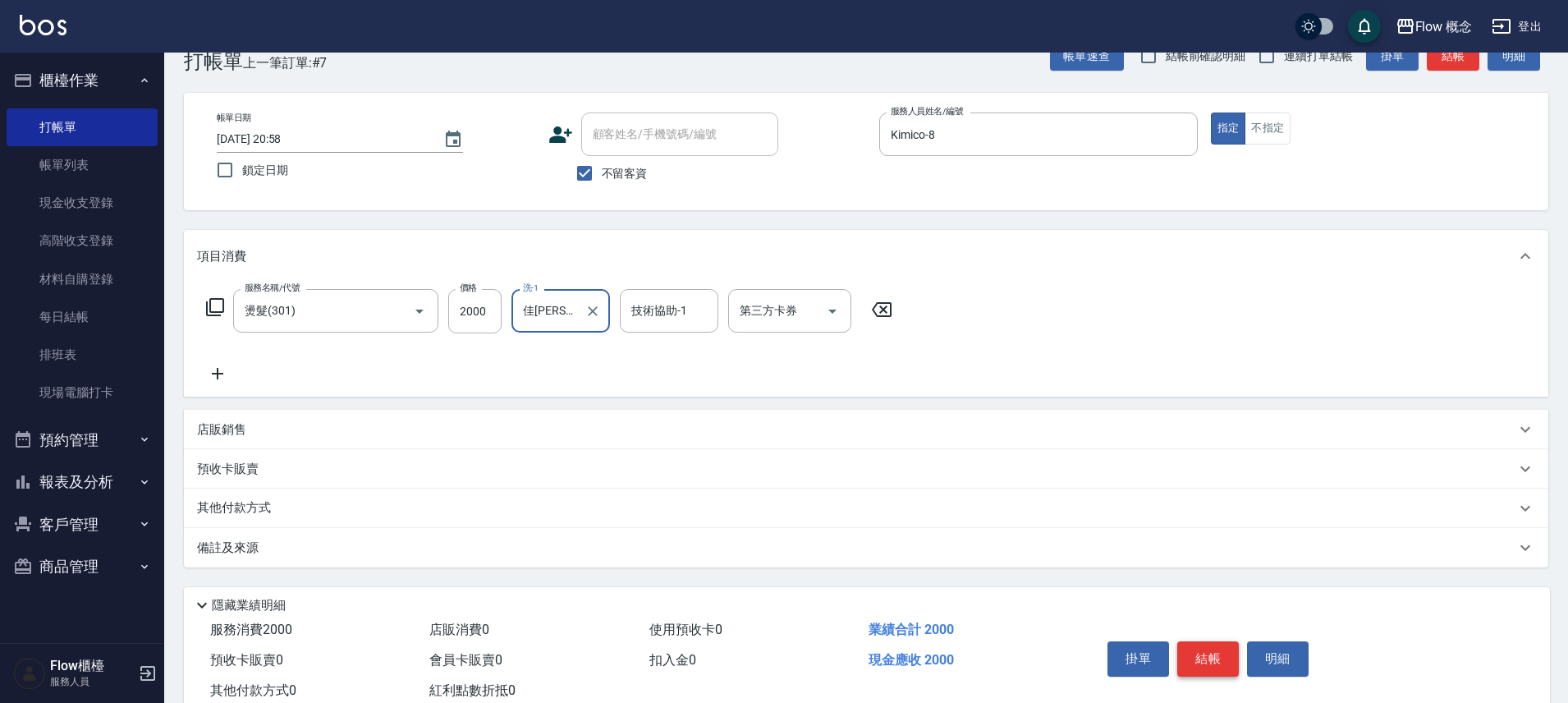
scroll to position [90, 0]
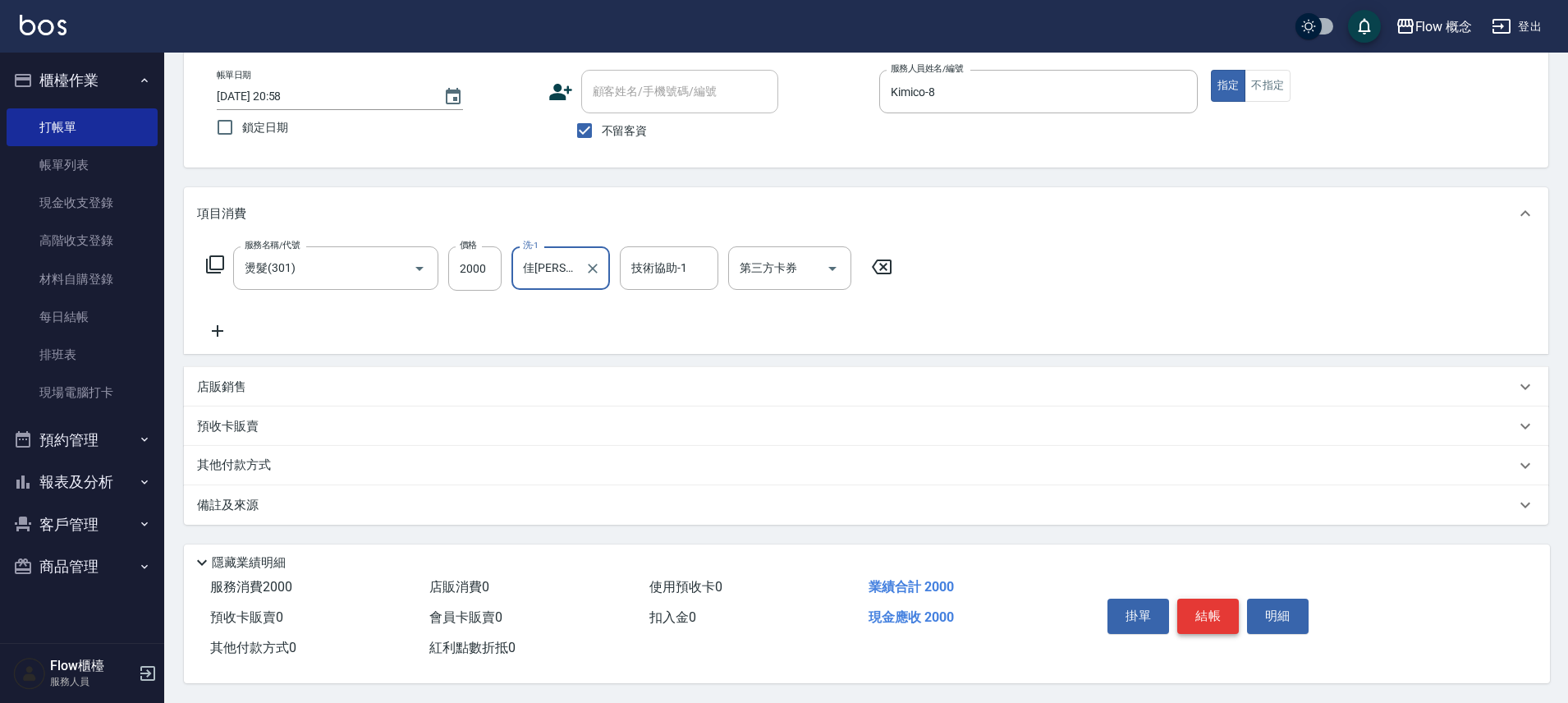
click at [1193, 611] on button "結帳" at bounding box center [1208, 615] width 62 height 34
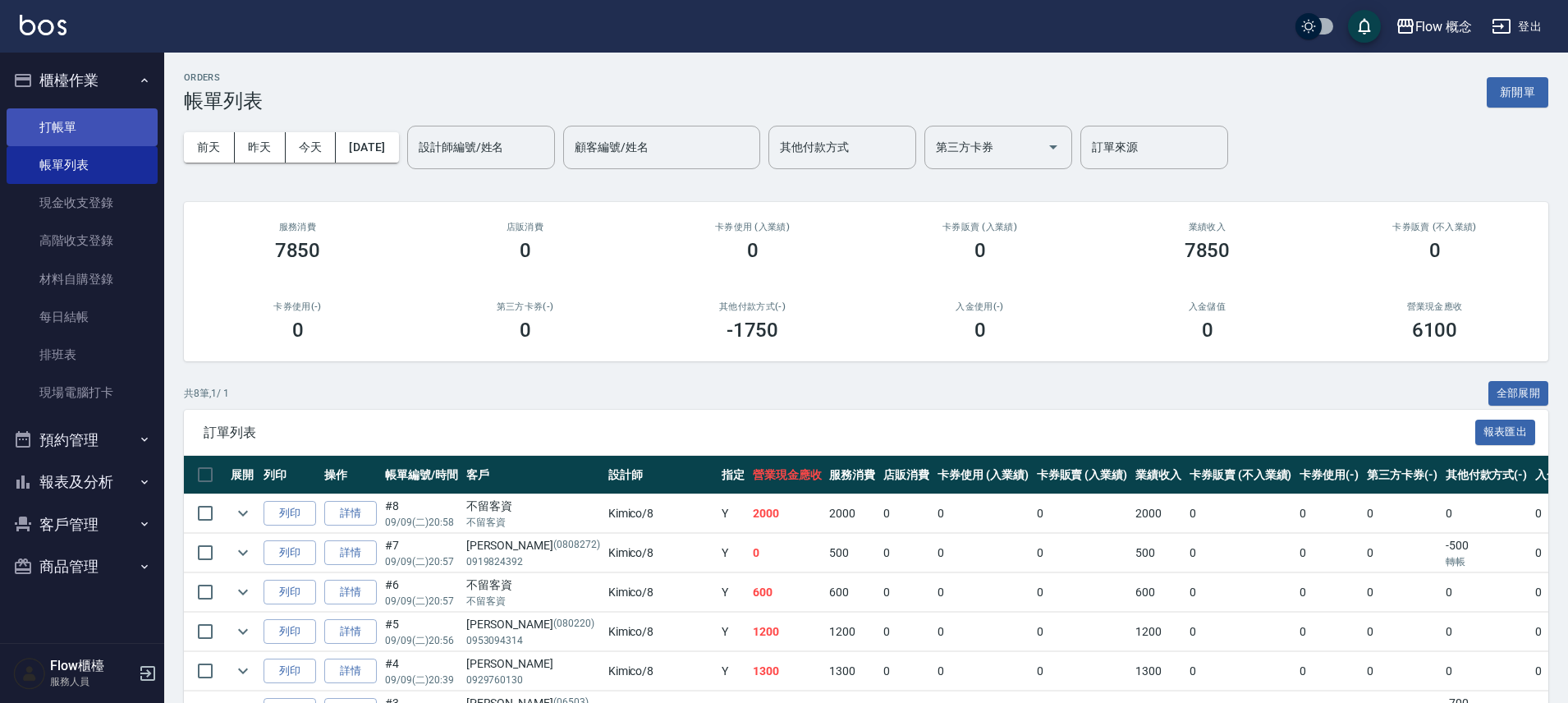
click at [83, 125] on link "打帳單" at bounding box center [82, 127] width 152 height 38
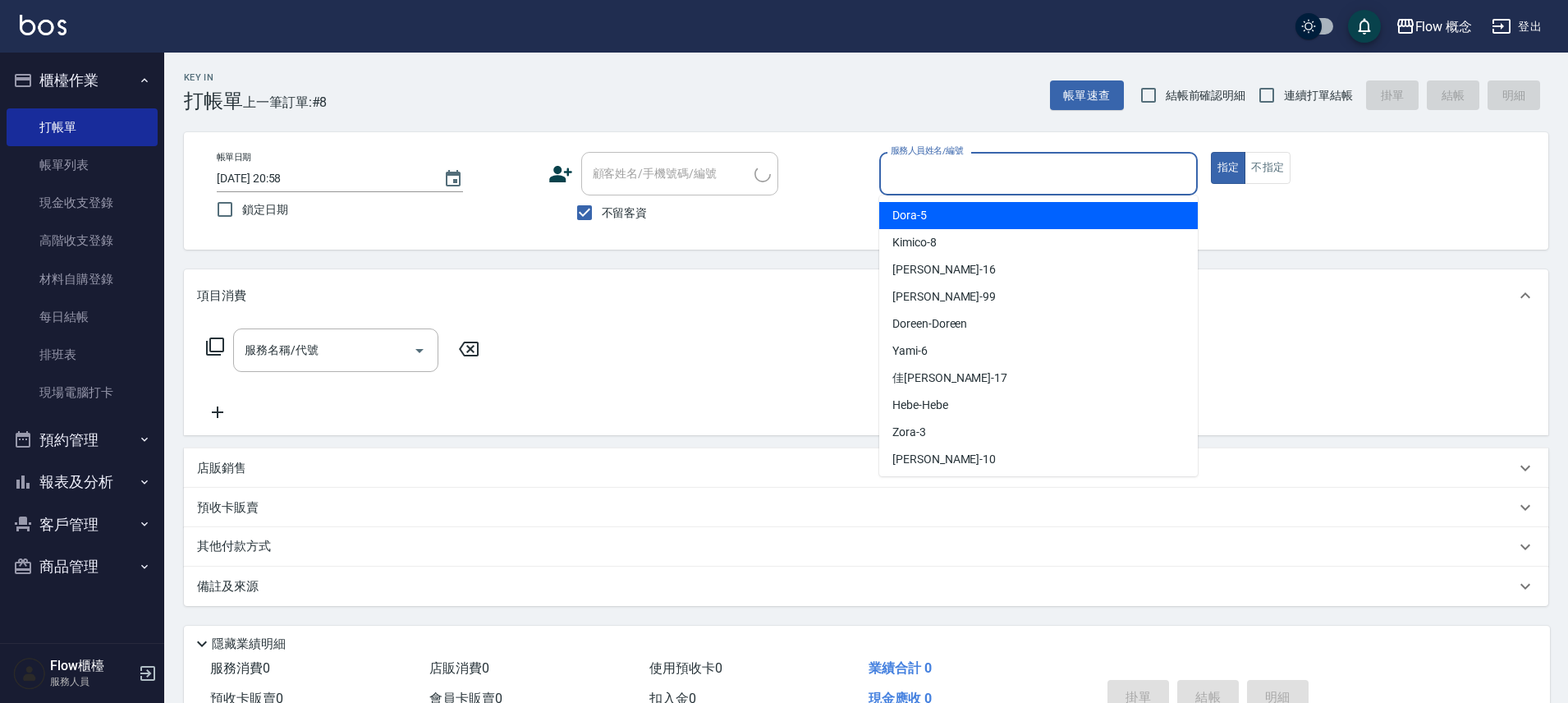
click at [956, 171] on input "服務人員姓名/編號" at bounding box center [1039, 173] width 304 height 29
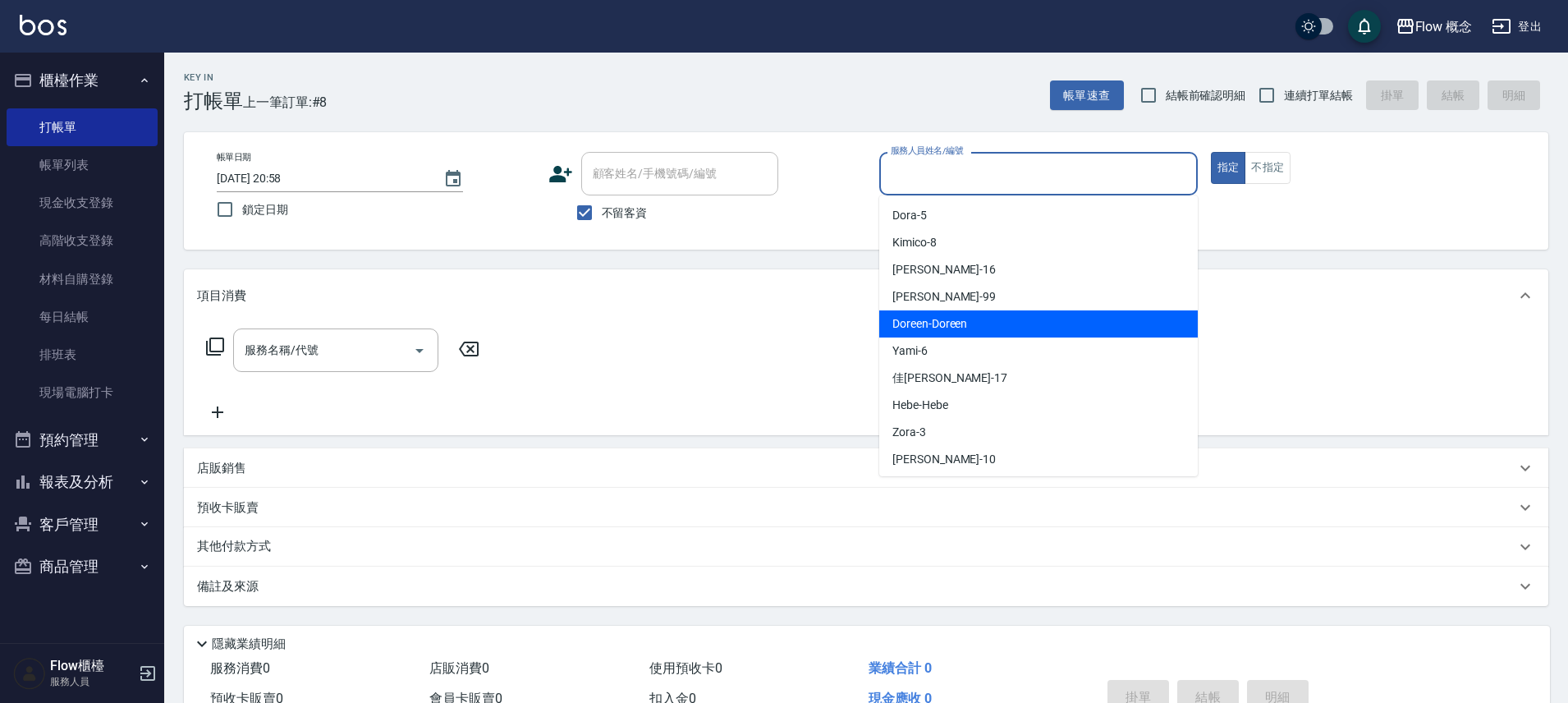
click at [948, 329] on span "Doreen -Doreen" at bounding box center [930, 323] width 75 height 18
type input "Doreen-Doreen"
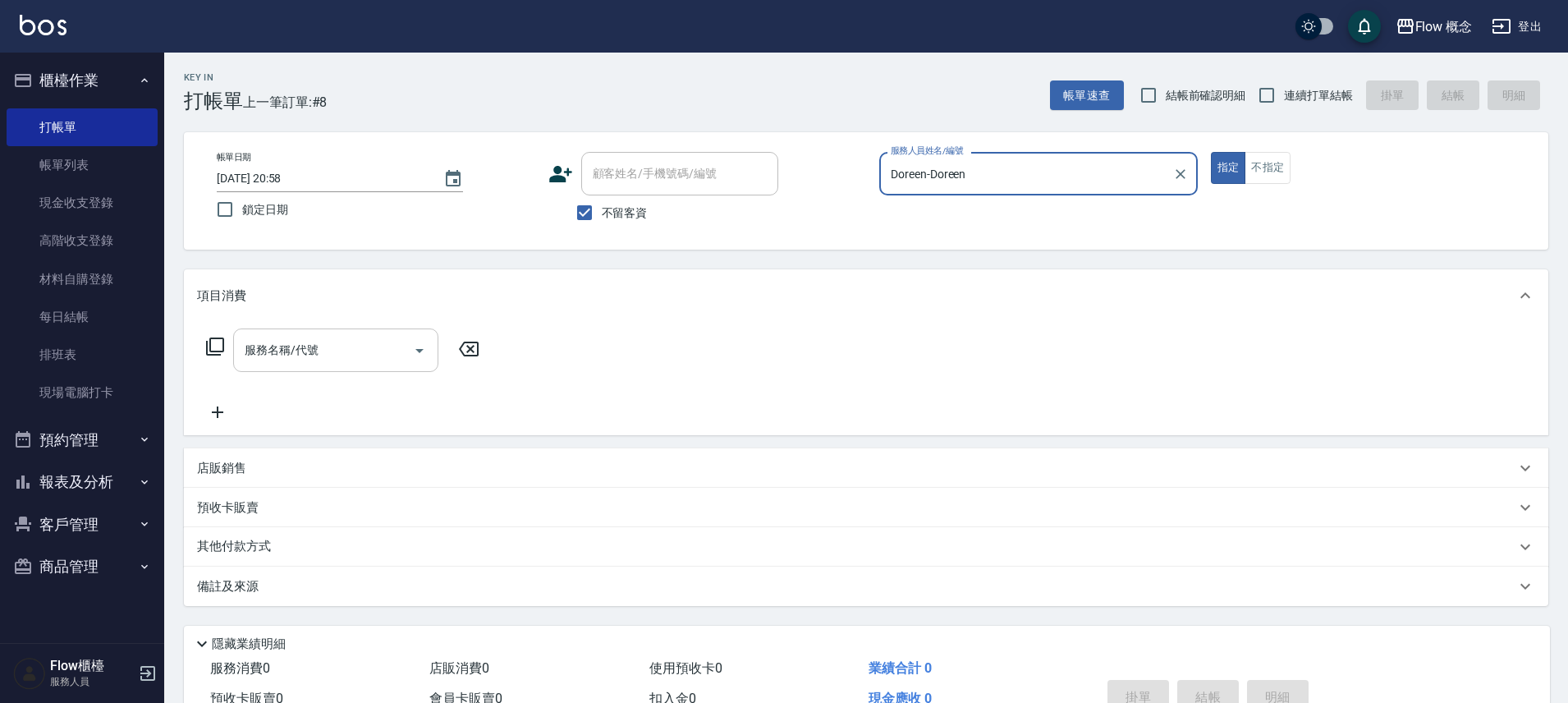
click at [372, 350] on input "服務名稱/代號" at bounding box center [323, 349] width 166 height 29
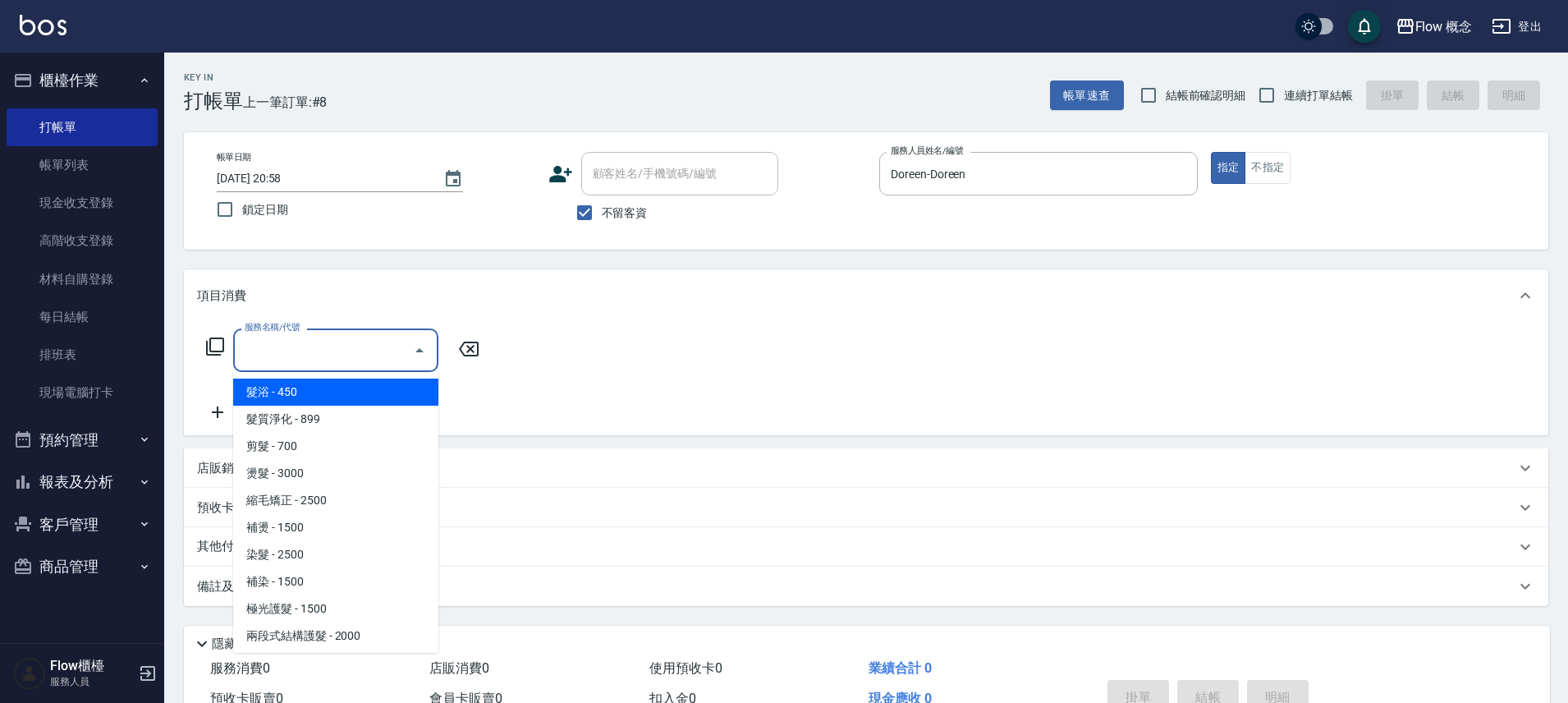
click at [328, 396] on span "髮浴 - 450" at bounding box center [335, 392] width 205 height 27
type input "髮浴 (101)"
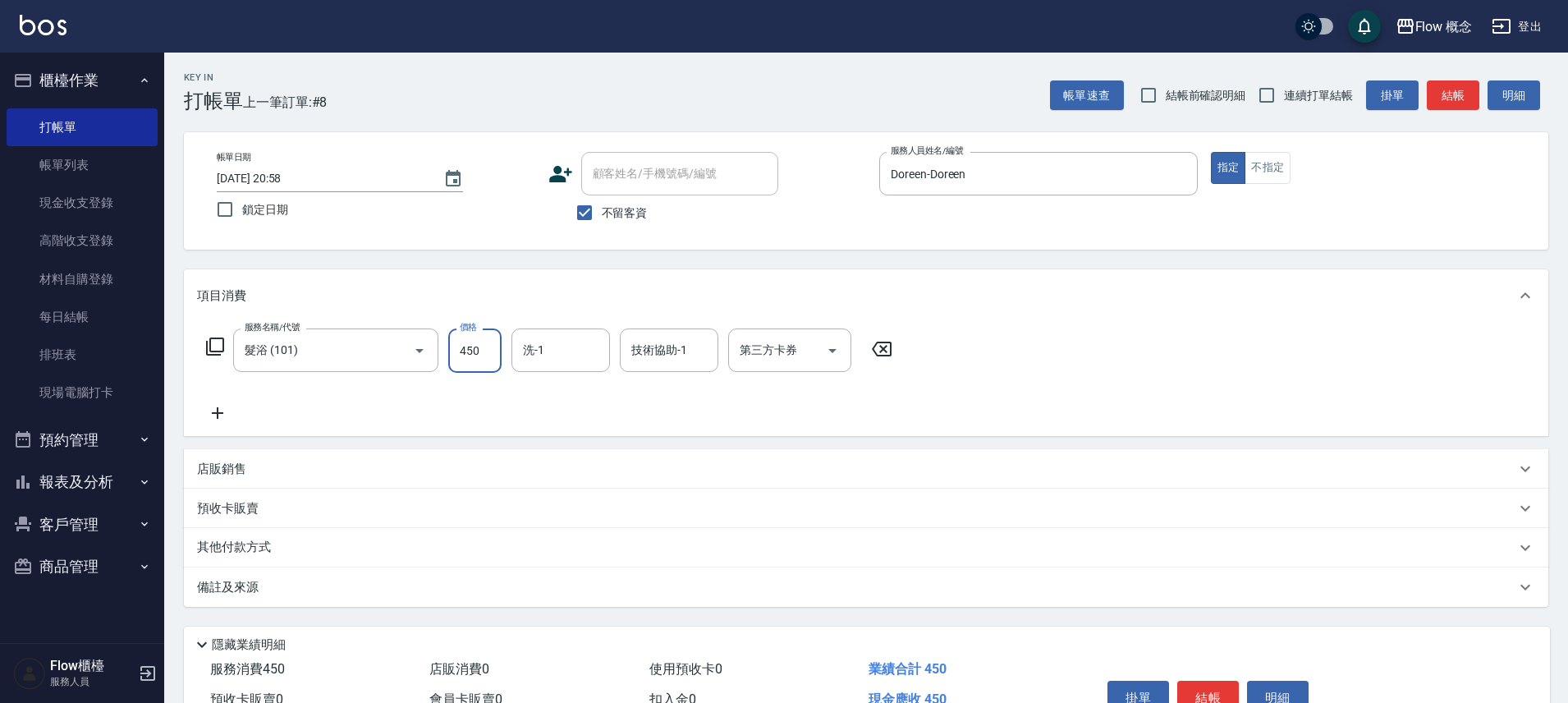
click at [493, 344] on input "450" at bounding box center [475, 350] width 54 height 44
type input "400"
click at [224, 421] on icon at bounding box center [217, 412] width 41 height 19
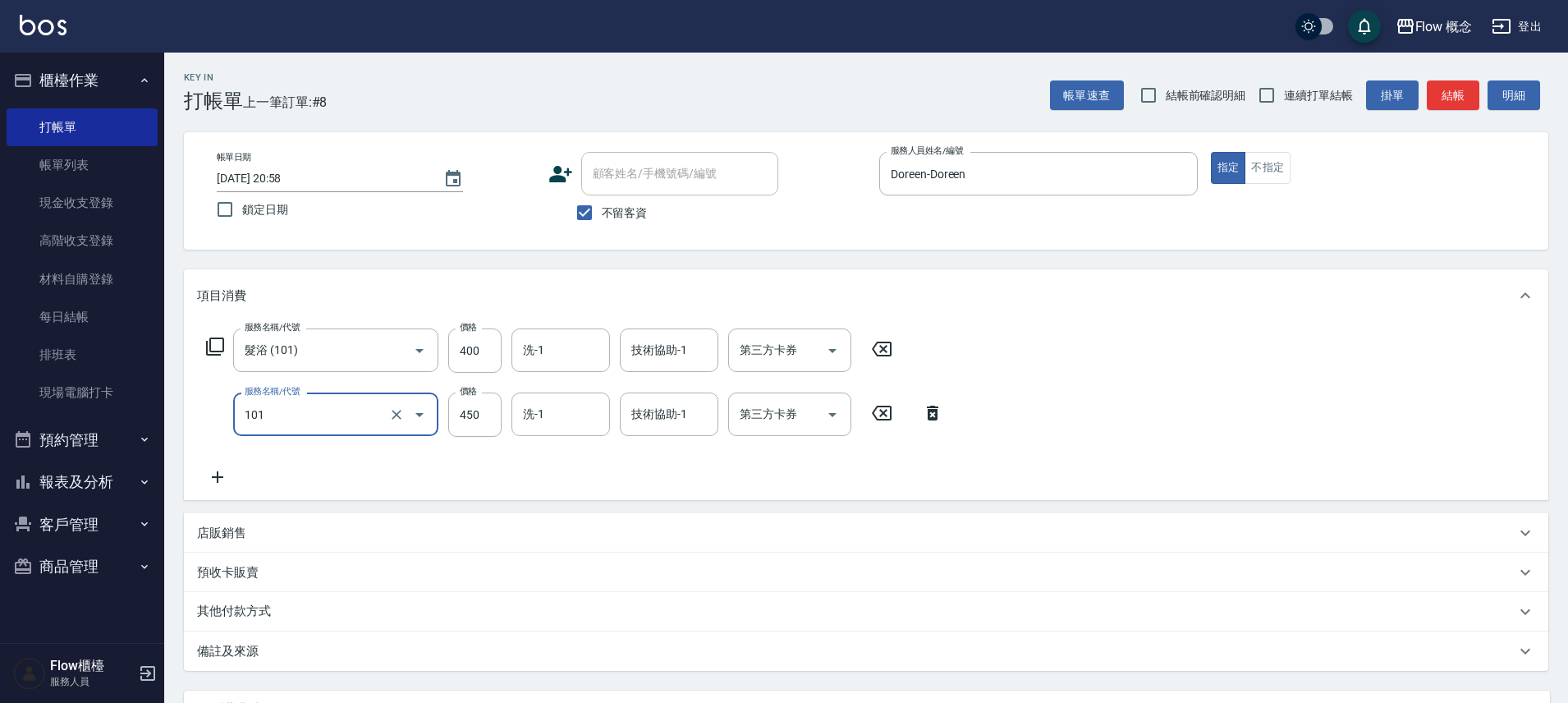
type input "髮浴 (101)"
type input "100"
click at [213, 472] on icon at bounding box center [217, 477] width 41 height 19
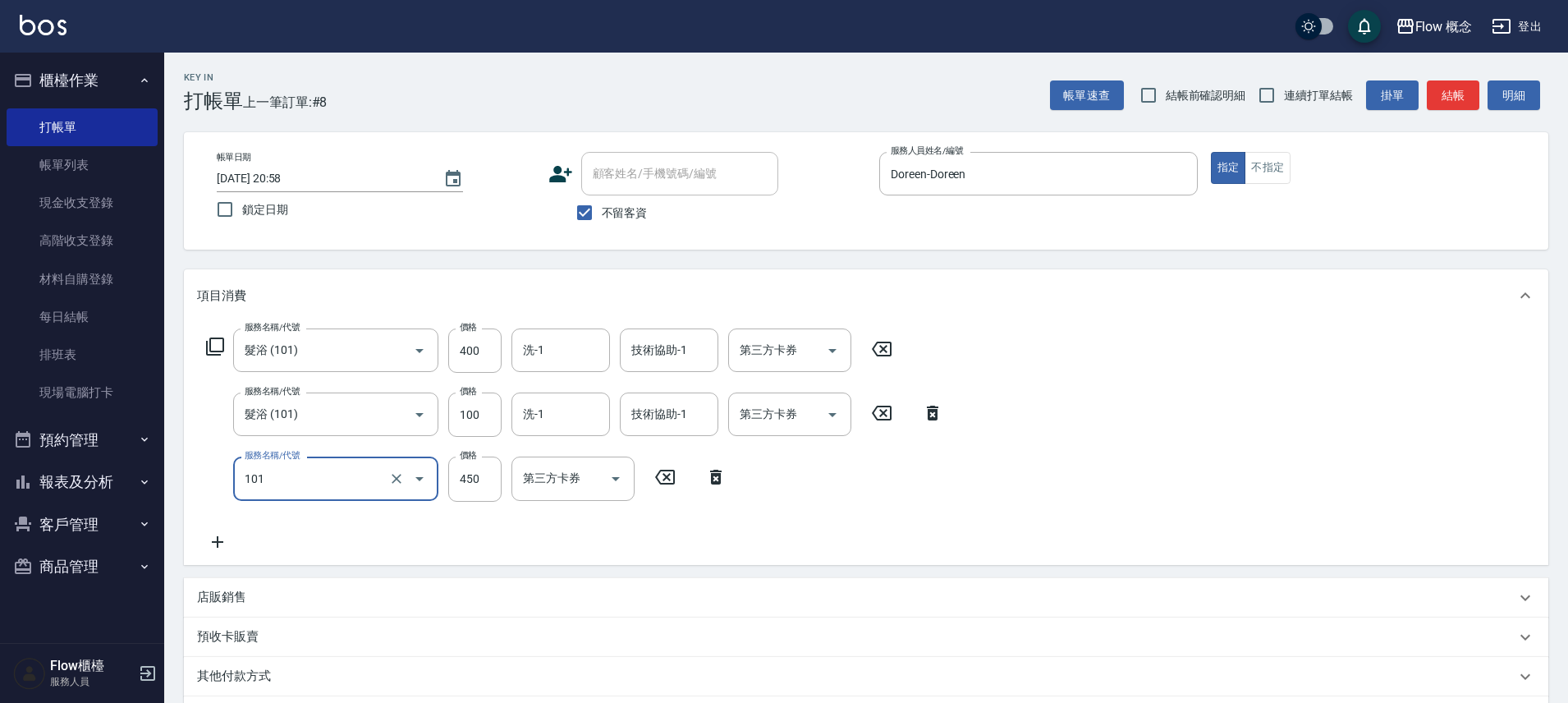
type input "髮浴 (101)"
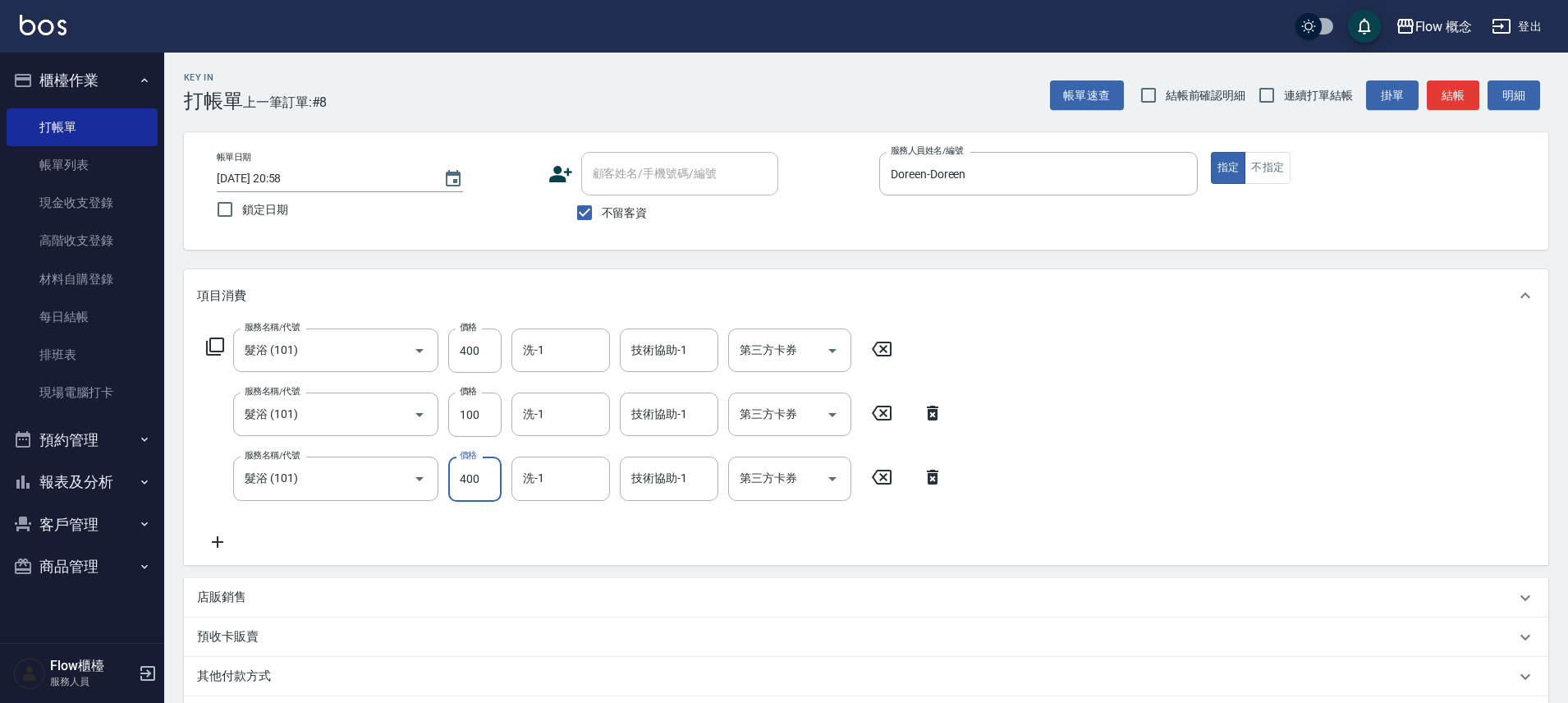
type input "400"
click at [214, 545] on icon at bounding box center [217, 541] width 41 height 19
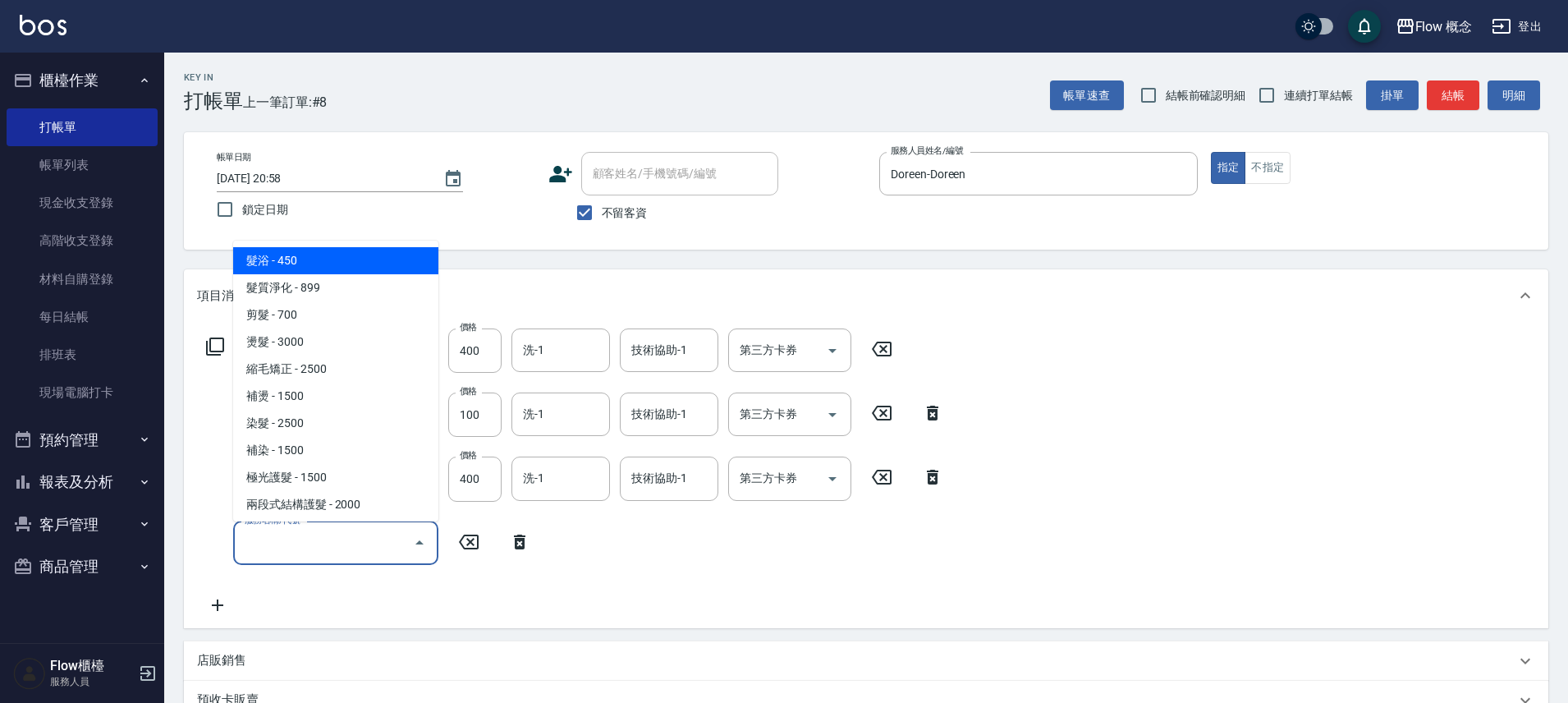
click at [278, 533] on input "服務名稱/代號" at bounding box center [323, 542] width 166 height 29
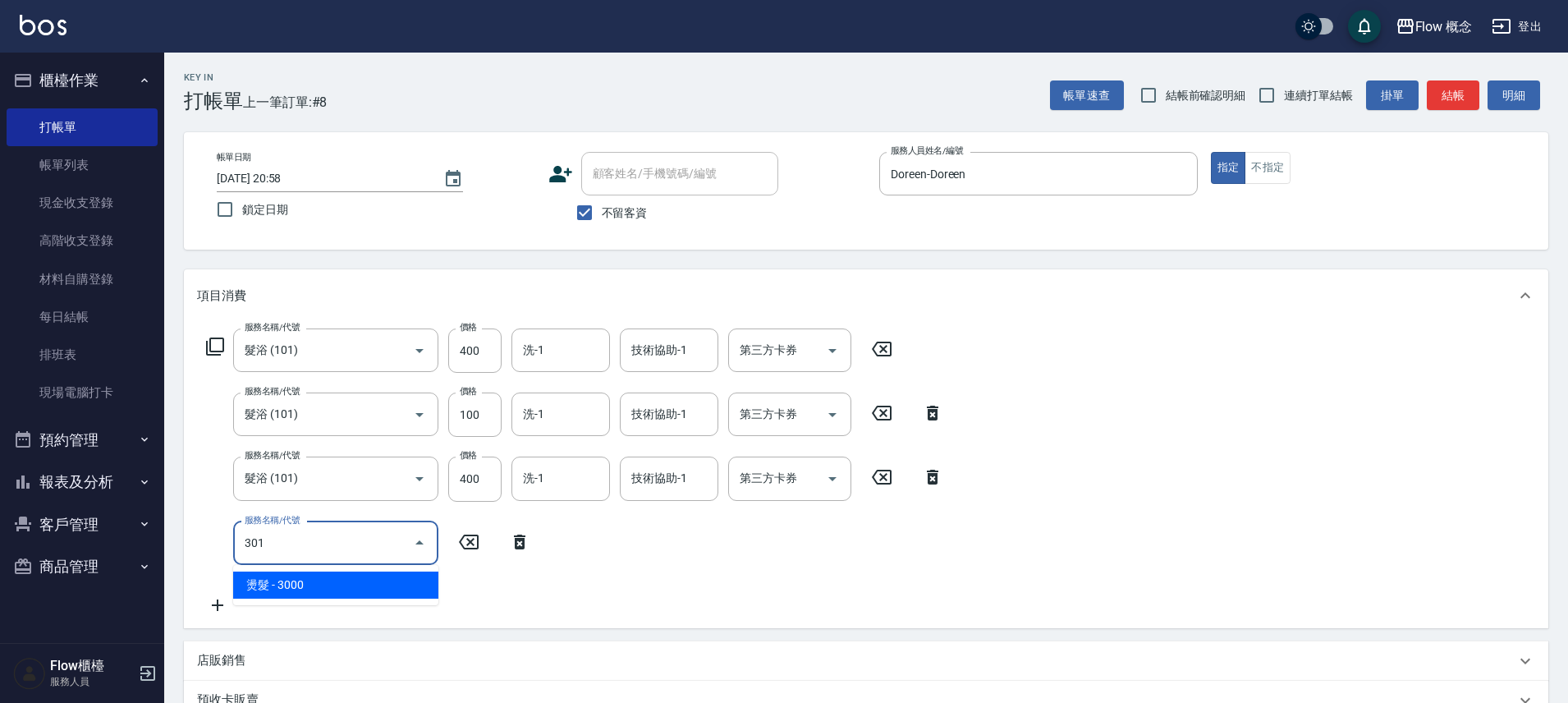
type input "燙髮(301)"
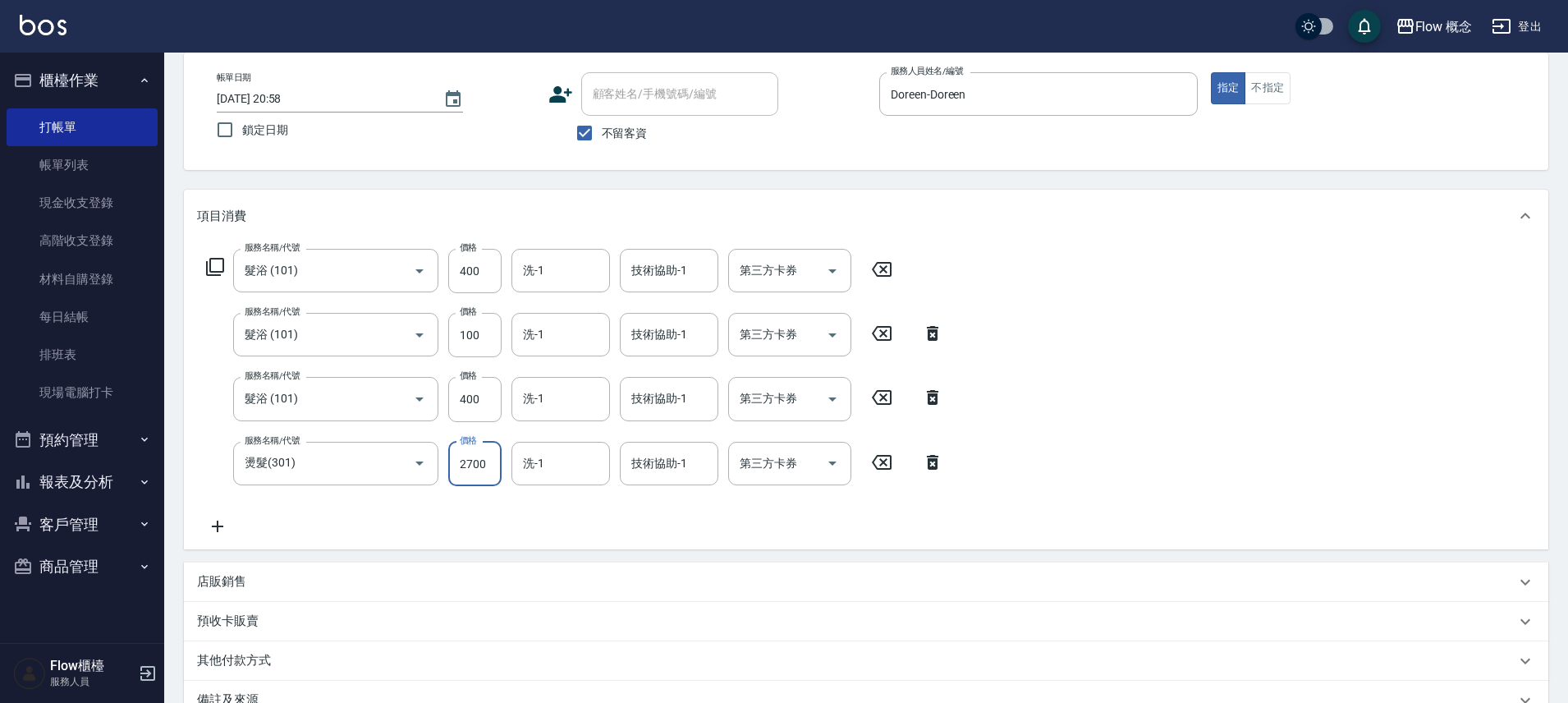
scroll to position [265, 0]
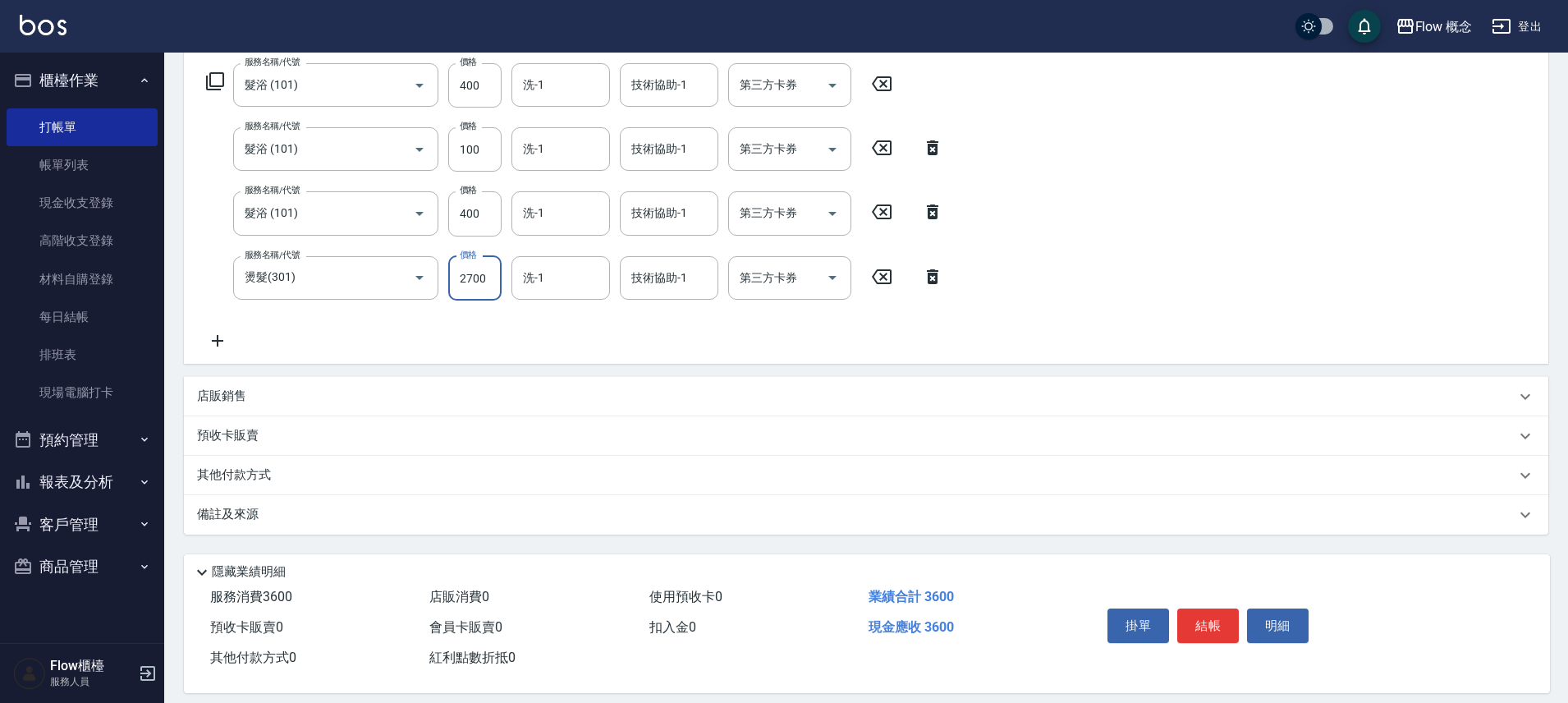
type input "2700"
click at [212, 342] on icon at bounding box center [217, 340] width 41 height 19
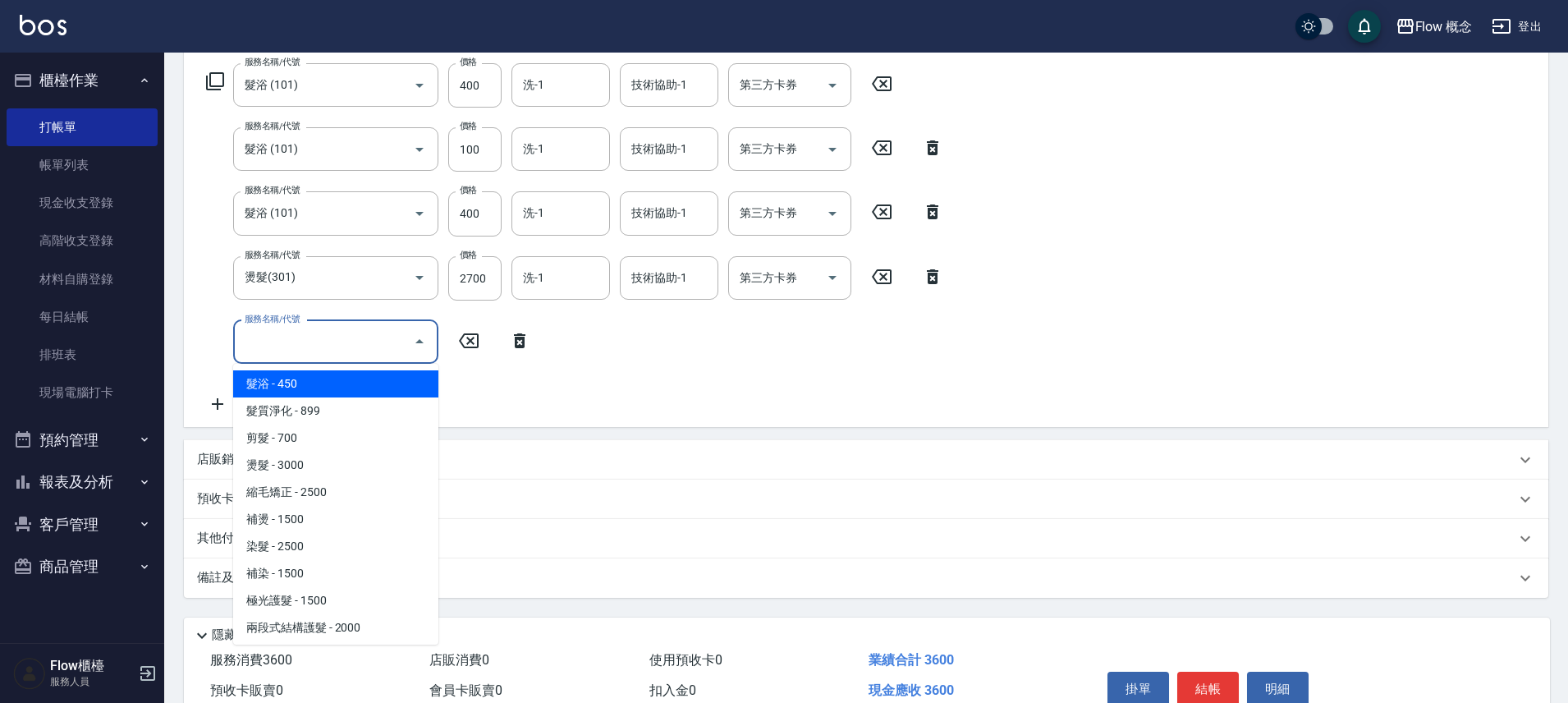
click at [319, 355] on input "服務名稱/代號" at bounding box center [323, 342] width 166 height 29
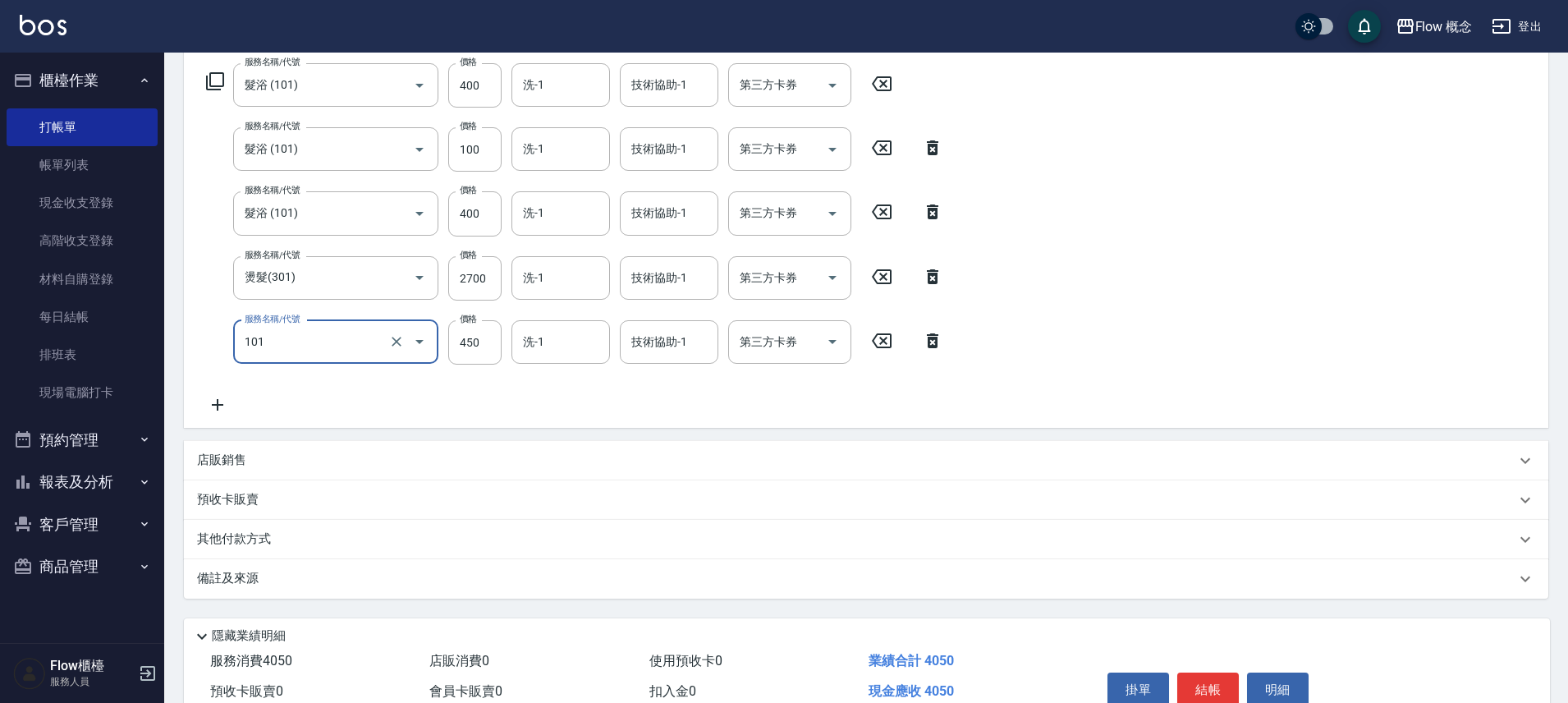
type input "髮浴 (101)"
type input "400"
click at [565, 333] on input "洗-1" at bounding box center [561, 342] width 84 height 29
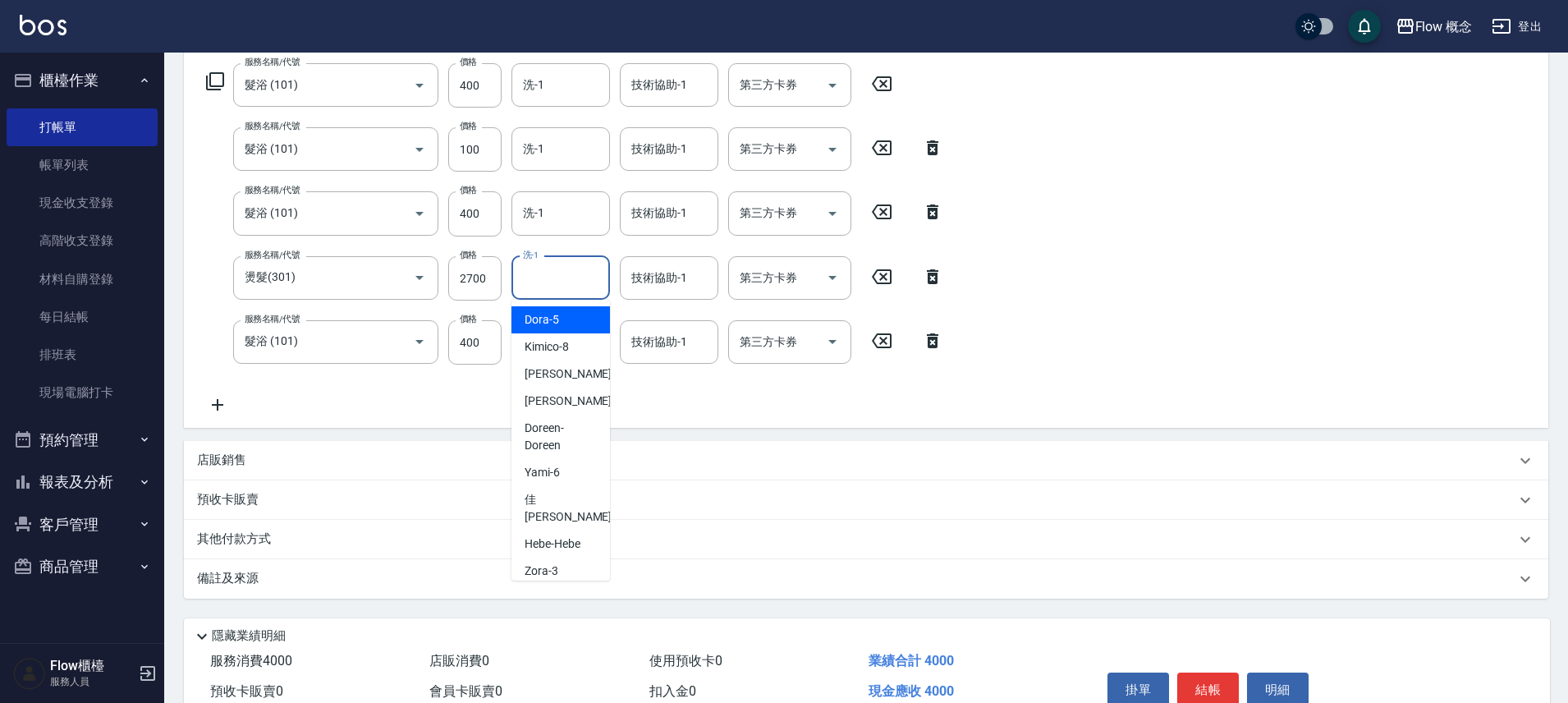
click at [572, 285] on input "洗-1" at bounding box center [561, 277] width 84 height 29
click at [569, 492] on div "佳[PERSON_NAME] -17" at bounding box center [561, 508] width 99 height 44
type input "佳[PERSON_NAME]-17"
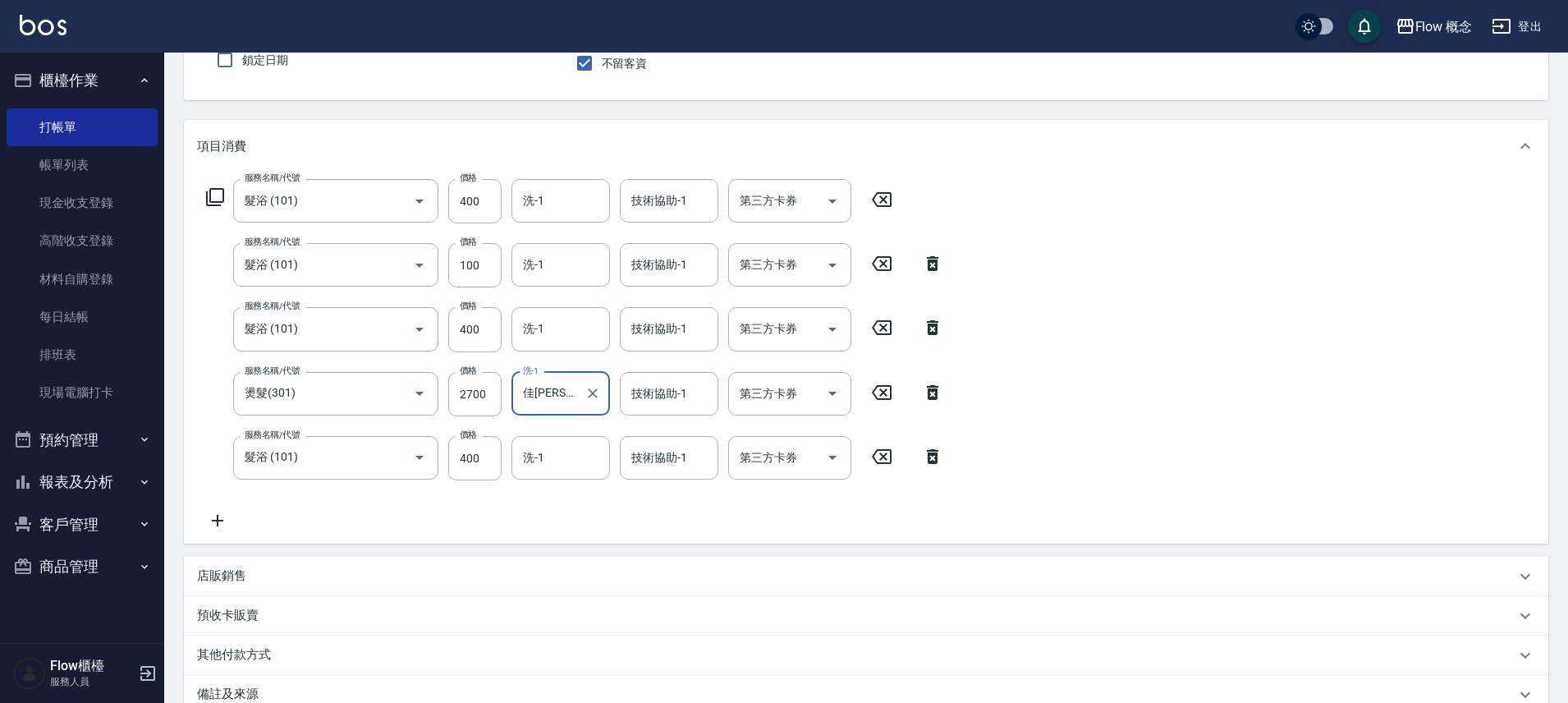
scroll to position [346, 0]
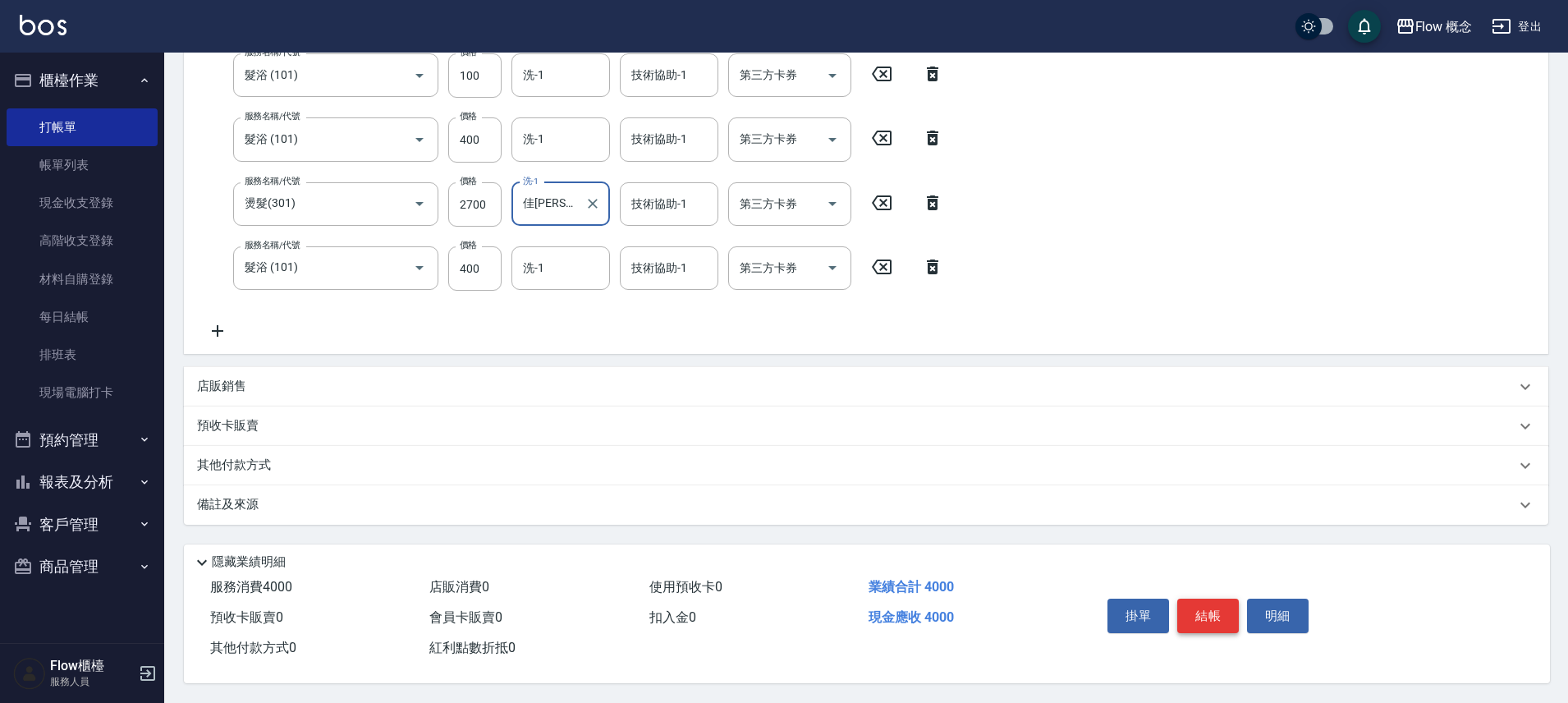
click at [1209, 616] on button "結帳" at bounding box center [1208, 615] width 62 height 34
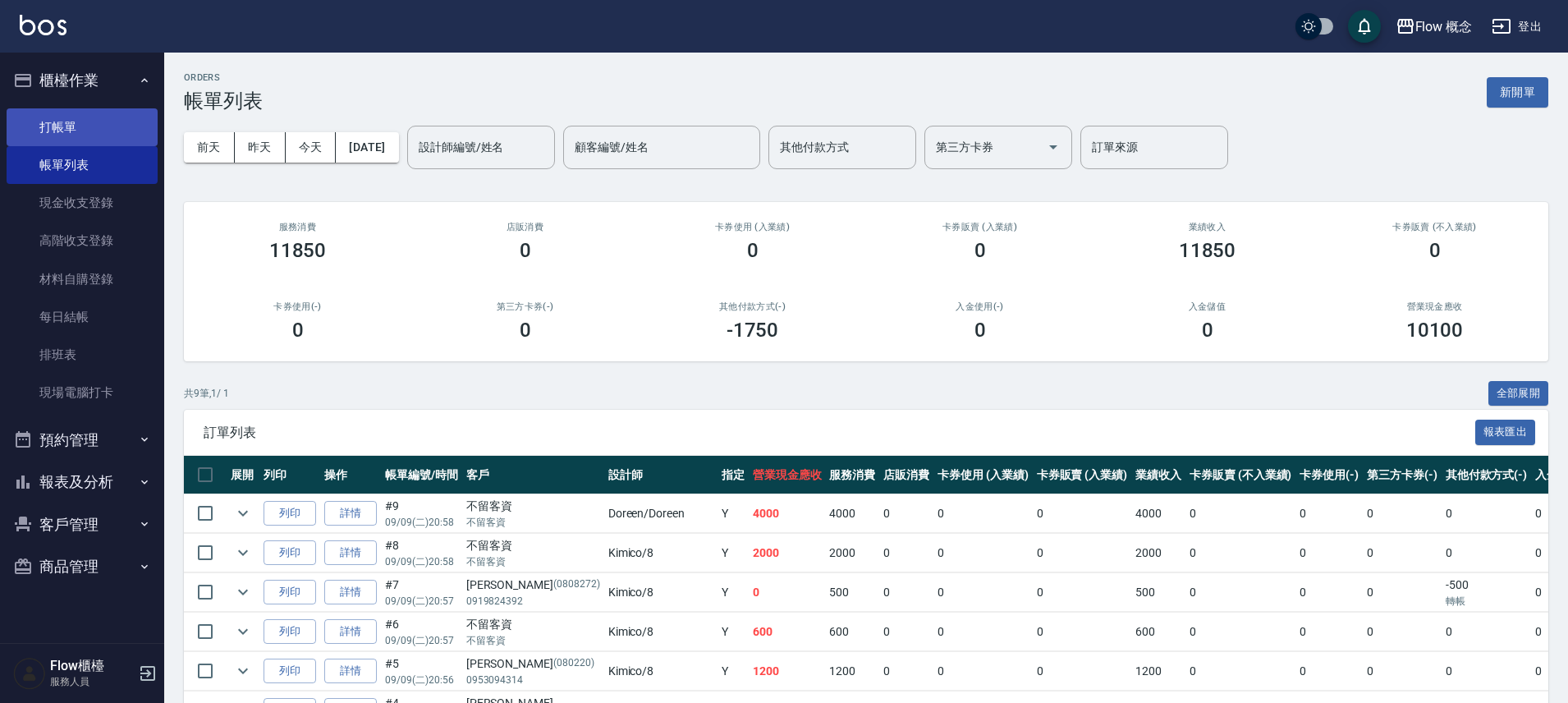
click at [67, 116] on link "打帳單" at bounding box center [82, 127] width 152 height 38
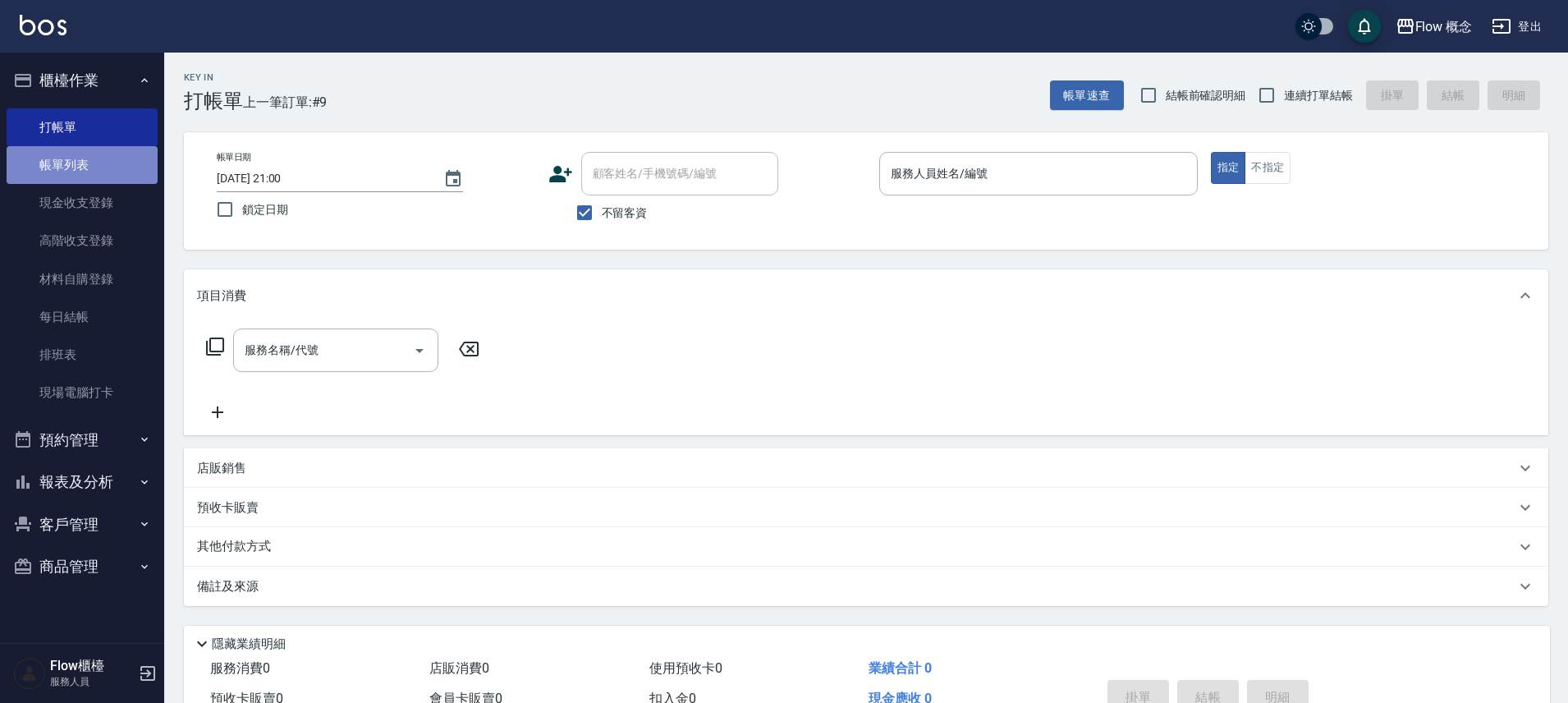
click at [111, 171] on link "帳單列表" at bounding box center [82, 164] width 152 height 38
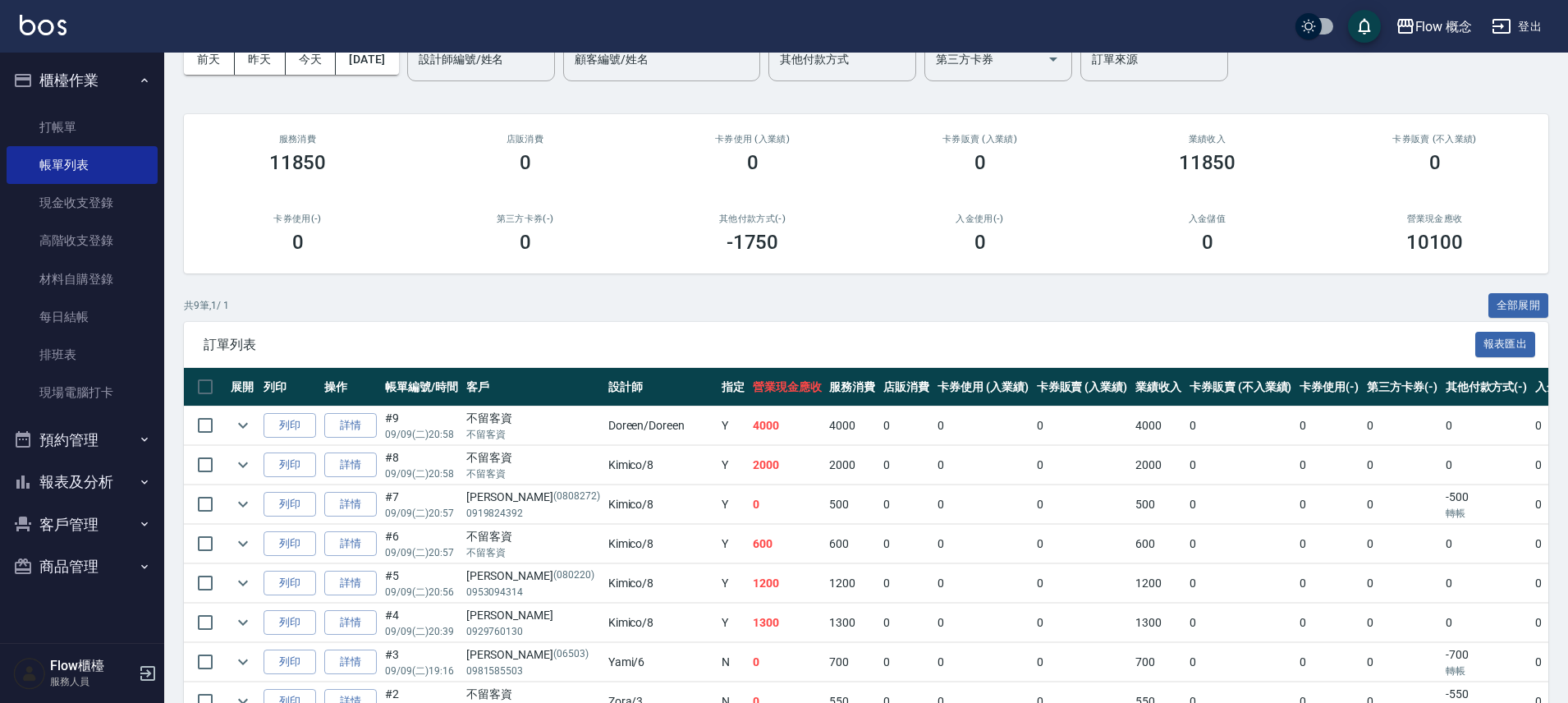
scroll to position [223, 0]
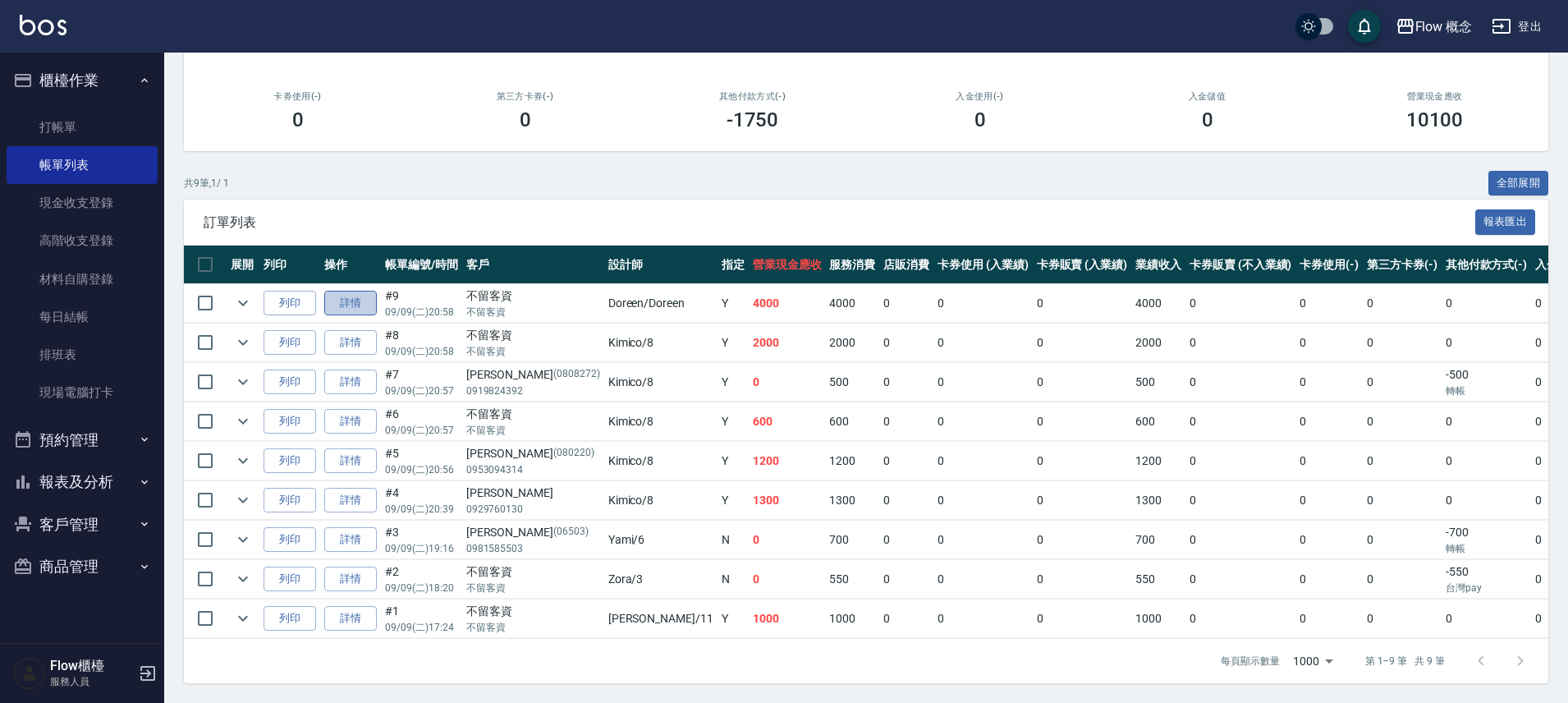
click at [366, 300] on link "詳情" at bounding box center [350, 304] width 53 height 26
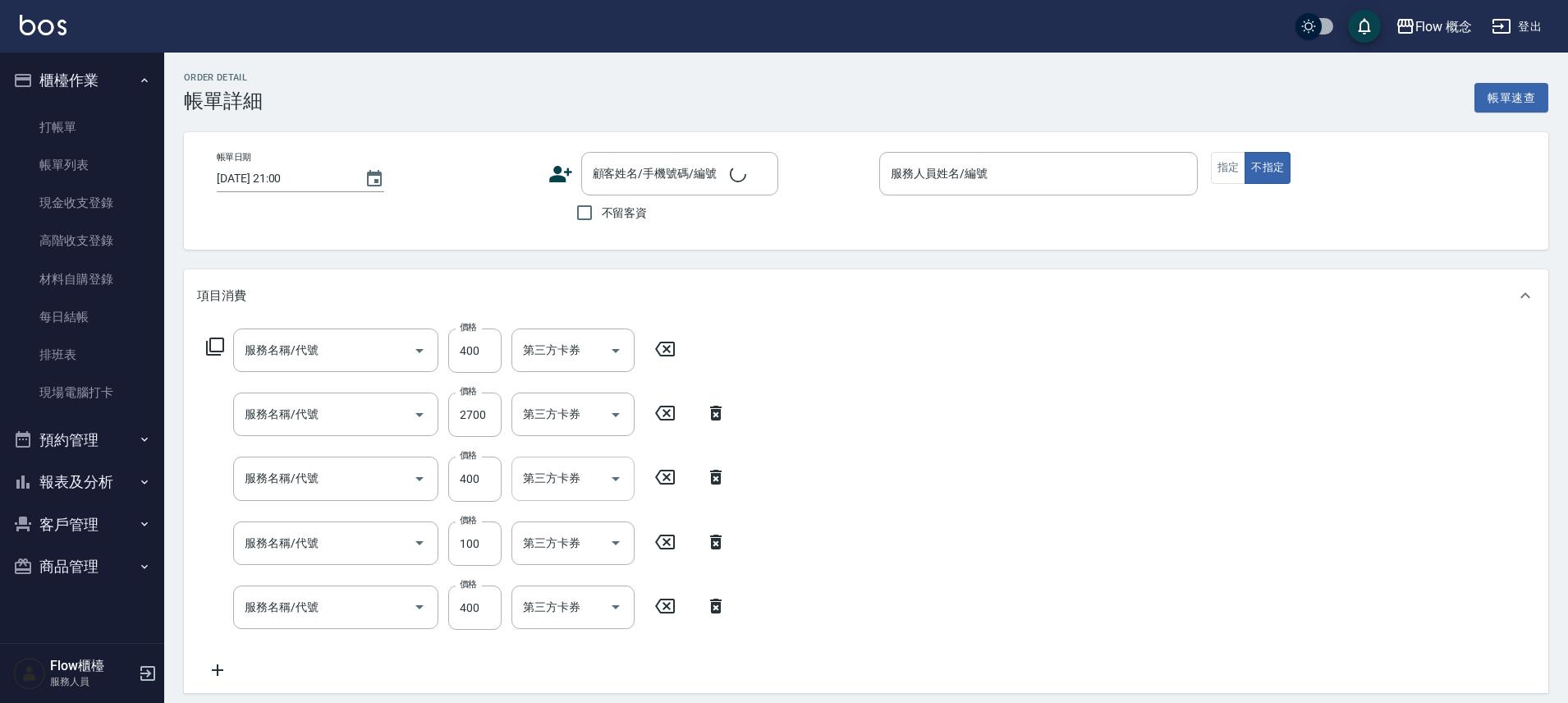
type input "[DATE] 20:58"
checkbox input "true"
type input "Doreen-Doreen"
type input "髮浴 (101)"
type input "燙髮(301)"
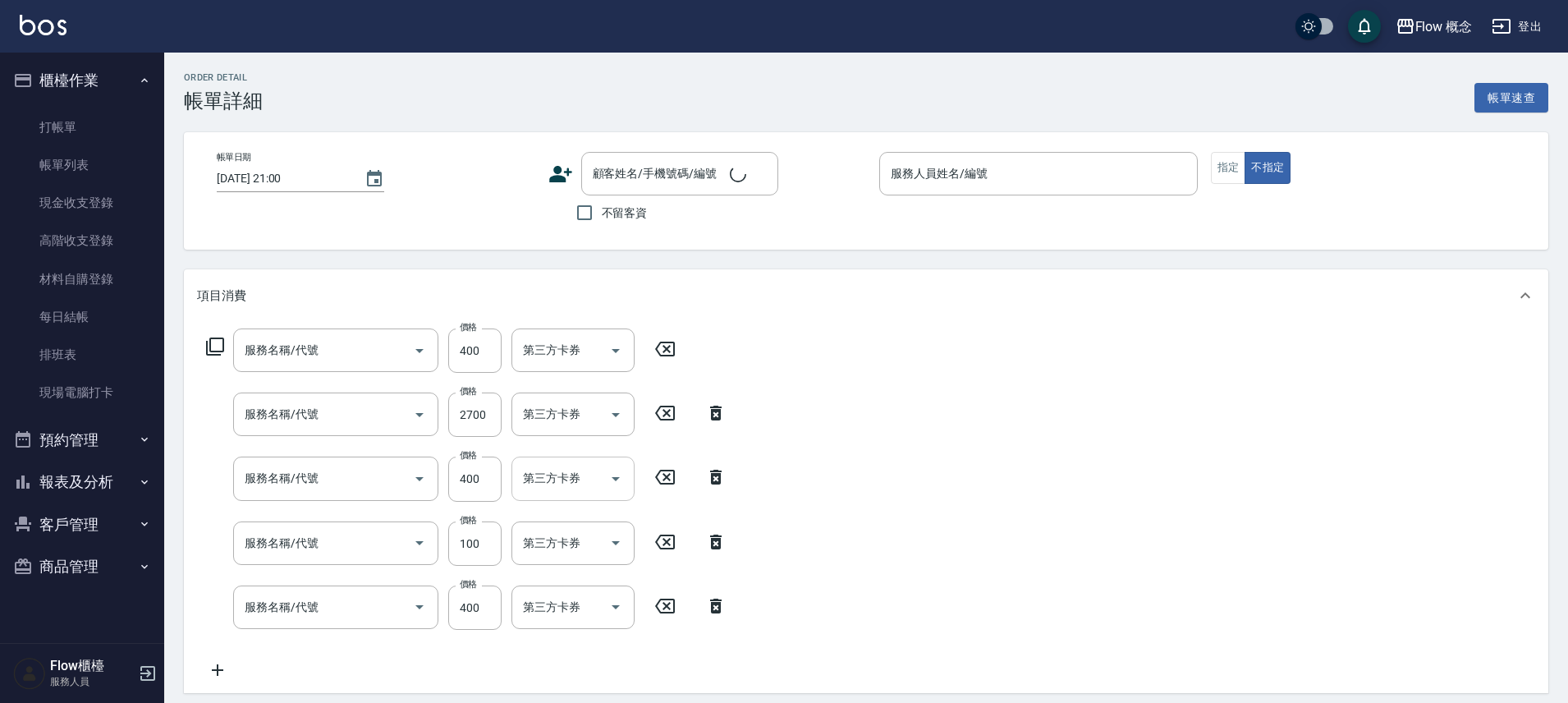
type input "髮浴 (101)"
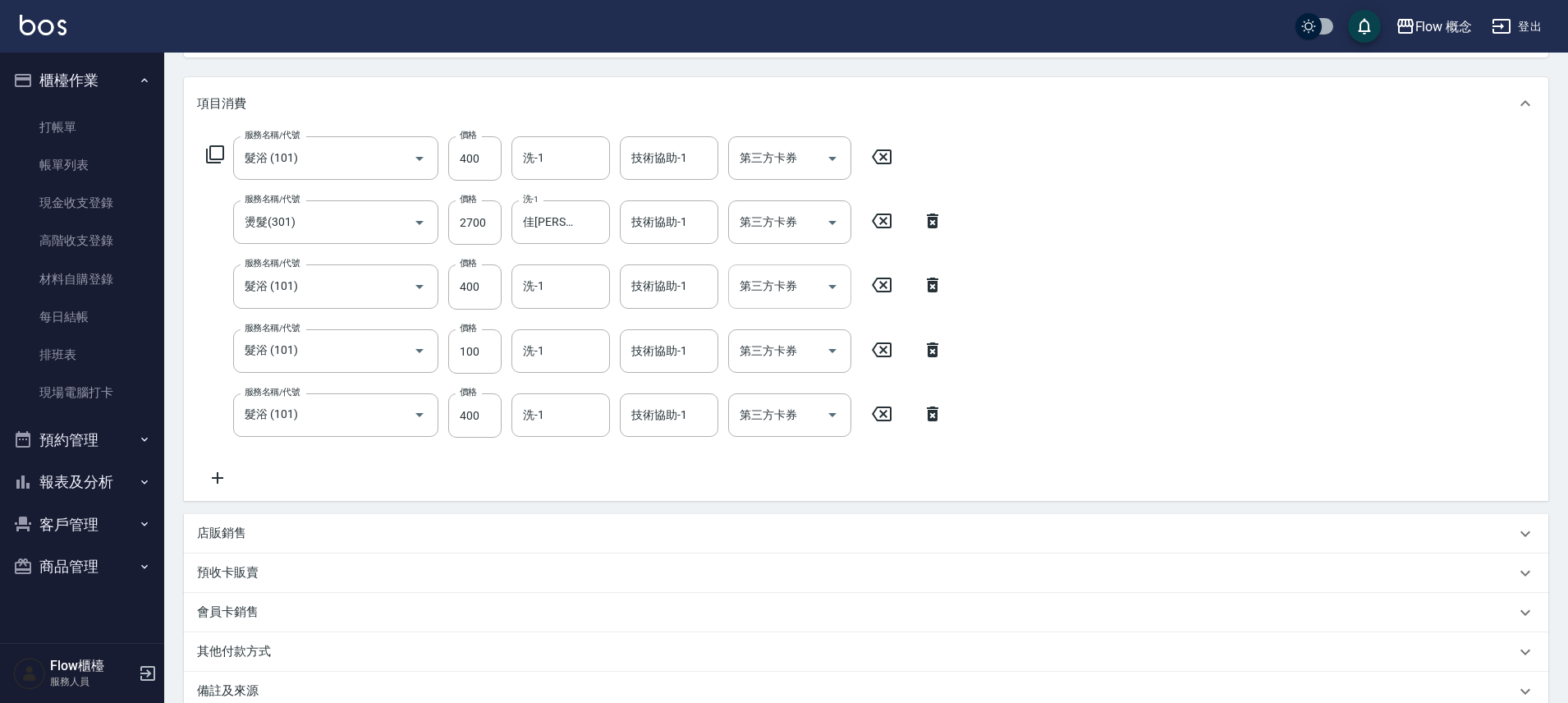
scroll to position [230, 0]
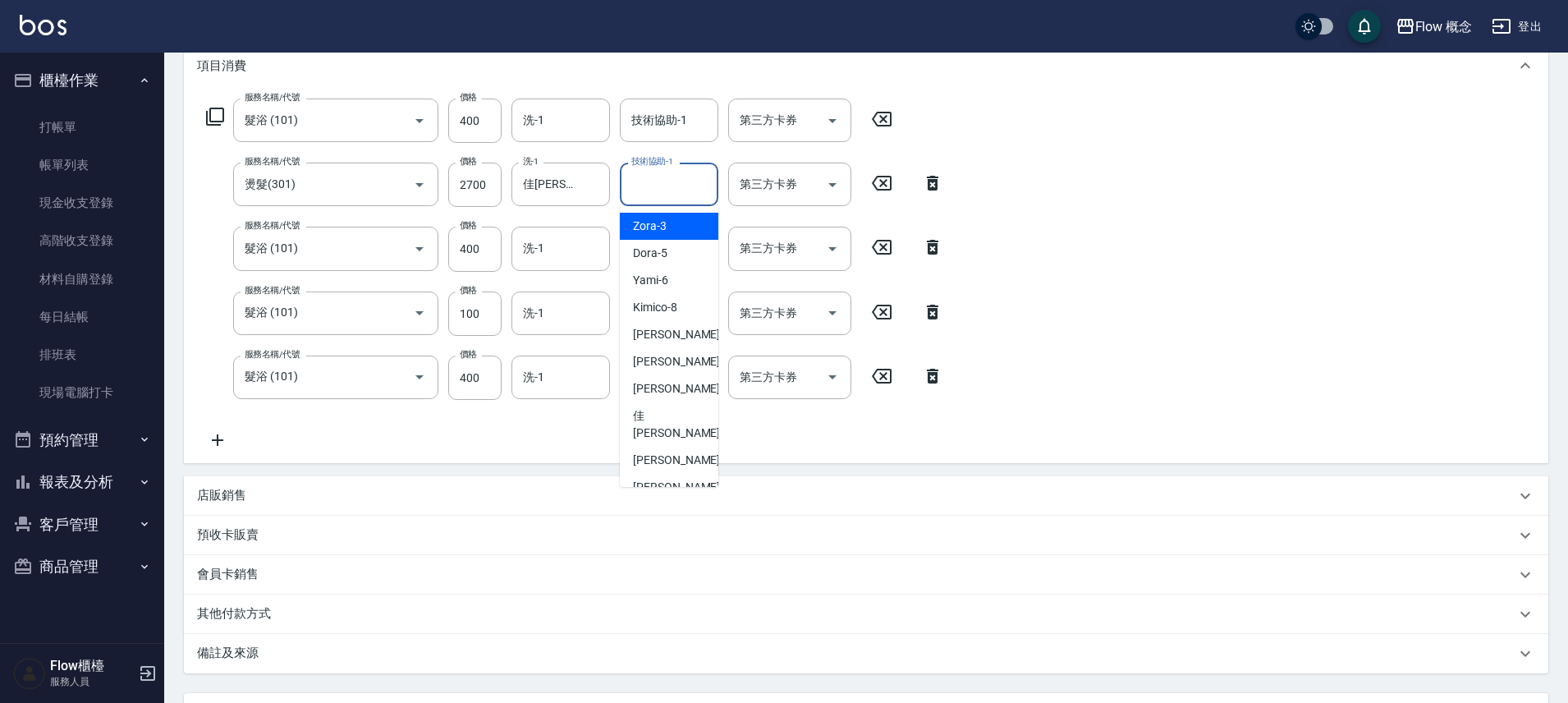
click at [656, 188] on input "技術協助-1" at bounding box center [669, 184] width 84 height 29
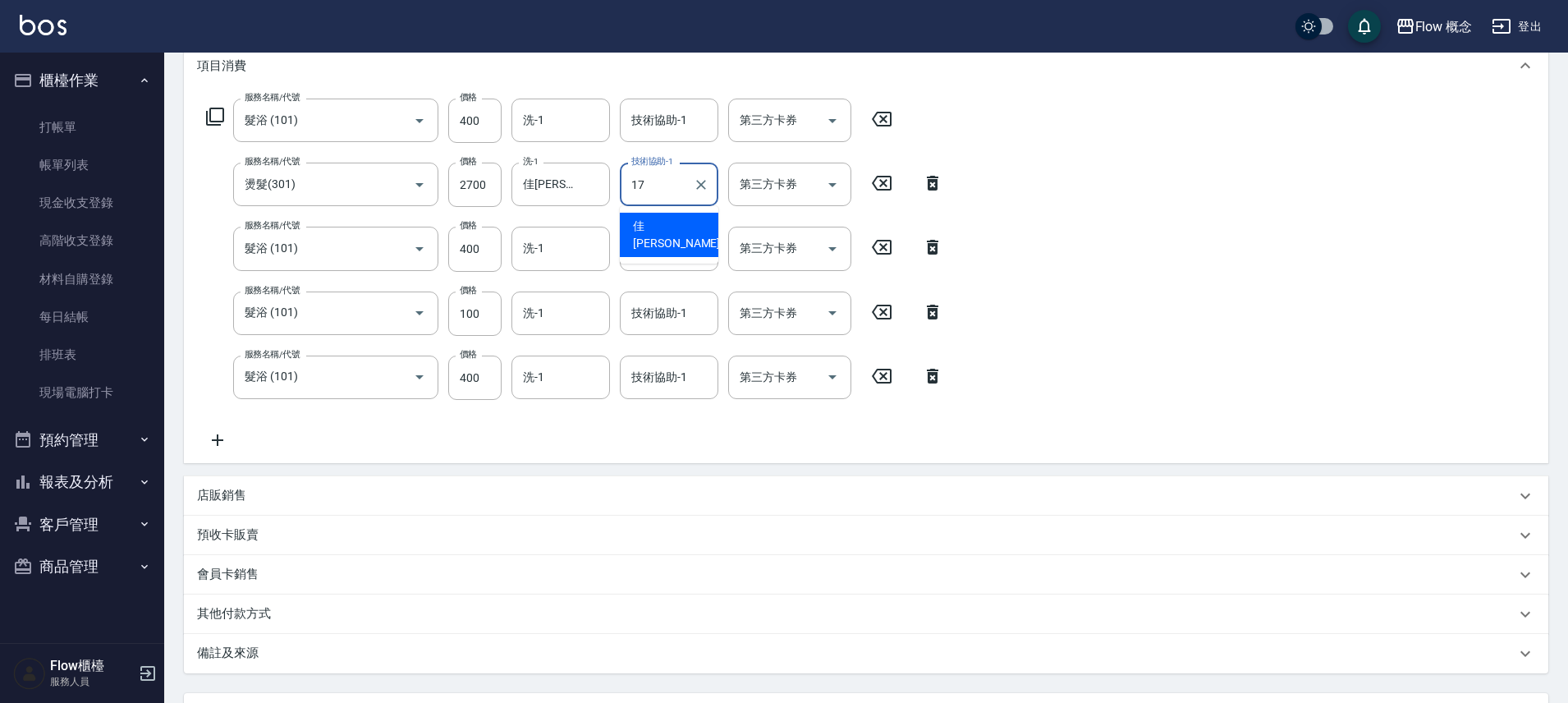
type input "佳[PERSON_NAME]-17"
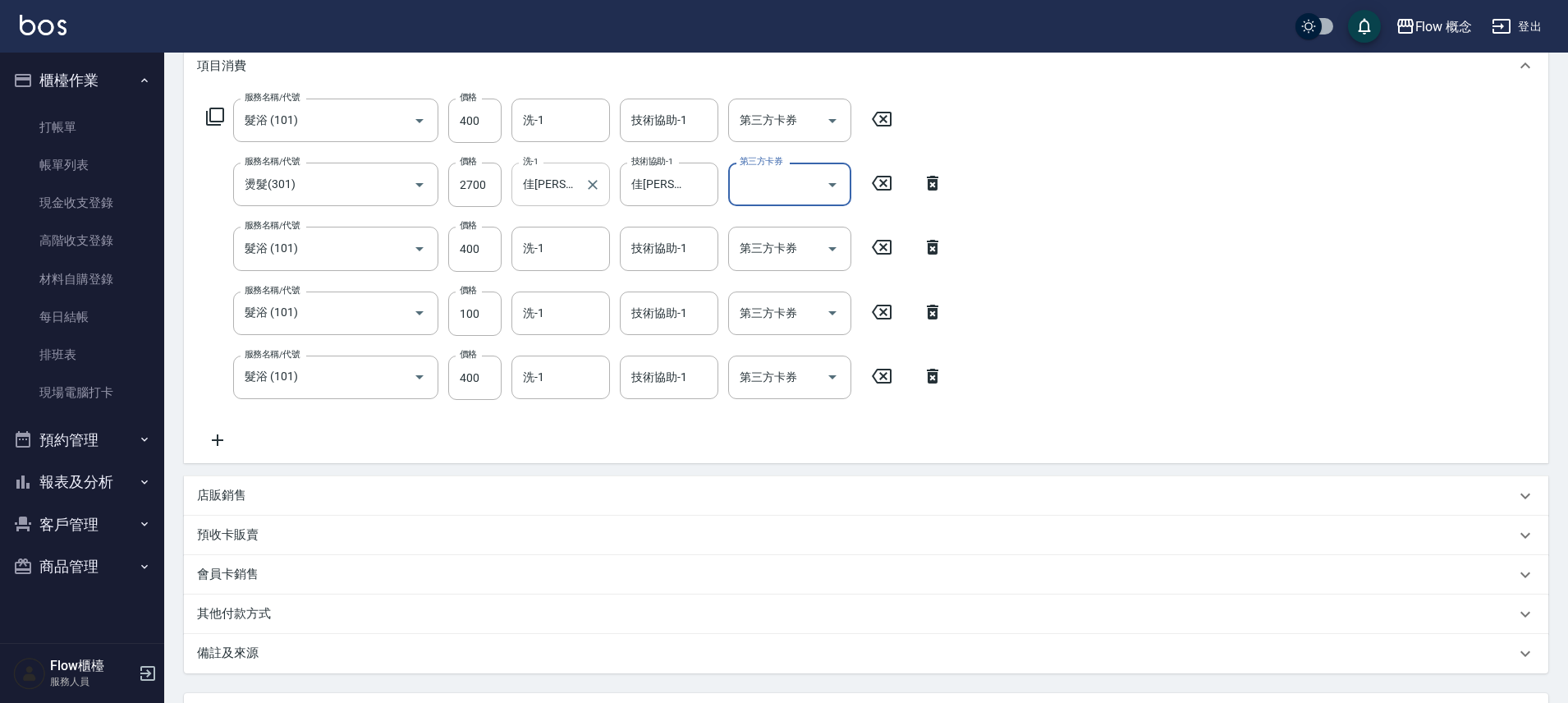
click at [607, 179] on div "[PERSON_NAME]-17 洗-1" at bounding box center [561, 184] width 99 height 43
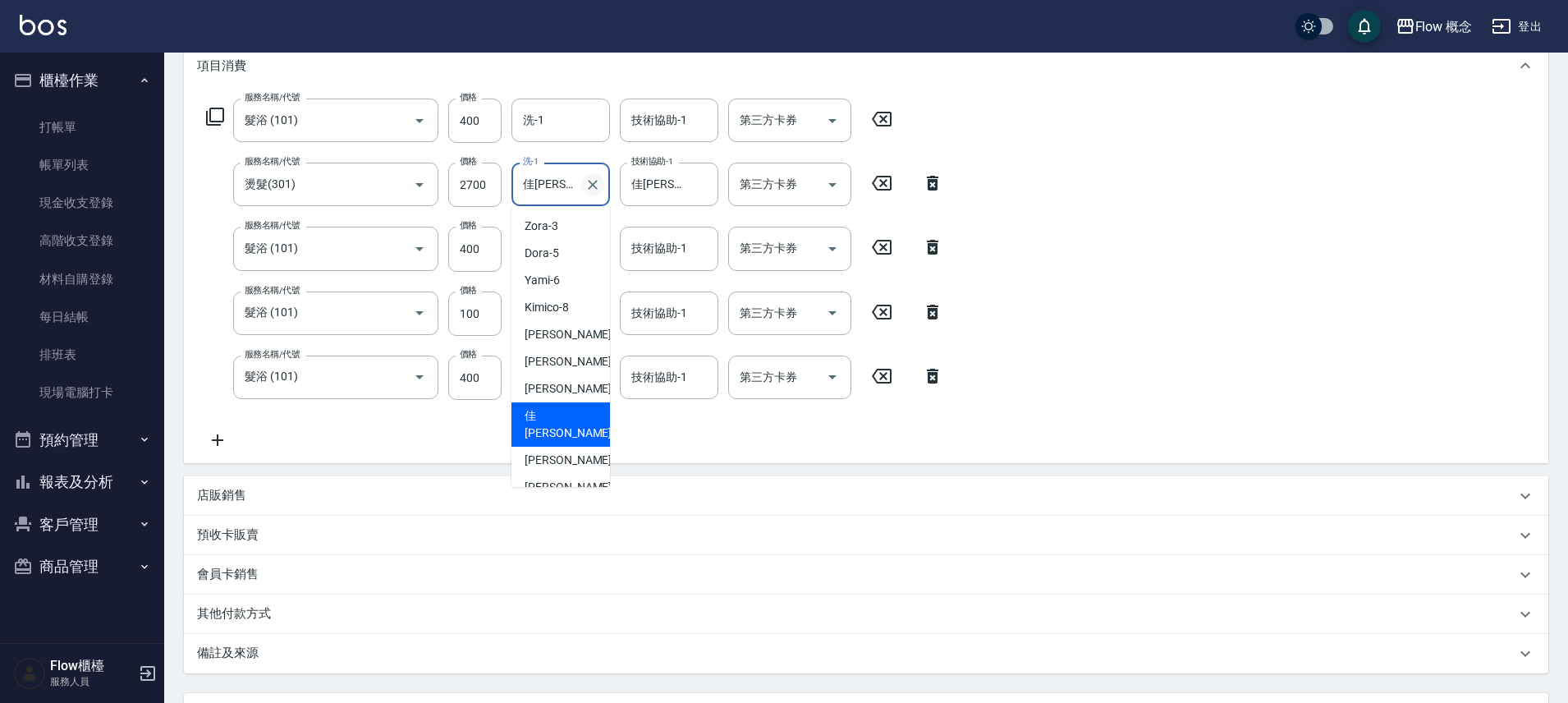
click at [593, 181] on icon "Clear" at bounding box center [593, 185] width 17 height 17
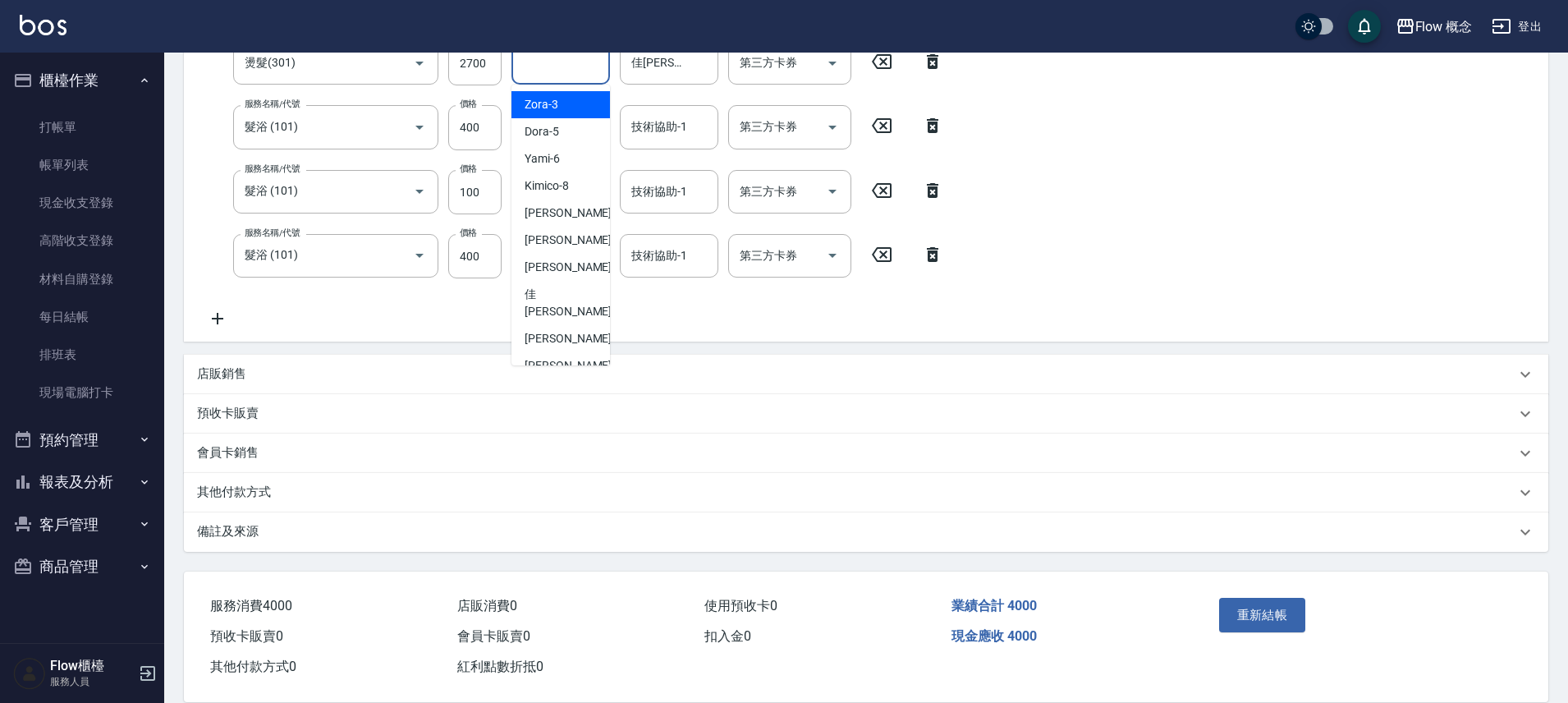
scroll to position [378, 0]
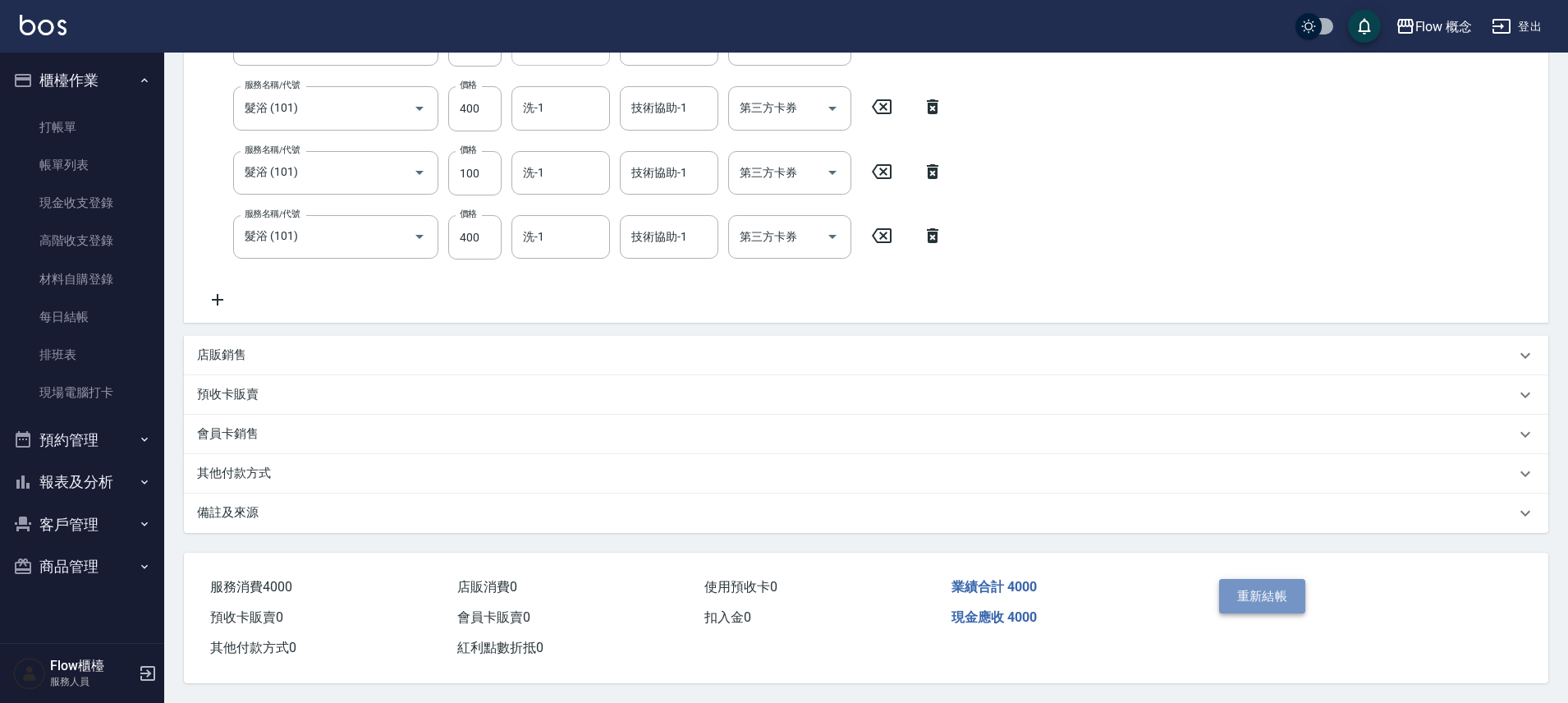
click at [1271, 594] on button "重新結帳" at bounding box center [1263, 596] width 87 height 34
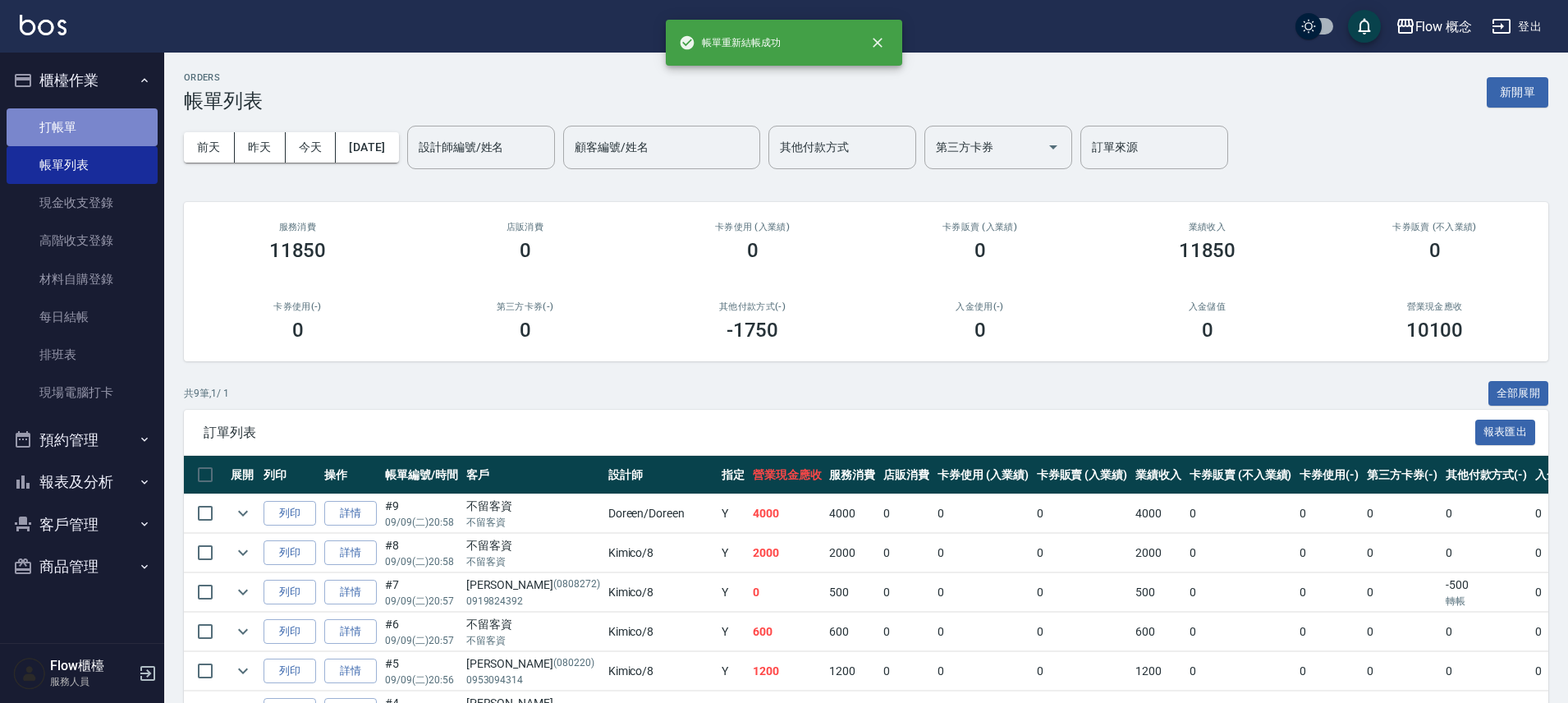
click at [137, 122] on link "打帳單" at bounding box center [82, 127] width 152 height 38
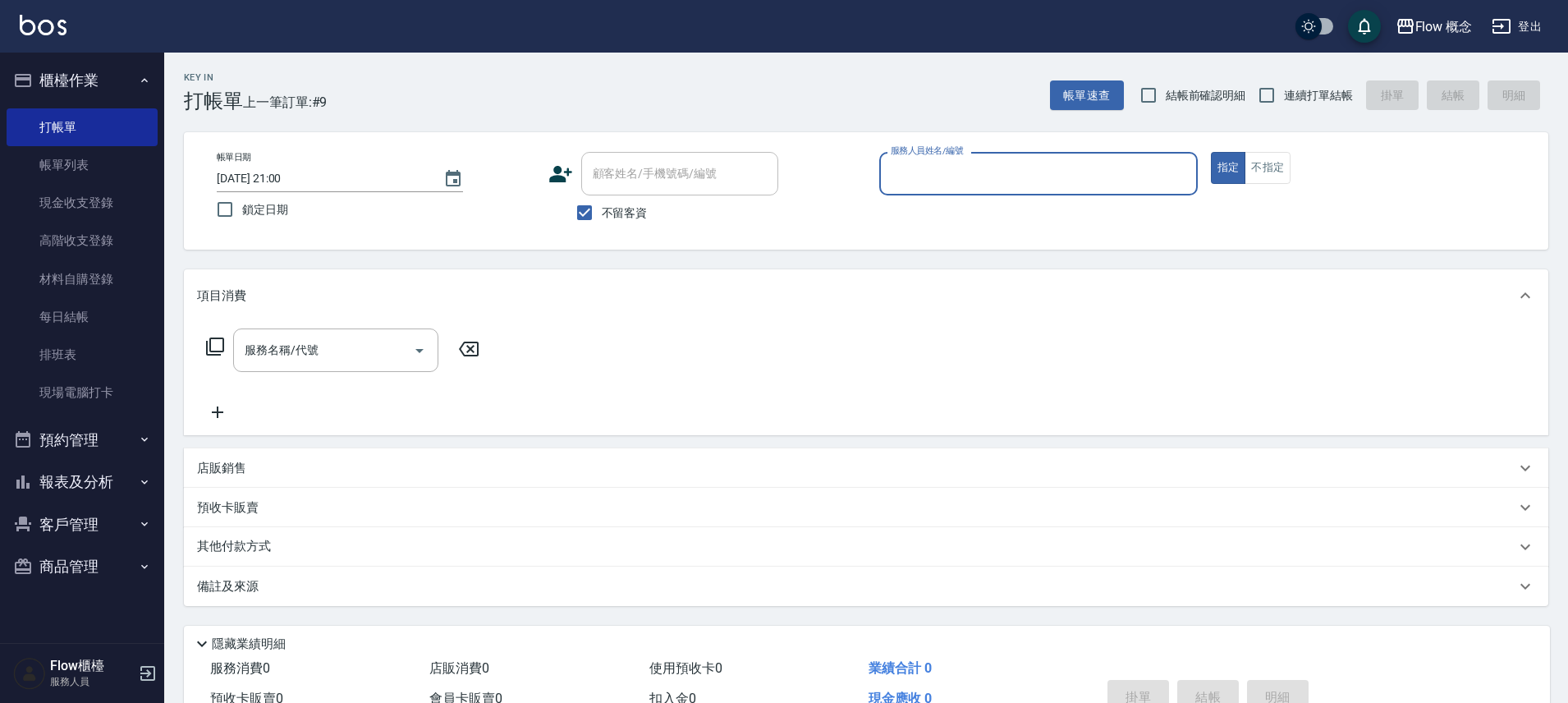
click at [927, 170] on input "服務人員姓名/編號" at bounding box center [1039, 173] width 304 height 29
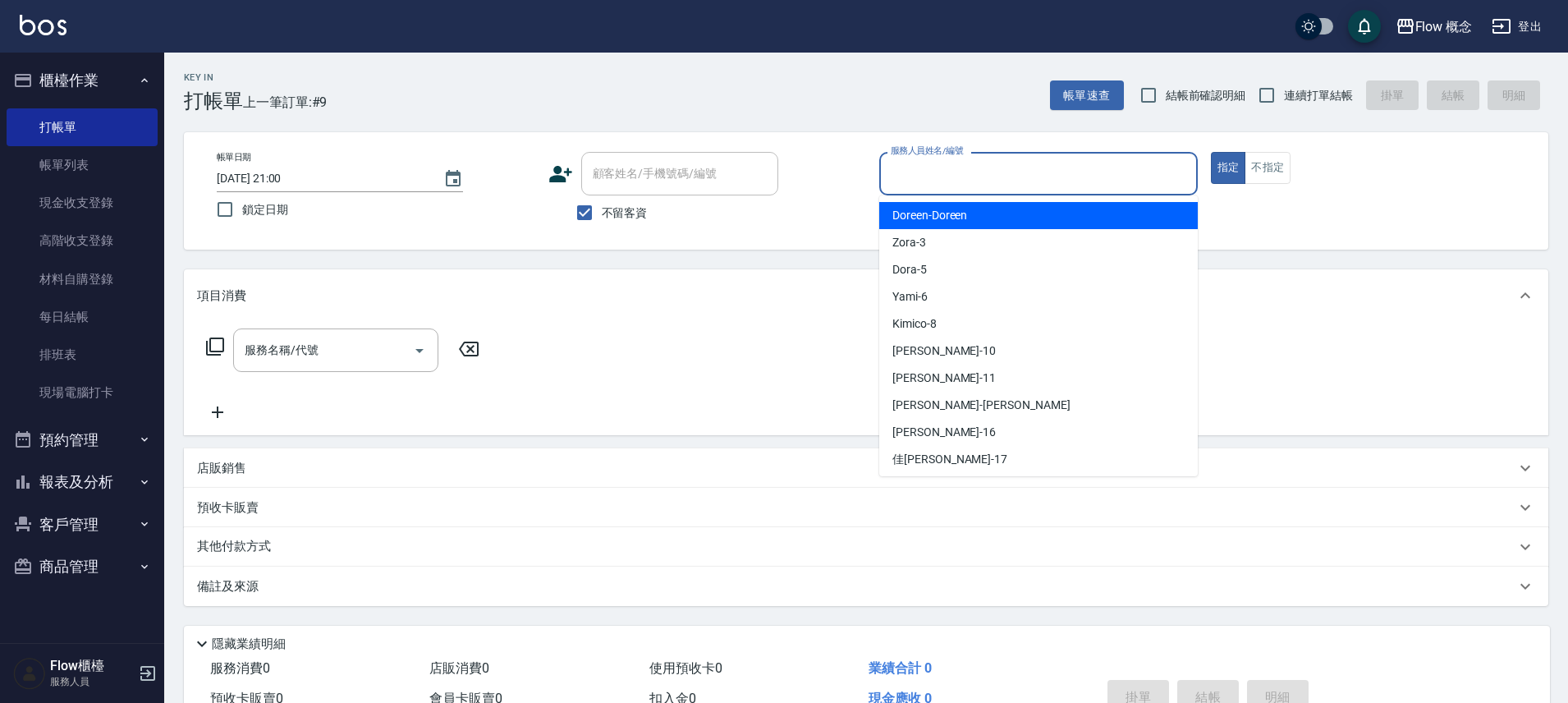
click at [960, 213] on span "Doreen -Doreen" at bounding box center [930, 215] width 75 height 18
type input "Doreen-Doreen"
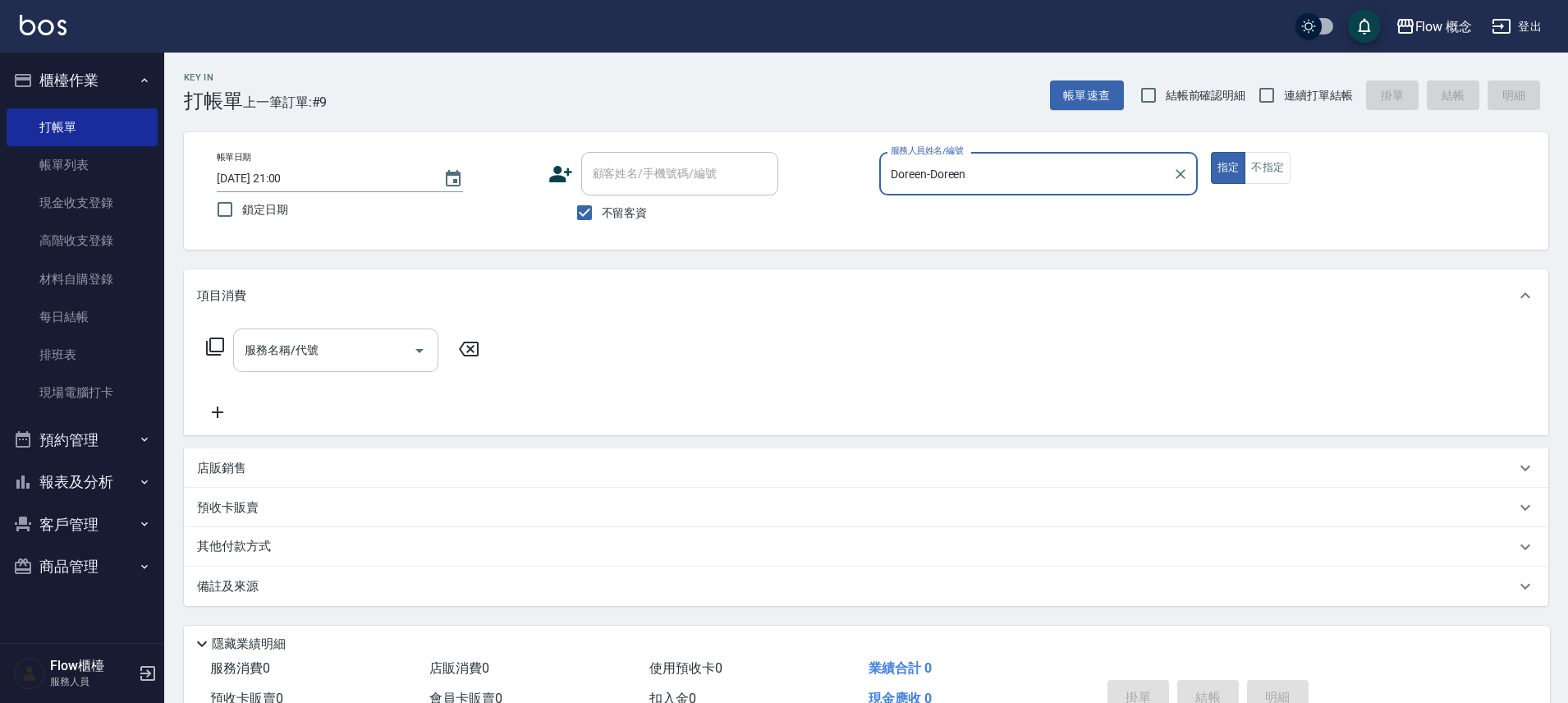
click at [353, 350] on input "服務名稱/代號" at bounding box center [323, 349] width 166 height 29
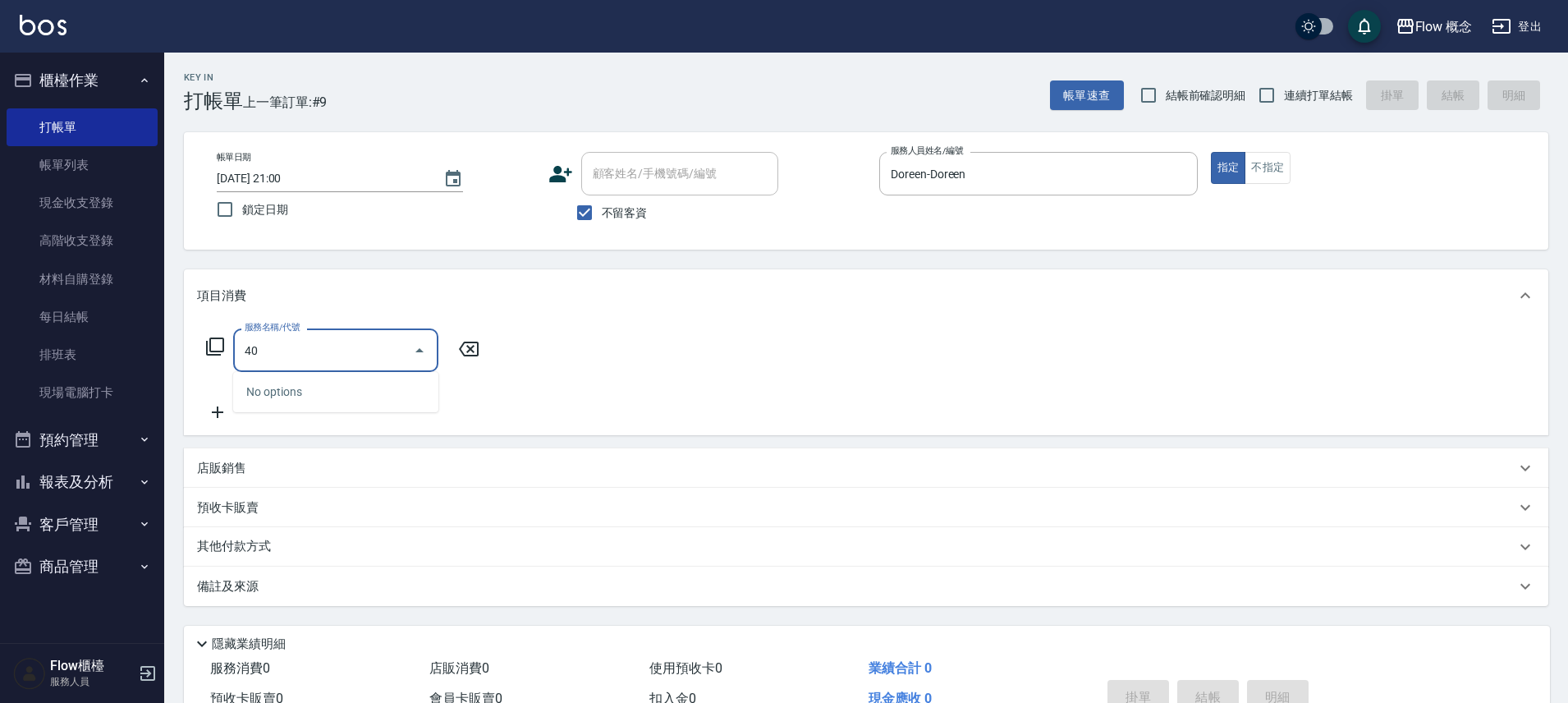
type input "4"
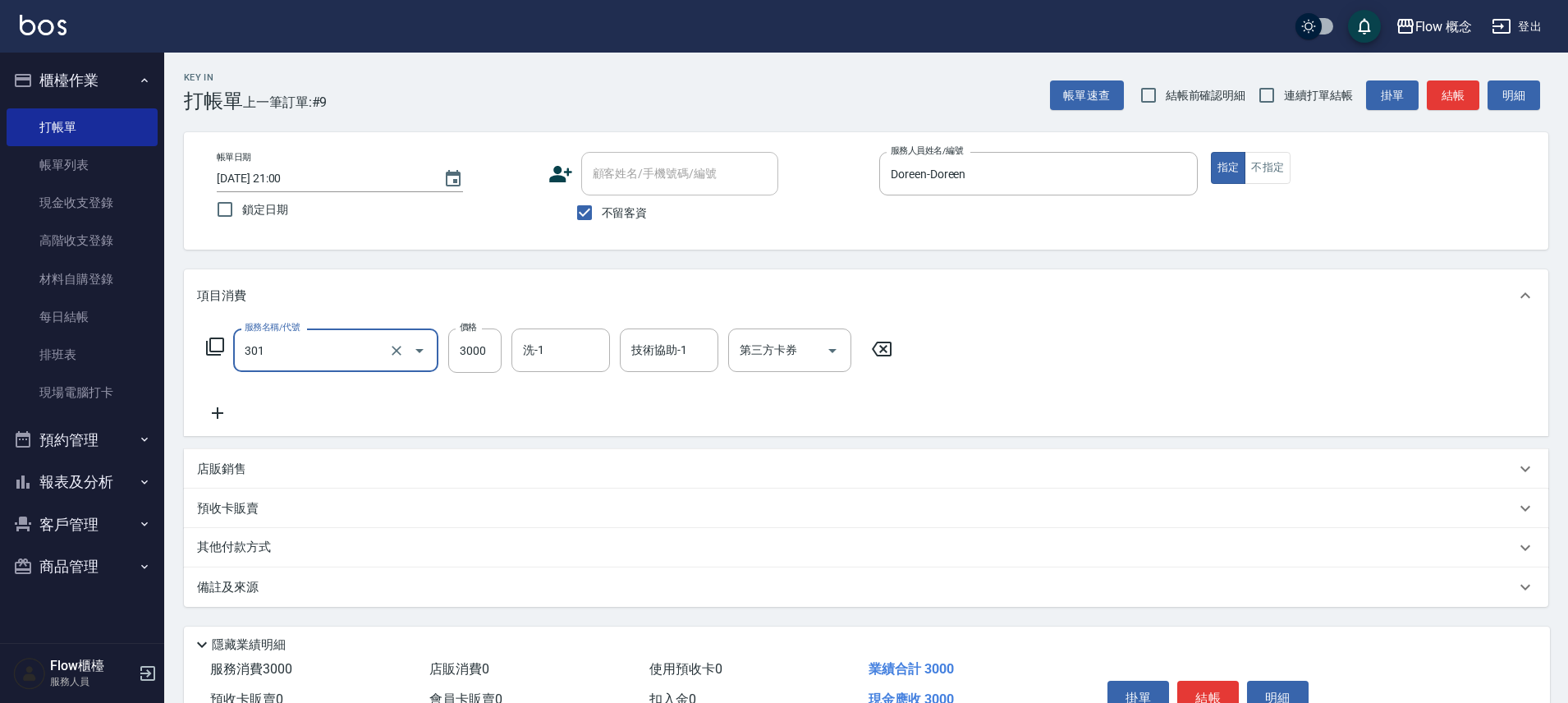
type input "燙髮(301)"
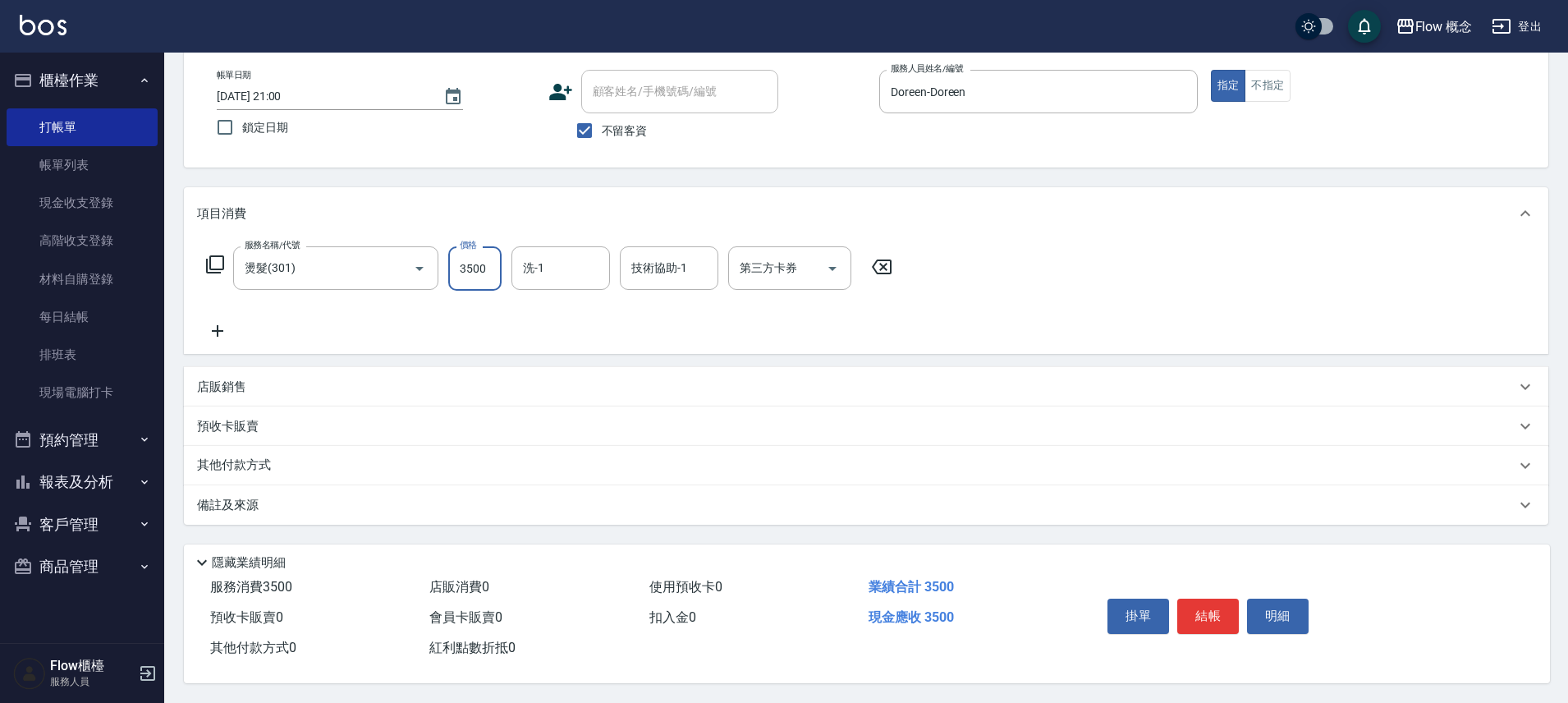
scroll to position [90, 0]
type input "3500"
click at [282, 456] on div "其他付款方式" at bounding box center [856, 466] width 1319 height 18
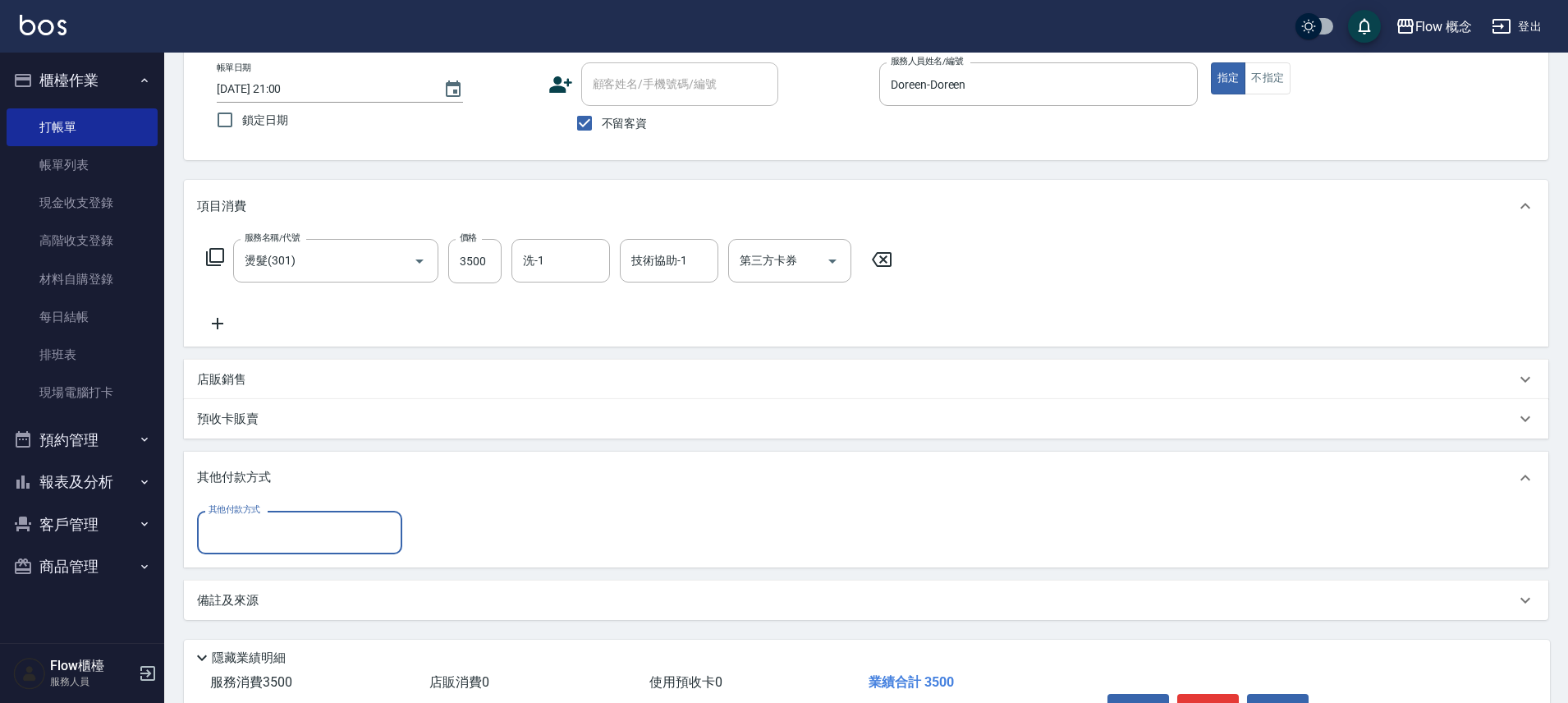
scroll to position [0, 0]
click at [213, 527] on input "其他付款方式" at bounding box center [299, 532] width 190 height 29
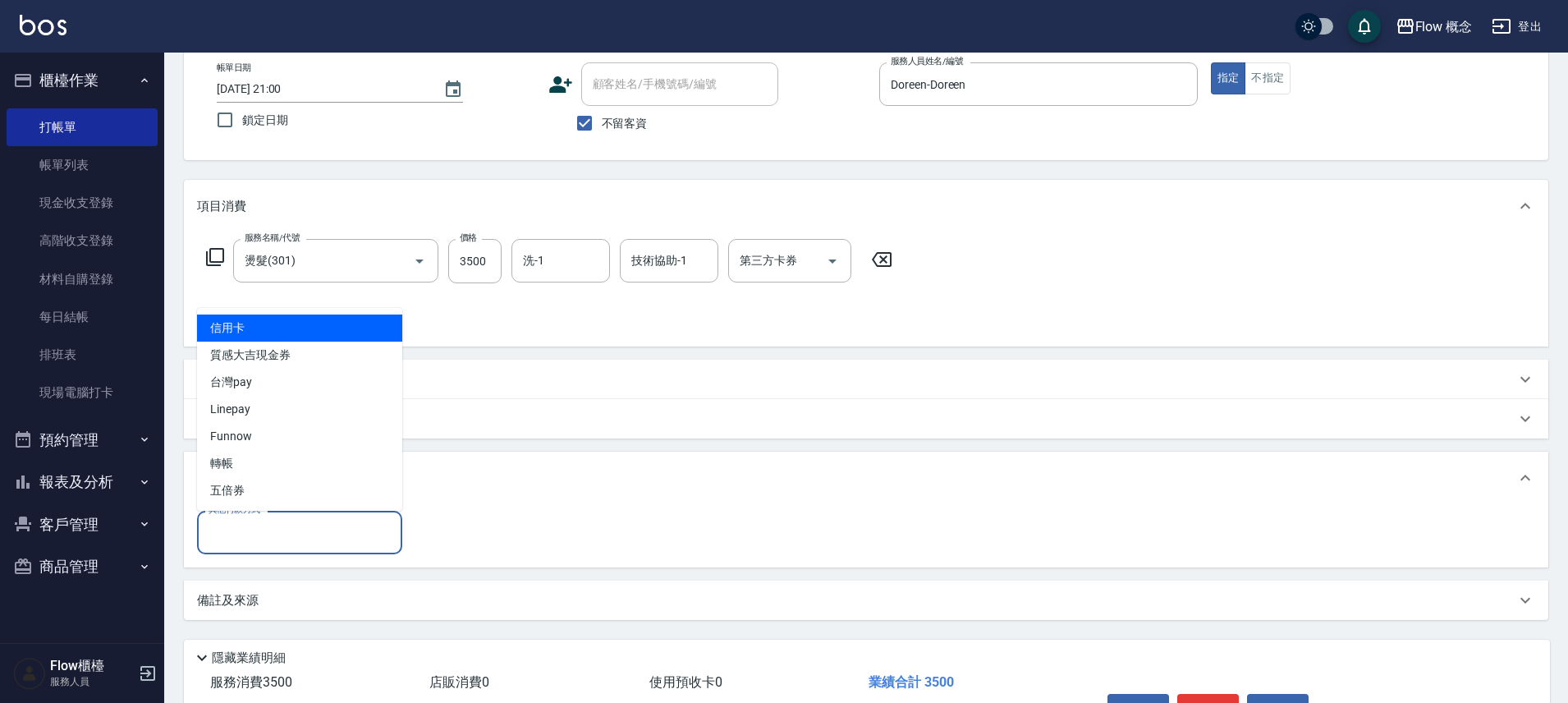
click at [288, 327] on span "信用卡" at bounding box center [299, 327] width 205 height 27
type input "信用卡"
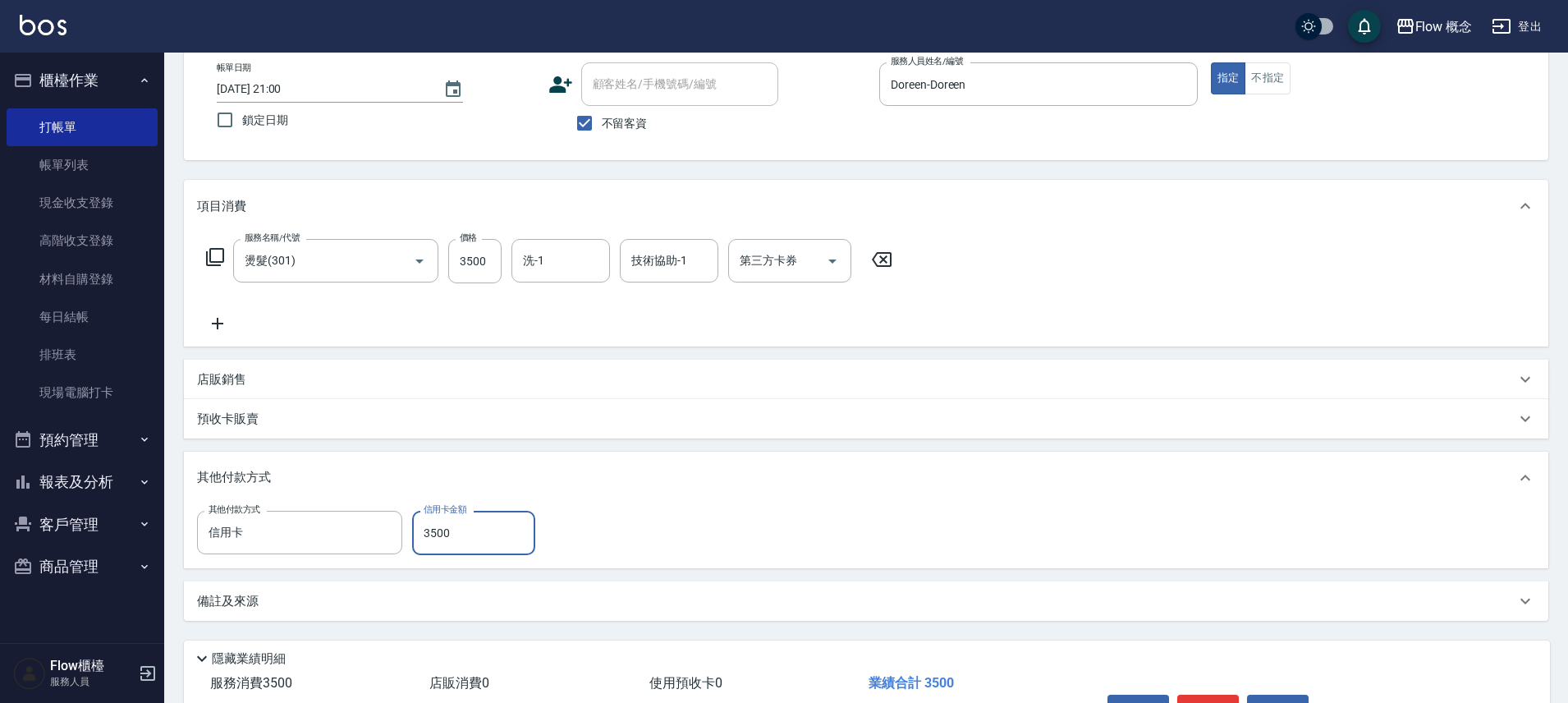
type input "3500"
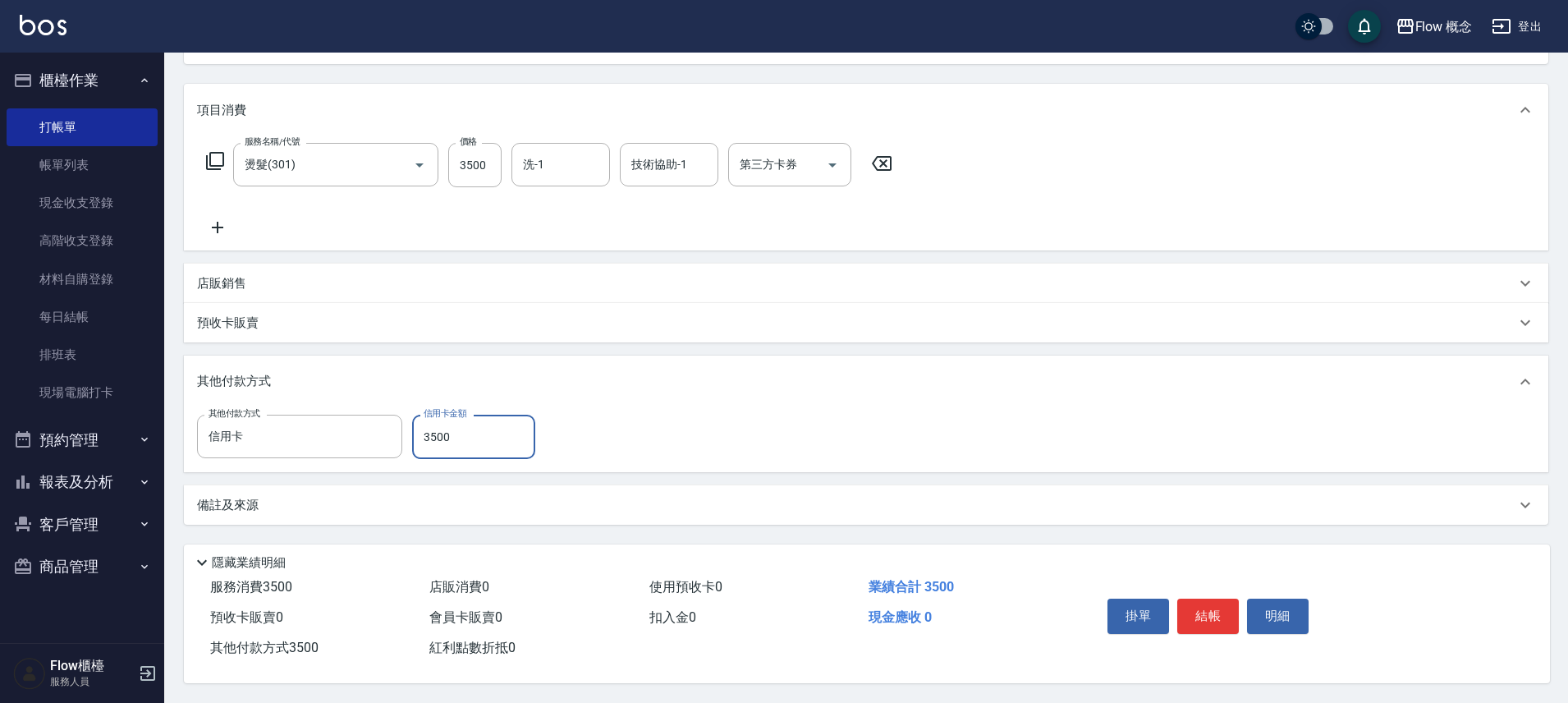
scroll to position [193, 0]
click at [1213, 616] on button "結帳" at bounding box center [1208, 615] width 62 height 34
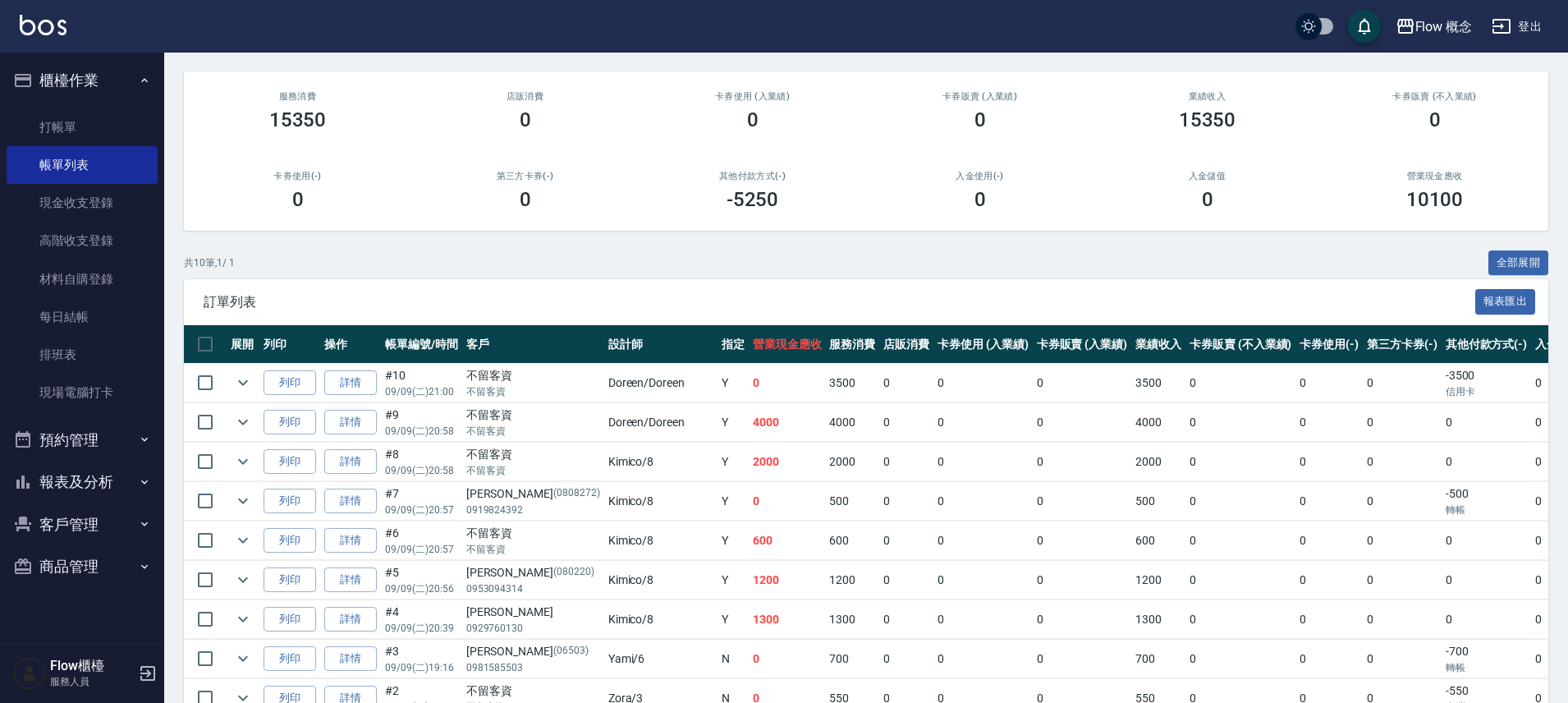
scroll to position [261, 0]
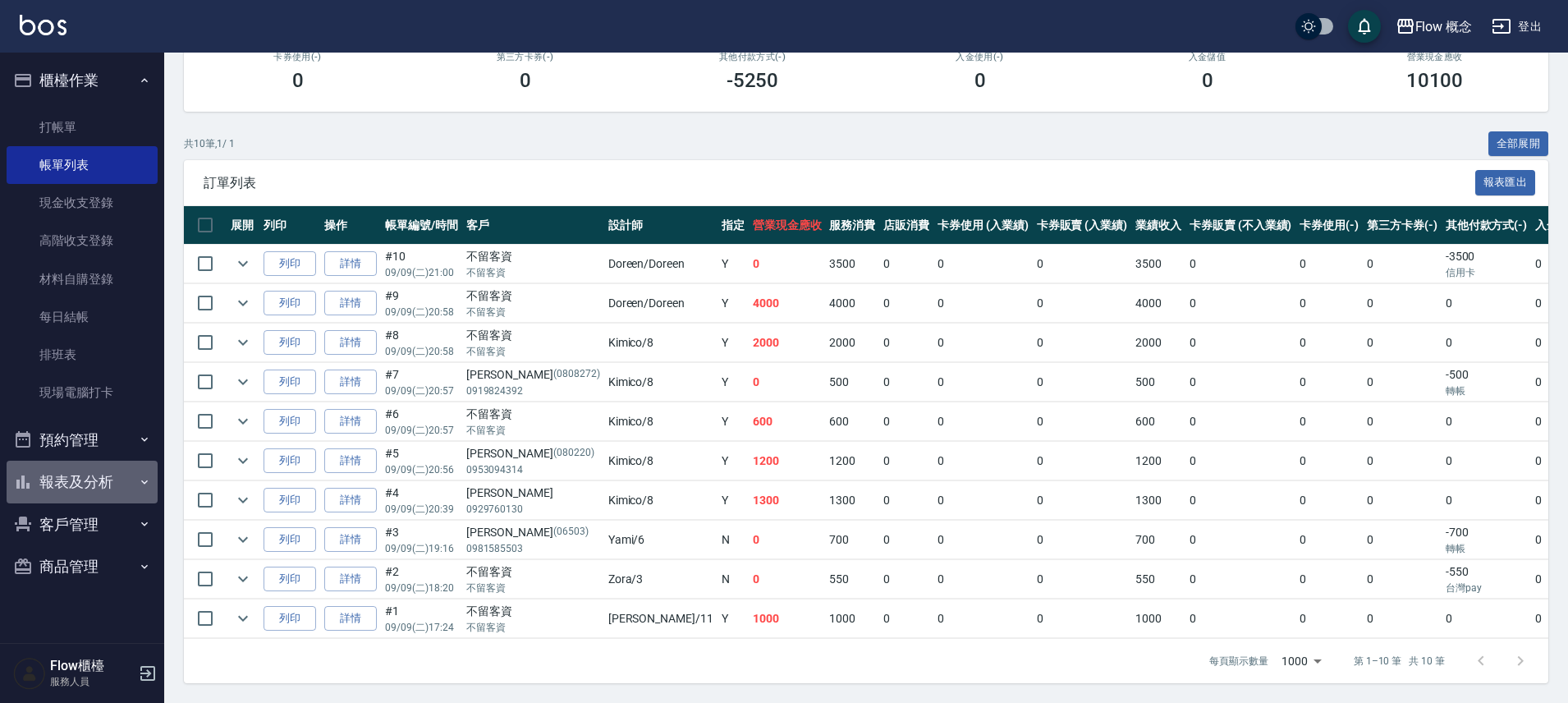
click at [118, 469] on button "報表及分析" at bounding box center [82, 482] width 152 height 42
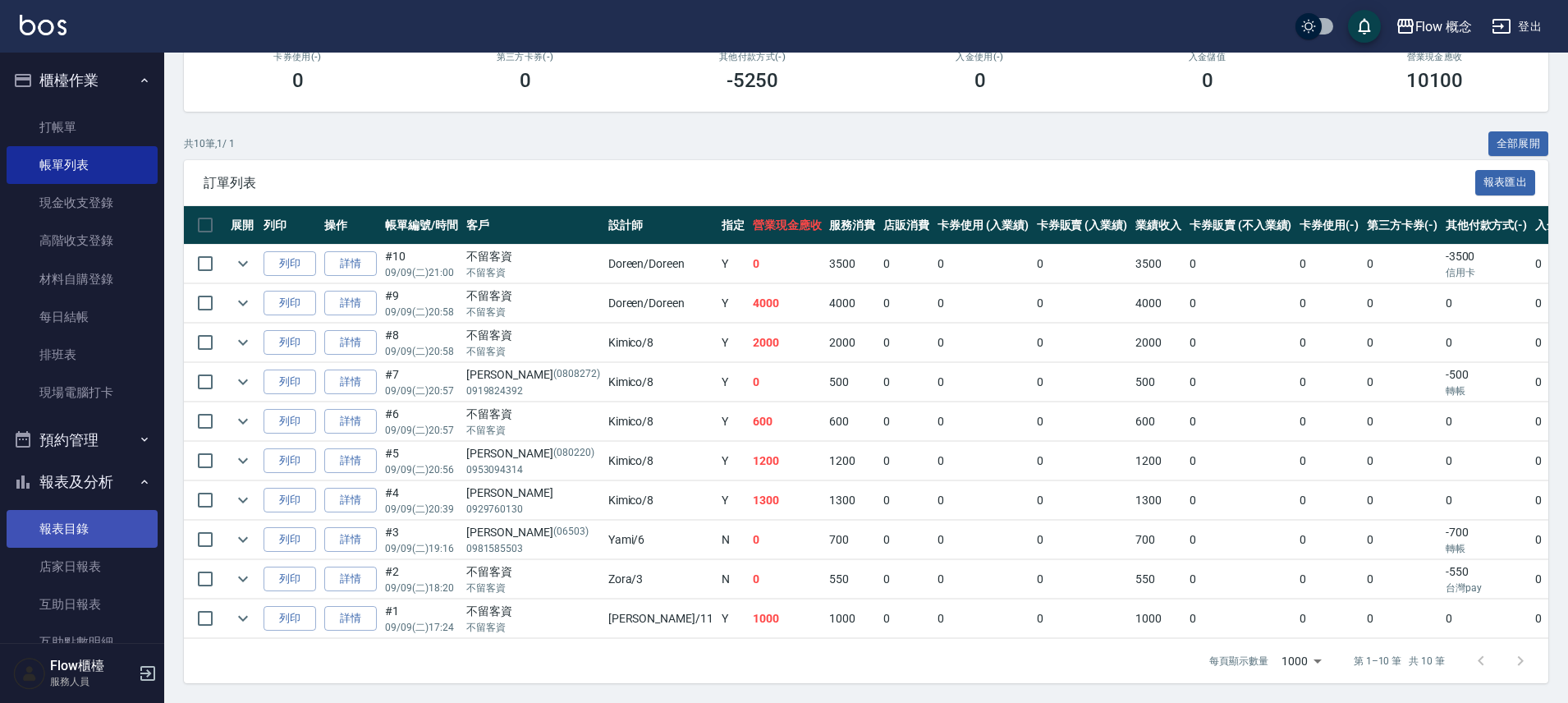
click at [91, 534] on link "報表目錄" at bounding box center [82, 528] width 152 height 38
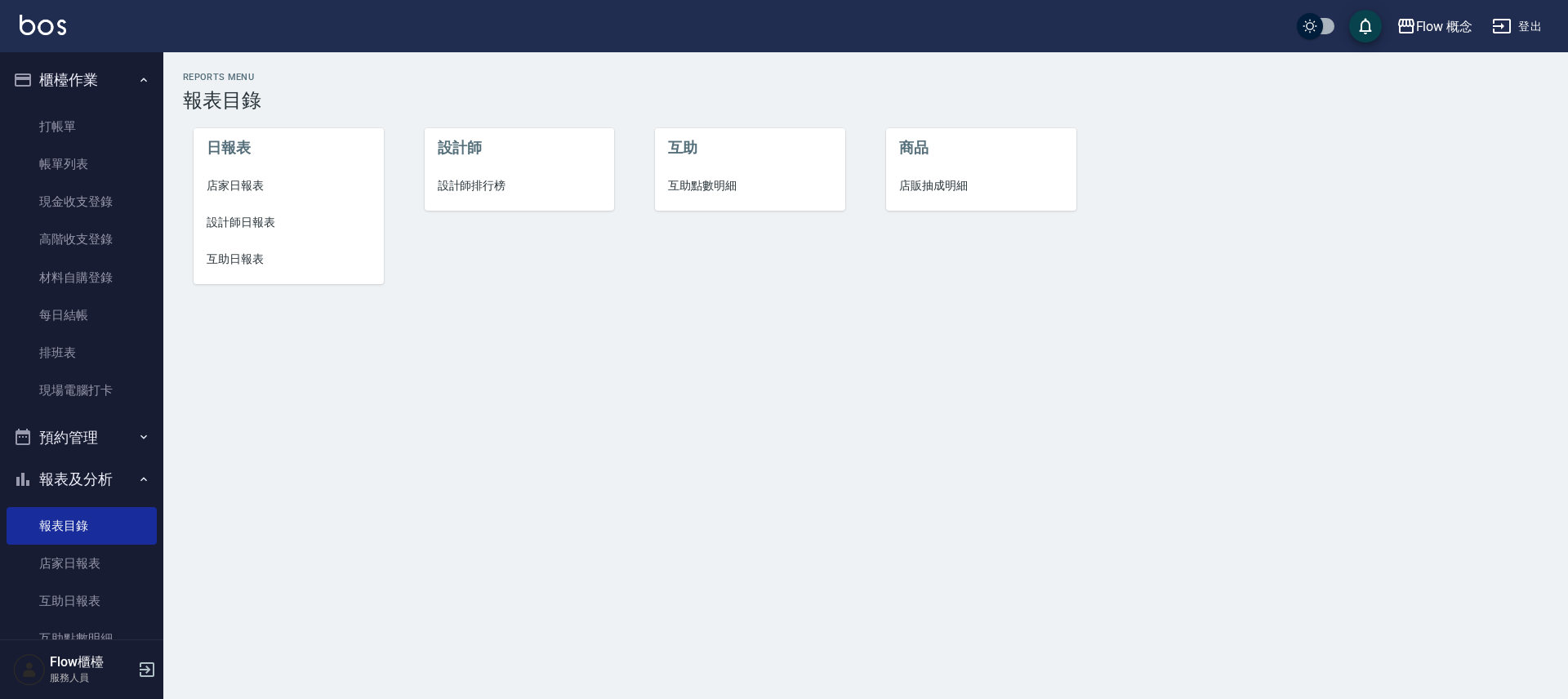
click at [284, 182] on span "店家日報表" at bounding box center [289, 186] width 165 height 17
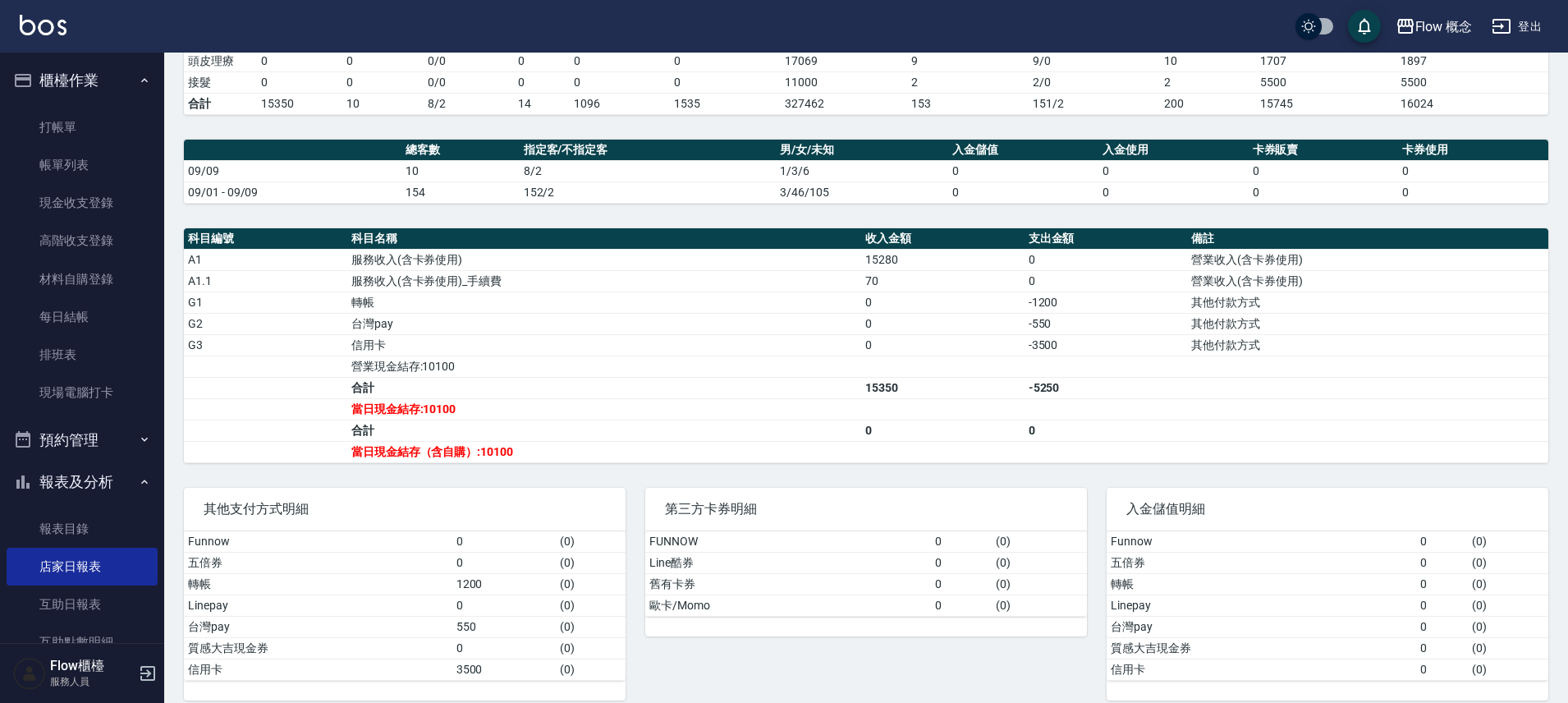
scroll to position [382, 0]
